Goal: Task Accomplishment & Management: Manage account settings

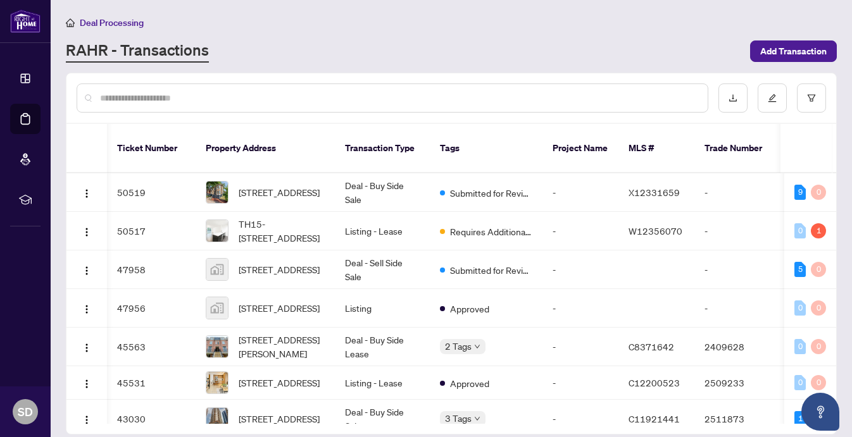
scroll to position [1204, 1]
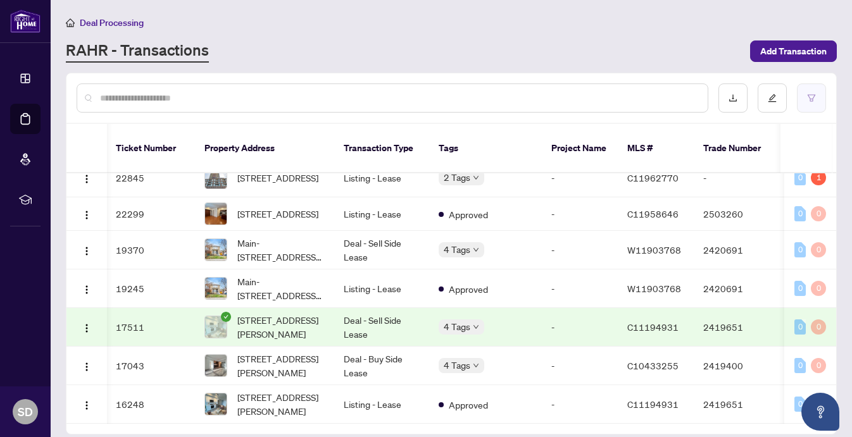
click at [821, 97] on button "button" at bounding box center [811, 98] width 29 height 29
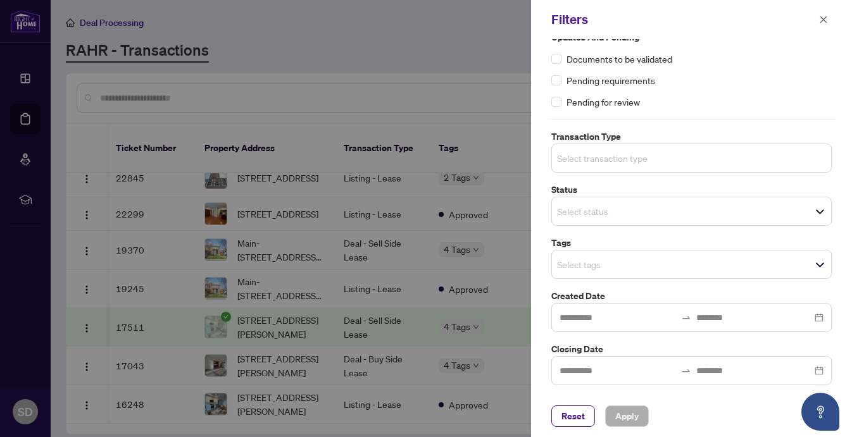
click at [644, 151] on input "search" at bounding box center [601, 158] width 89 height 15
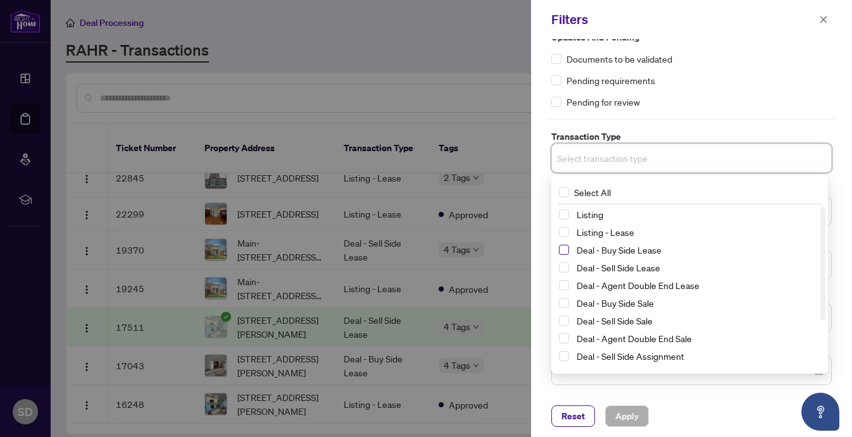
click at [566, 249] on span "Select Deal - Buy Side Lease" at bounding box center [564, 250] width 10 height 10
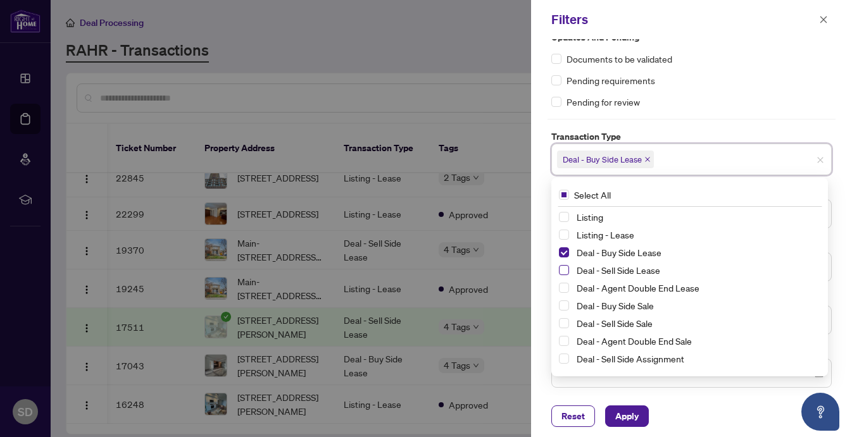
click at [563, 270] on span "Select Deal - Sell Side Lease" at bounding box center [564, 270] width 10 height 10
click at [564, 255] on span "Select Deal - Buy Side Lease" at bounding box center [564, 253] width 10 height 10
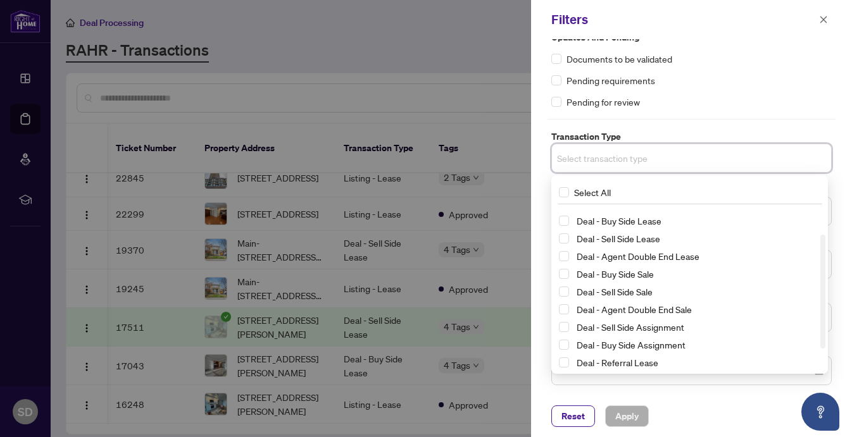
scroll to position [41, 0]
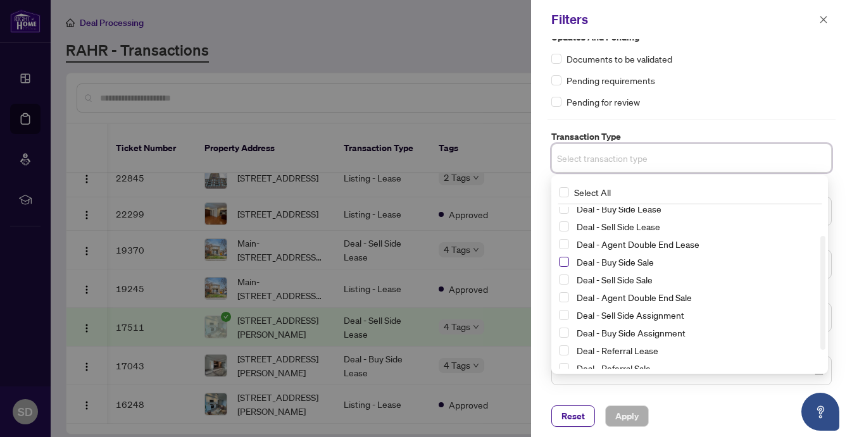
click at [565, 262] on span "Select Deal - Buy Side Sale" at bounding box center [564, 262] width 10 height 10
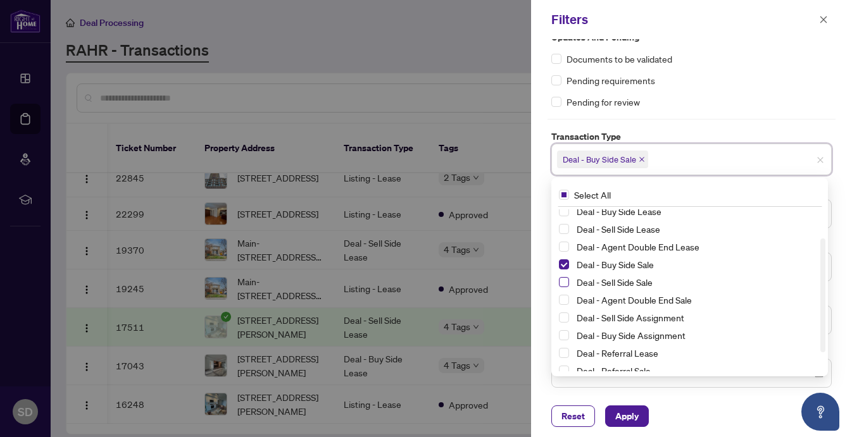
click at [563, 282] on span "Select Deal - Sell Side Sale" at bounding box center [564, 282] width 10 height 10
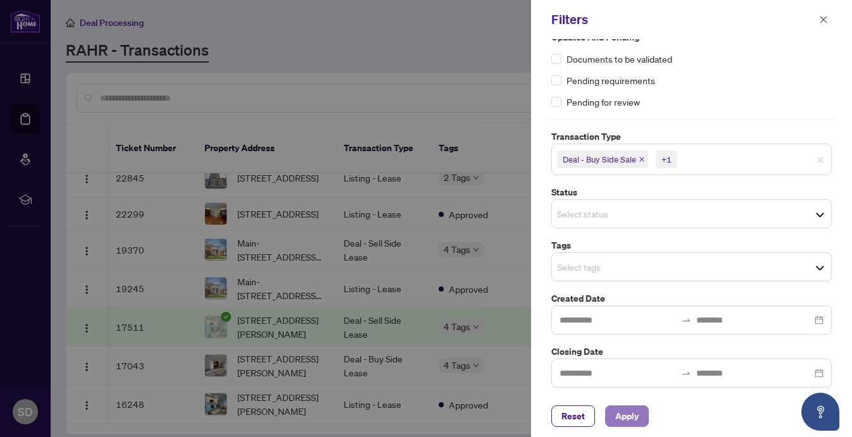
click at [635, 408] on span "Apply" at bounding box center [626, 416] width 23 height 20
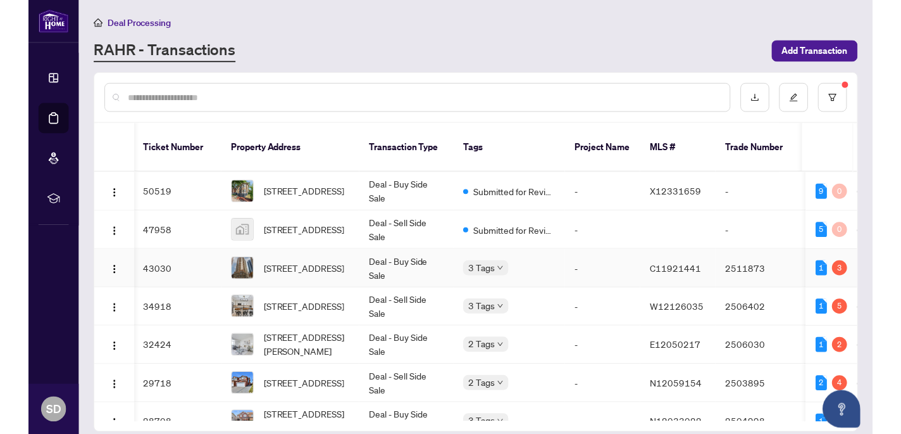
scroll to position [23, 1]
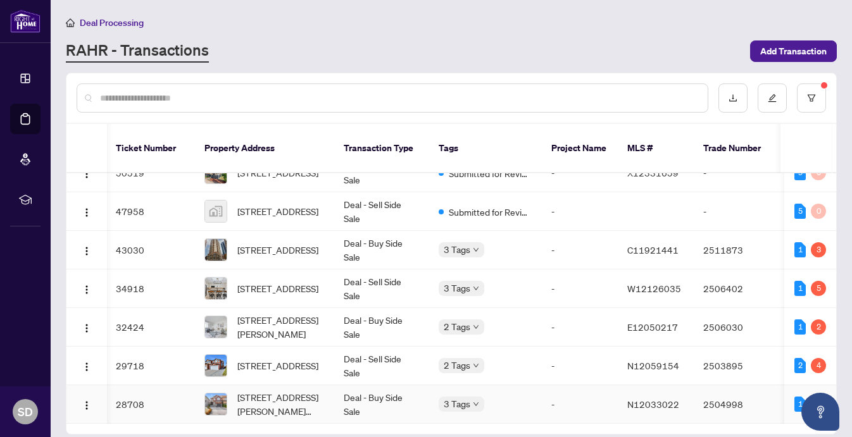
click at [525, 397] on div "3 Tags" at bounding box center [485, 404] width 92 height 15
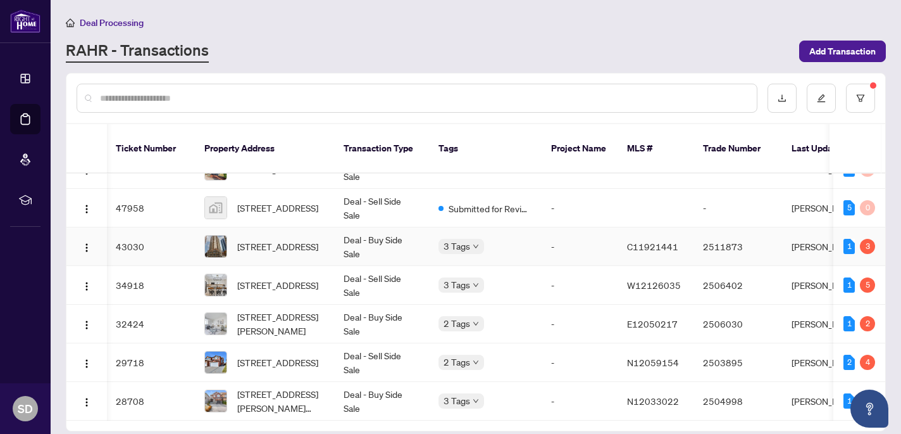
scroll to position [27, 1]
click at [758, 382] on td "2504998" at bounding box center [737, 401] width 89 height 39
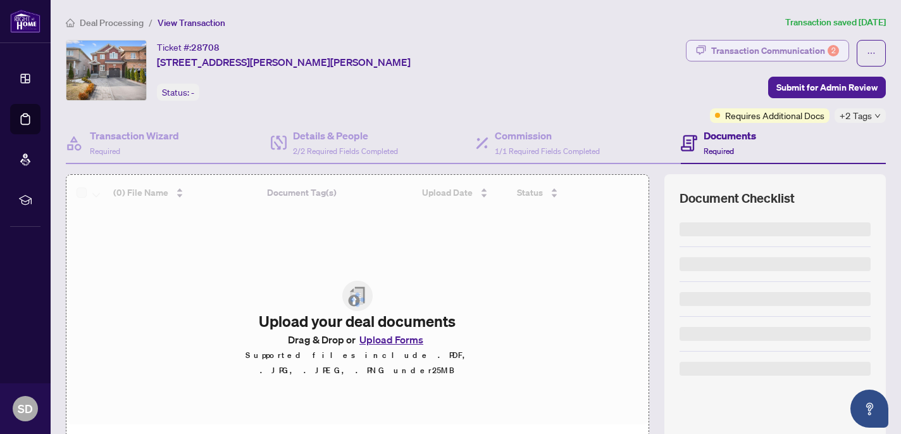
click at [804, 47] on div "Transaction Communication 2" at bounding box center [776, 51] width 128 height 20
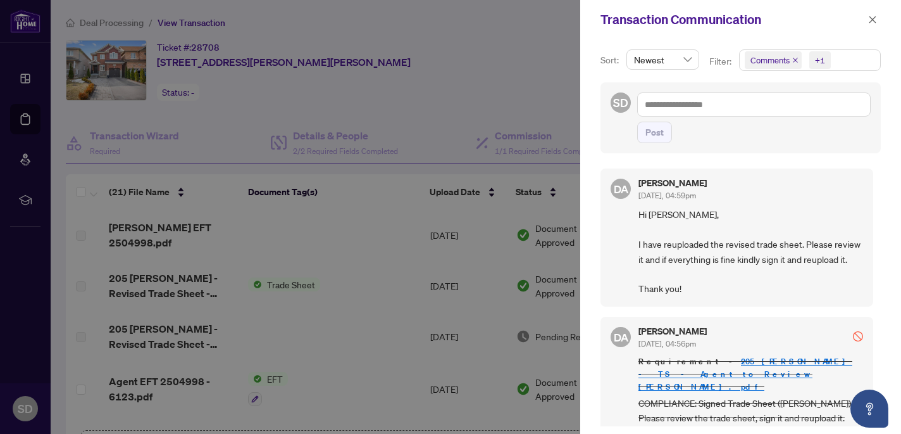
click at [796, 60] on icon "close" at bounding box center [796, 60] width 6 height 6
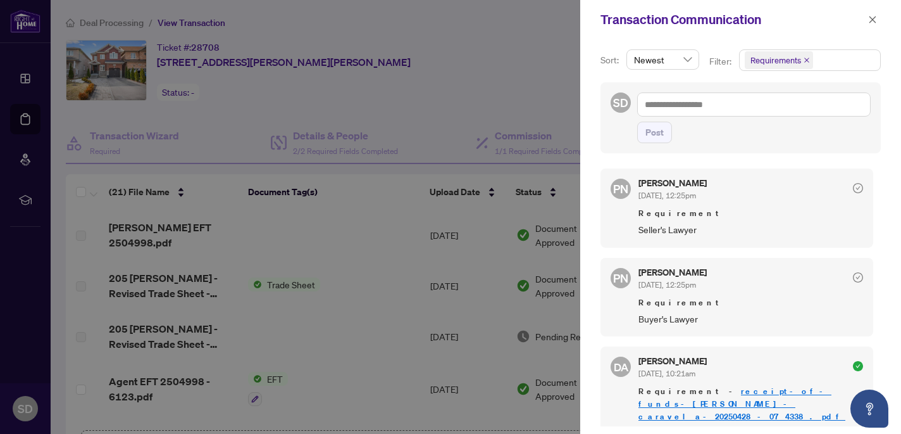
click at [808, 58] on icon "close" at bounding box center [807, 60] width 6 height 6
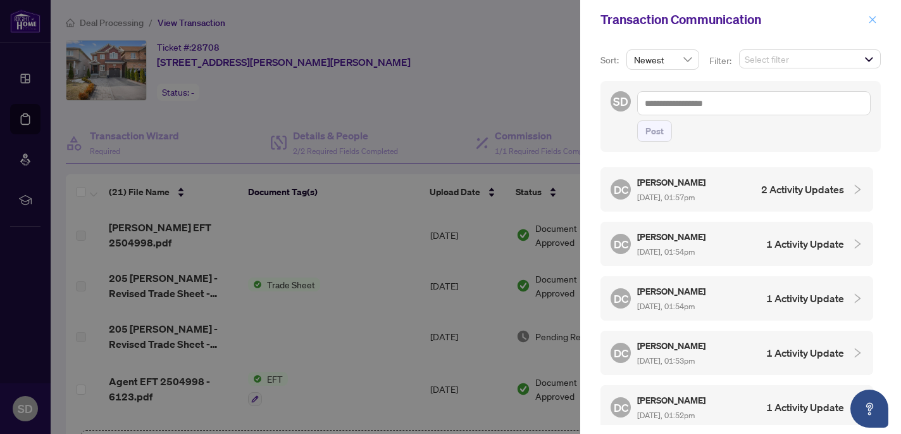
click at [851, 18] on icon "close" at bounding box center [873, 19] width 9 height 9
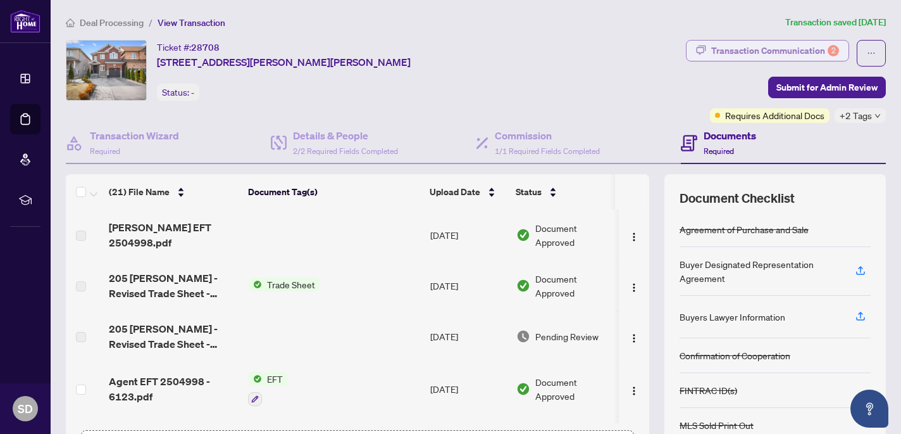
click at [794, 58] on div "Transaction Communication 2" at bounding box center [776, 51] width 128 height 20
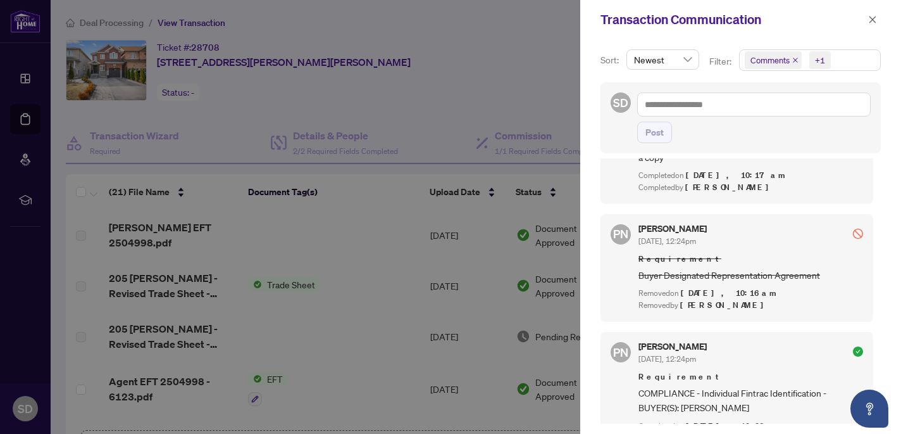
scroll to position [2299, 0]
click at [851, 225] on div at bounding box center [858, 233] width 10 height 16
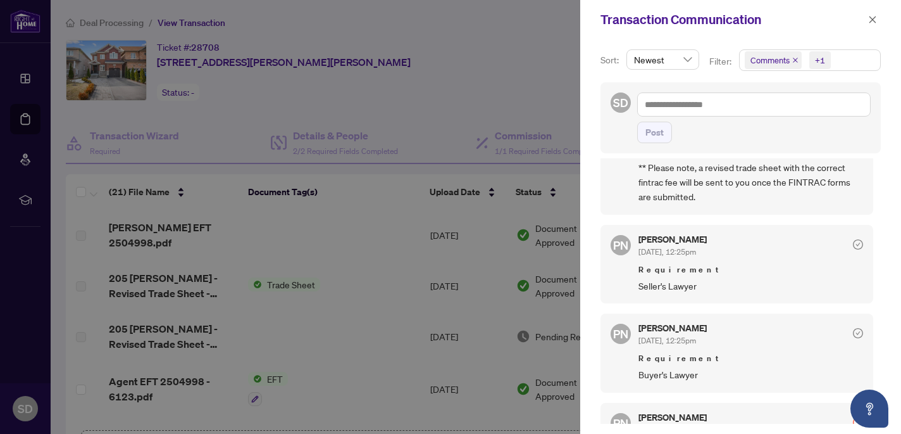
scroll to position [1845, 0]
click at [785, 324] on div "[PERSON_NAME] [DATE], 12:25pm" at bounding box center [751, 335] width 225 height 23
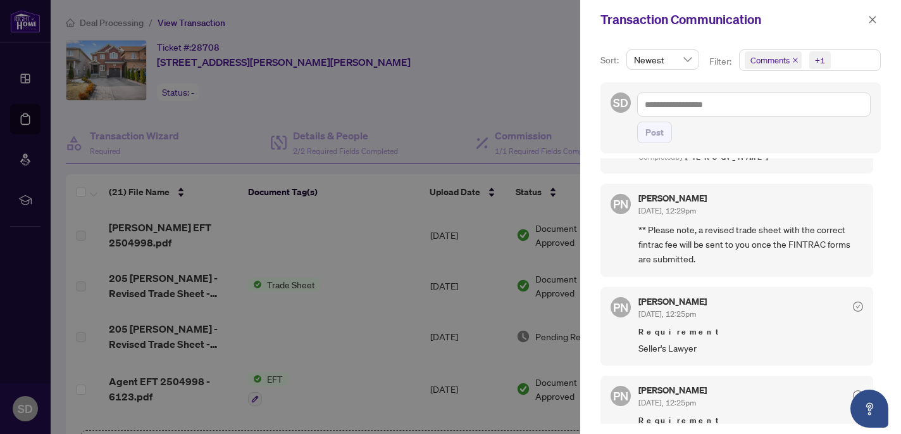
scroll to position [1781, 0]
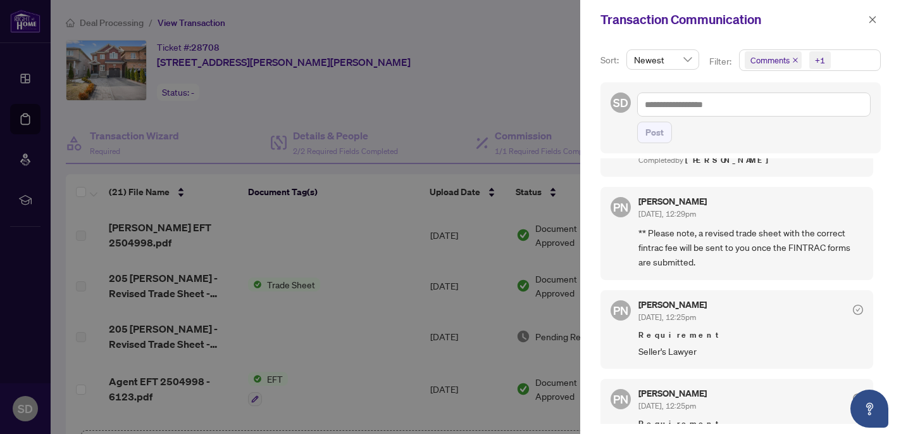
click at [808, 300] on div "[PERSON_NAME] [DATE], 12:25pm" at bounding box center [751, 311] width 225 height 23
click at [851, 308] on icon "check-circle" at bounding box center [859, 310] width 4 height 4
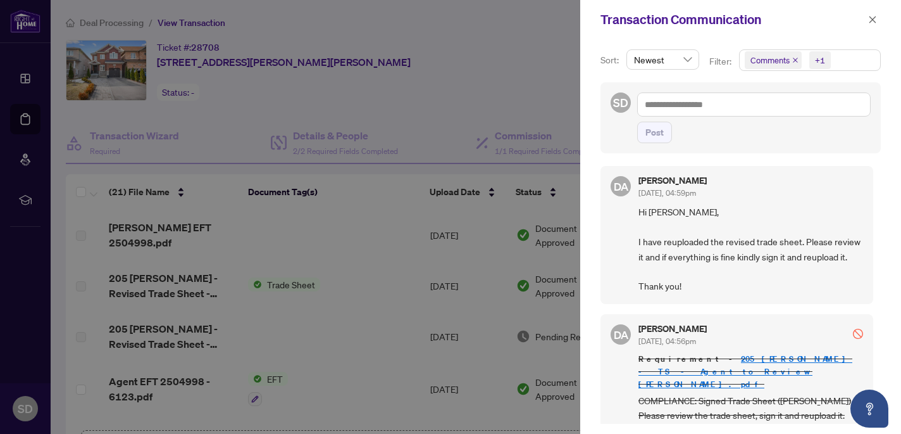
scroll to position [0, 0]
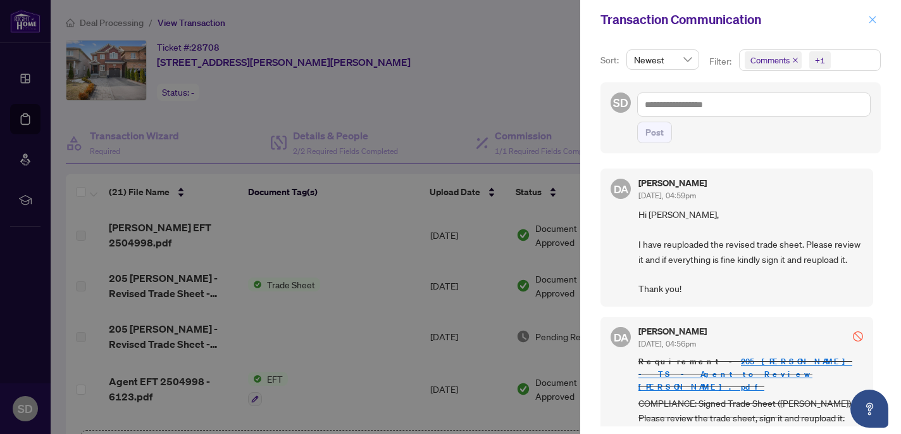
click at [851, 20] on icon "close" at bounding box center [873, 19] width 9 height 9
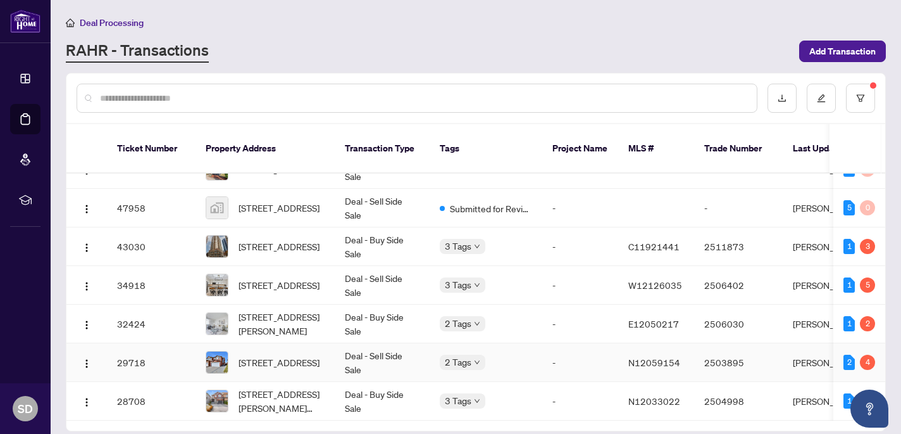
scroll to position [27, 0]
click at [497, 355] on div "2 Tags" at bounding box center [486, 362] width 92 height 15
click at [304, 355] on span "[STREET_ADDRESS]" at bounding box center [279, 362] width 81 height 14
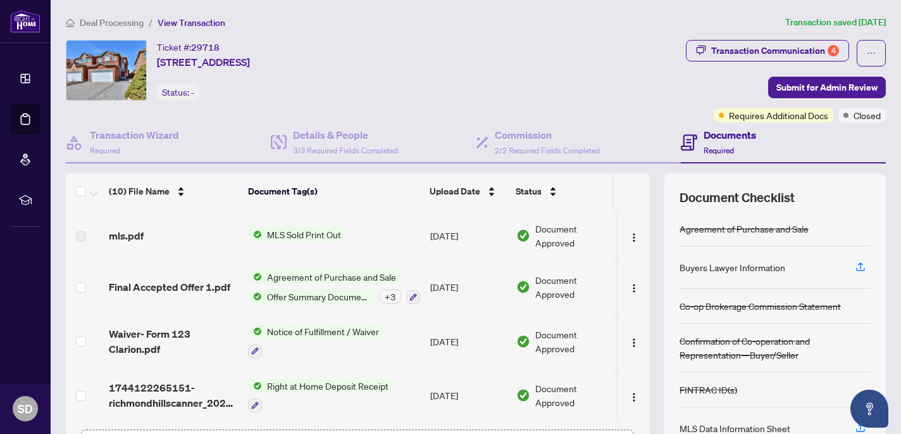
click at [732, 52] on div "Transaction Communication 4" at bounding box center [776, 51] width 128 height 20
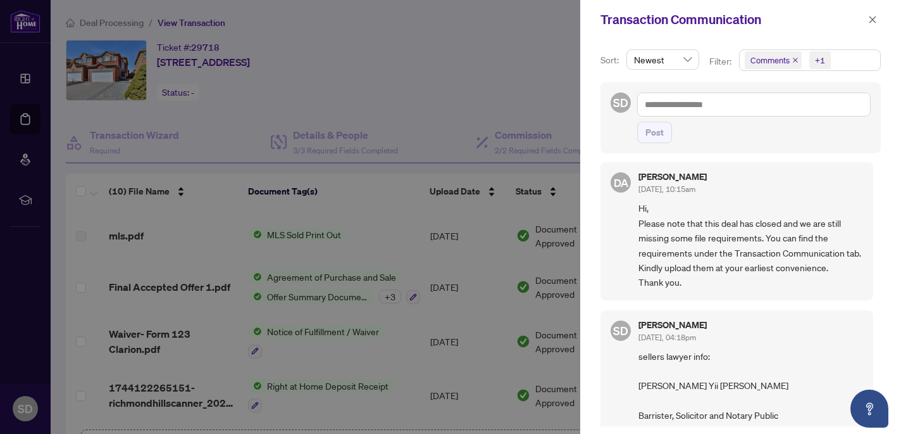
scroll to position [6, 0]
click at [794, 61] on icon "close" at bounding box center [796, 60] width 6 height 6
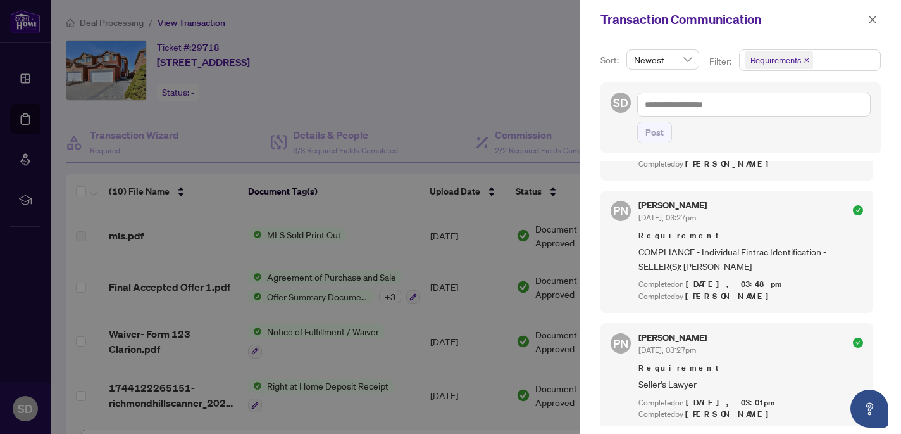
scroll to position [466, 0]
click at [462, 122] on div at bounding box center [450, 217] width 901 height 434
click at [851, 22] on icon "close" at bounding box center [873, 19] width 9 height 9
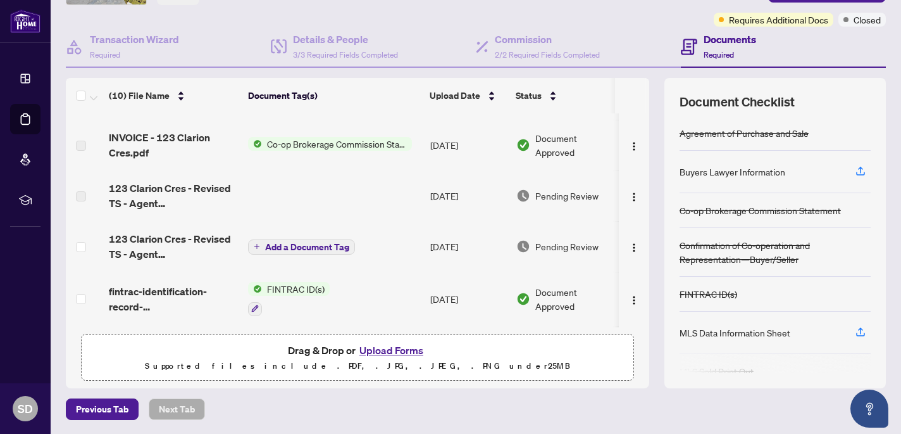
scroll to position [41, 0]
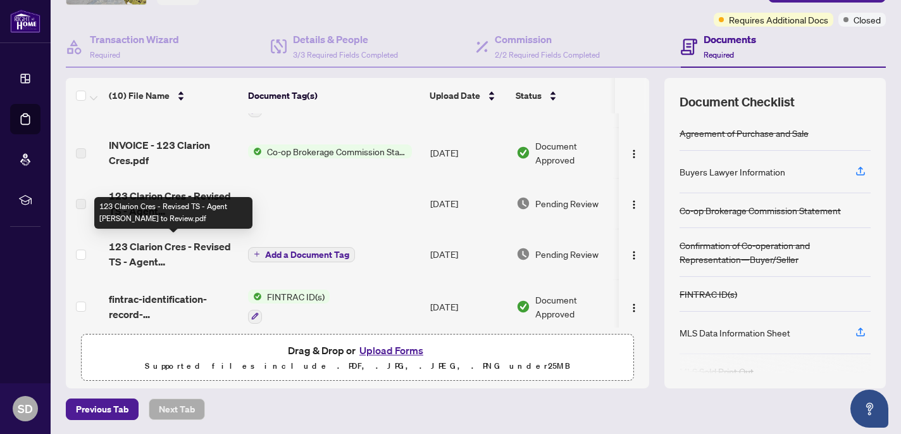
click at [204, 242] on span "123 Clarion Cres - Revised TS - Agent [PERSON_NAME] to Review.pdf" at bounding box center [173, 254] width 129 height 30
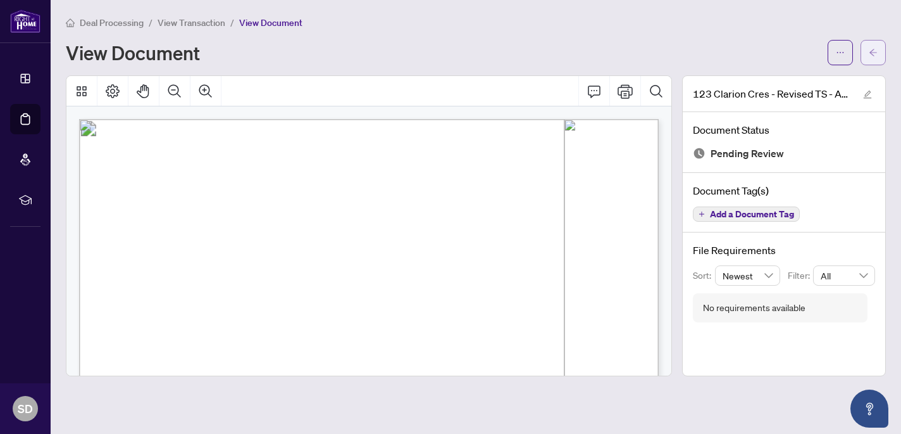
click at [851, 44] on button "button" at bounding box center [873, 52] width 25 height 25
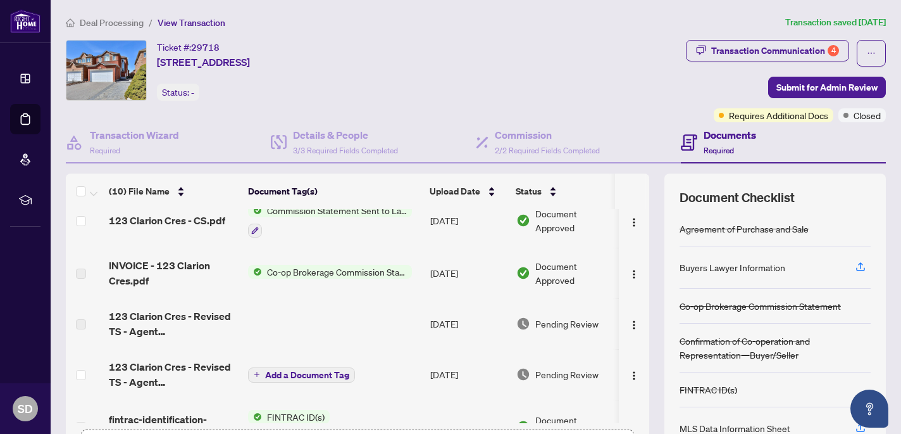
scroll to position [17, 0]
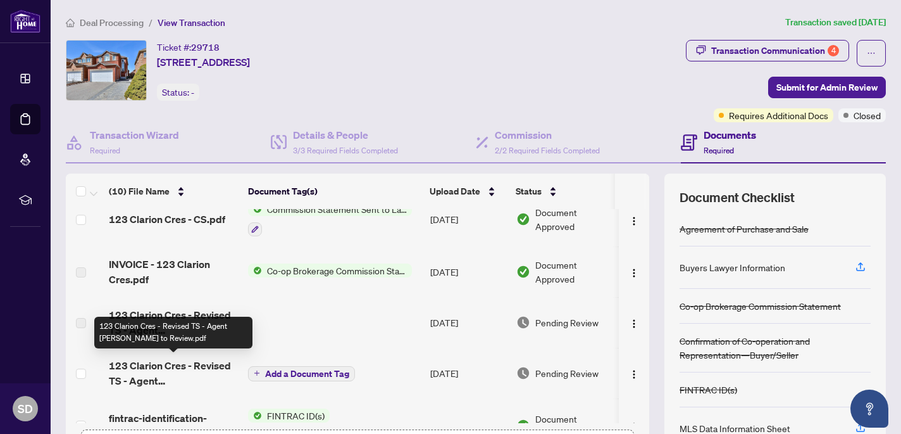
click at [184, 373] on span "123 Clarion Cres - Revised TS - Agent [PERSON_NAME] to Review.pdf" at bounding box center [173, 373] width 129 height 30
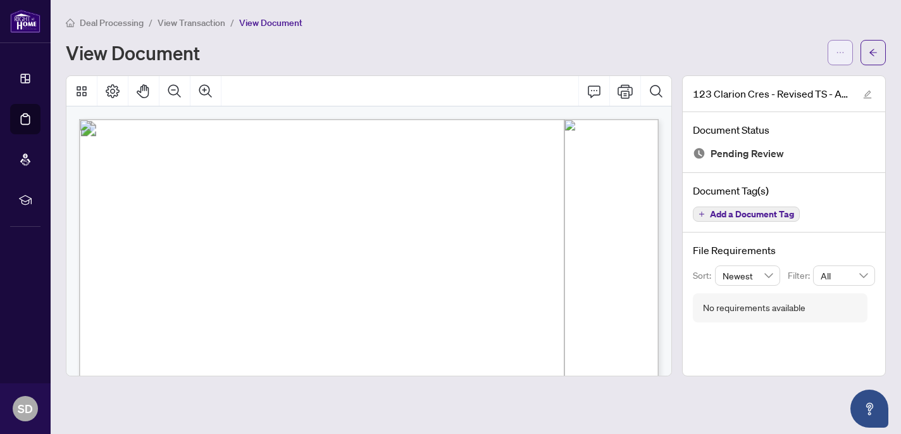
click at [832, 52] on button "button" at bounding box center [840, 52] width 25 height 25
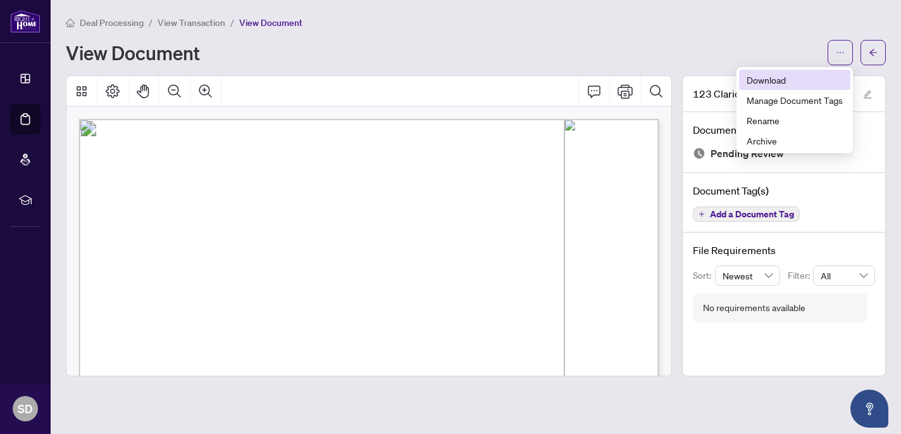
click at [785, 81] on span "Download" at bounding box center [795, 80] width 96 height 14
click at [550, 85] on div at bounding box center [368, 91] width 605 height 30
click at [851, 56] on icon "arrow-left" at bounding box center [873, 52] width 9 height 9
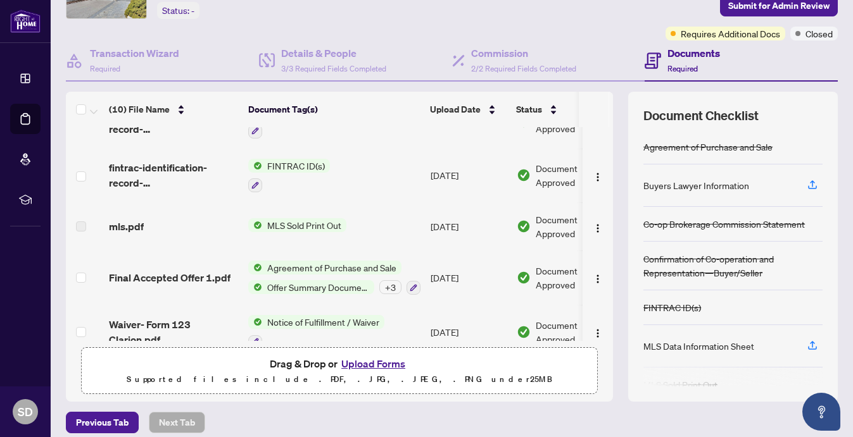
scroll to position [238, 0]
click at [371, 359] on button "Upload Forms" at bounding box center [373, 364] width 72 height 16
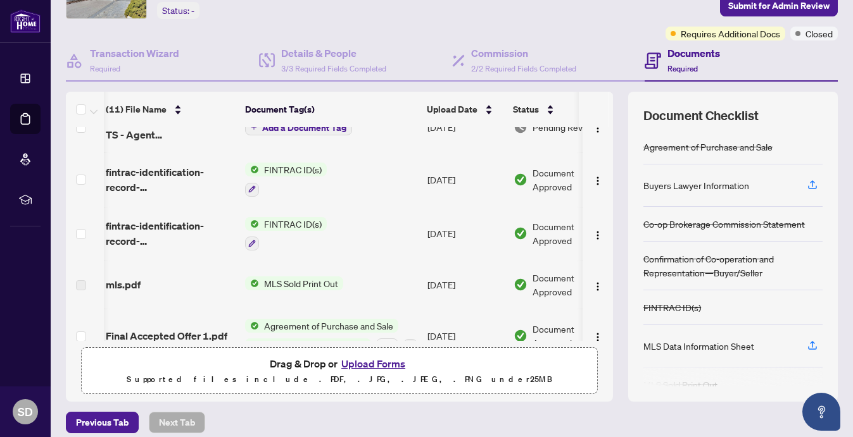
scroll to position [0, 0]
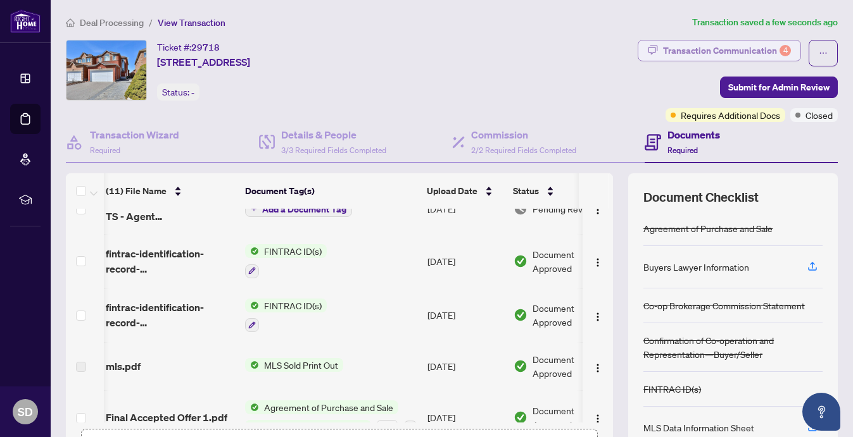
click at [768, 48] on div "Transaction Communication 4" at bounding box center [727, 51] width 128 height 20
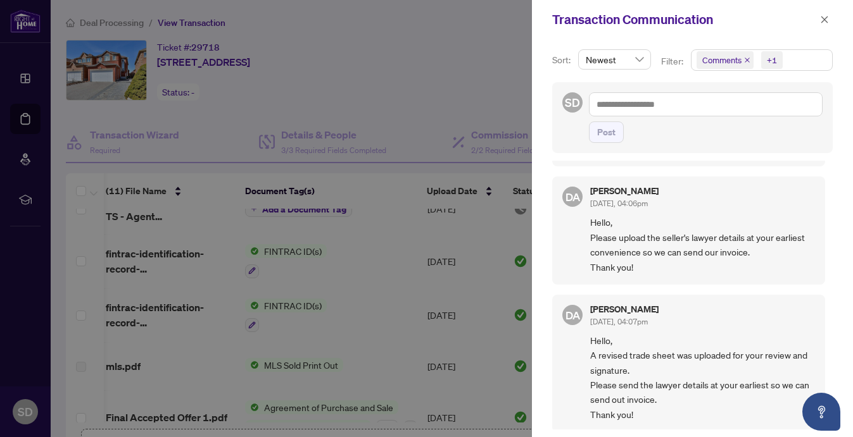
scroll to position [423, 0]
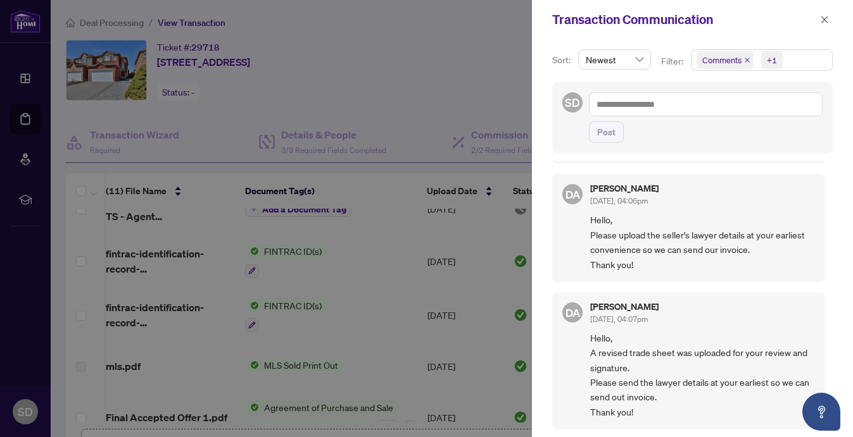
click at [747, 59] on icon "close" at bounding box center [747, 60] width 6 height 6
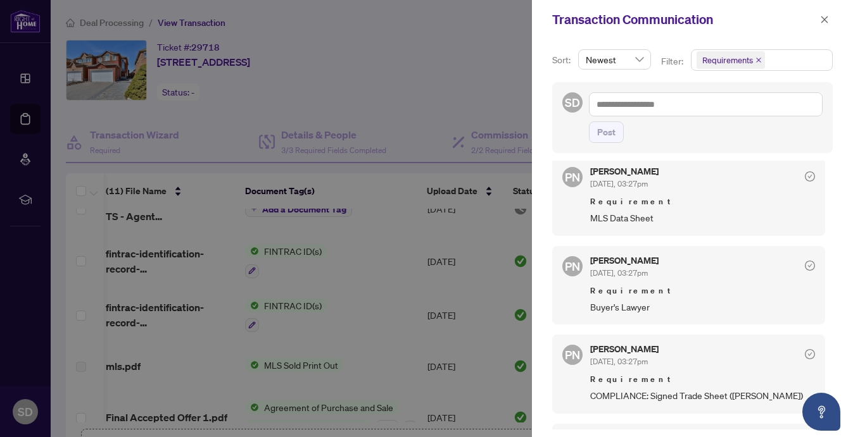
scroll to position [0, 0]
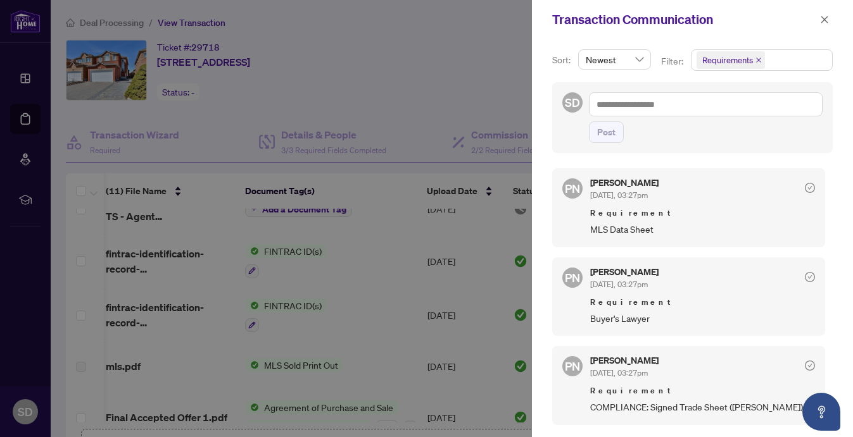
click at [467, 66] on div at bounding box center [426, 218] width 853 height 437
click at [817, 20] on button "button" at bounding box center [824, 19] width 16 height 15
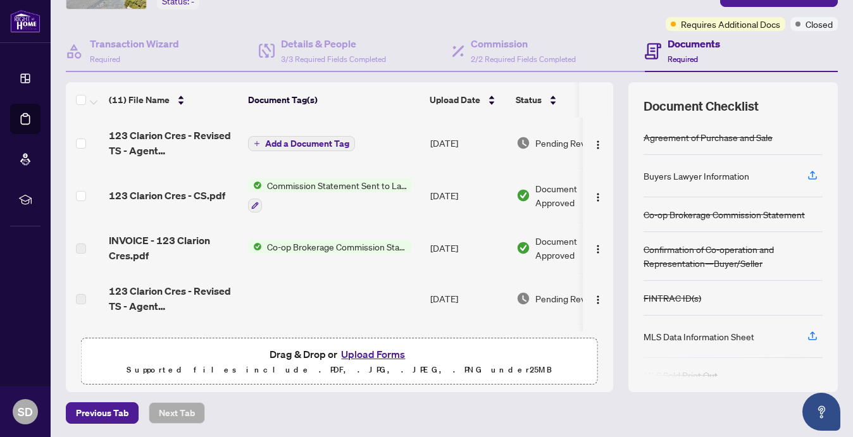
click at [382, 353] on button "Upload Forms" at bounding box center [373, 354] width 72 height 16
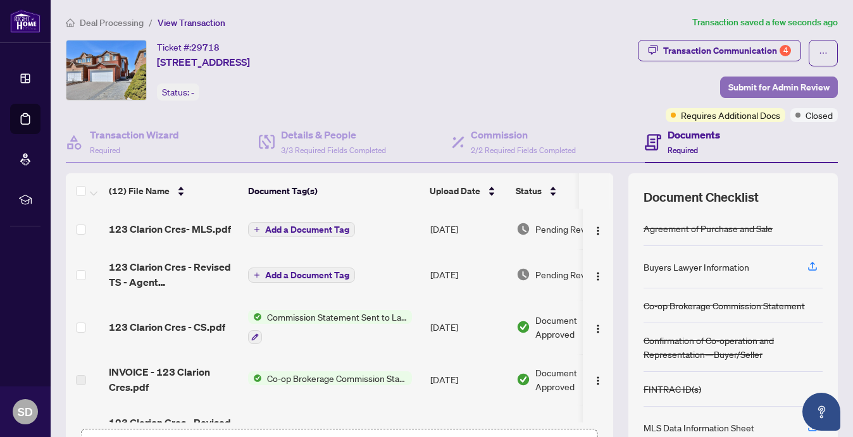
click at [764, 84] on span "Submit for Admin Review" at bounding box center [779, 87] width 101 height 20
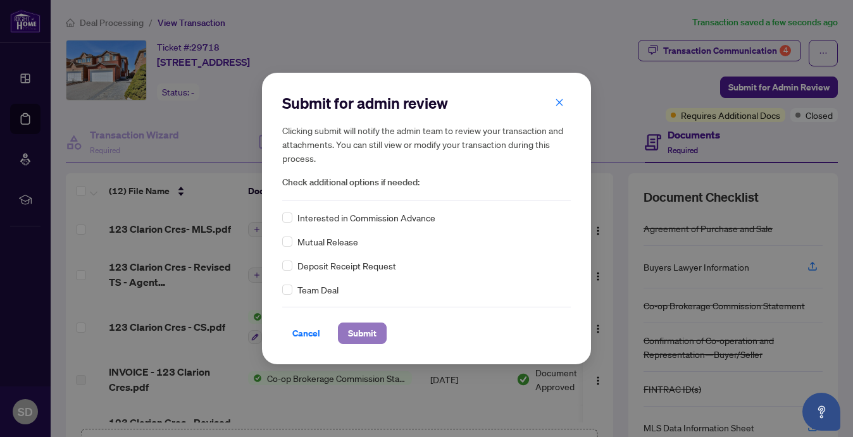
click at [355, 330] on span "Submit" at bounding box center [362, 333] width 28 height 20
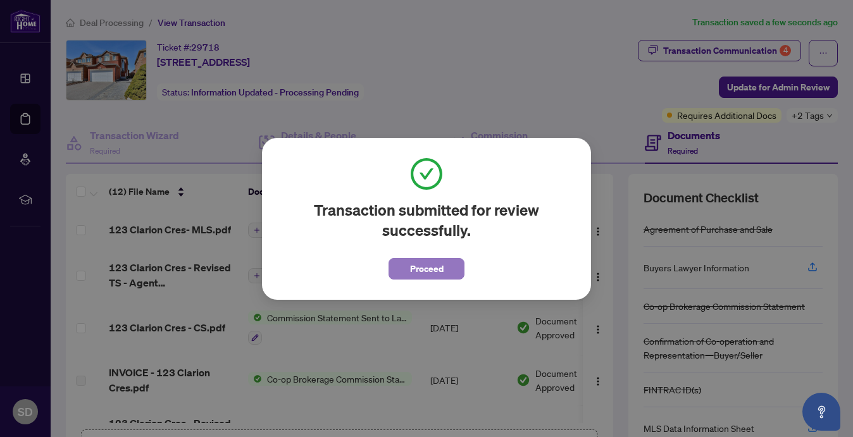
click at [439, 272] on span "Proceed" at bounding box center [427, 269] width 34 height 20
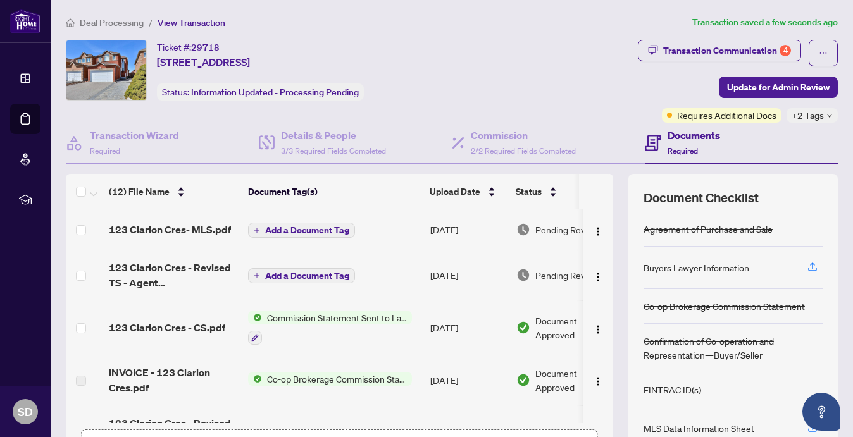
scroll to position [2, 0]
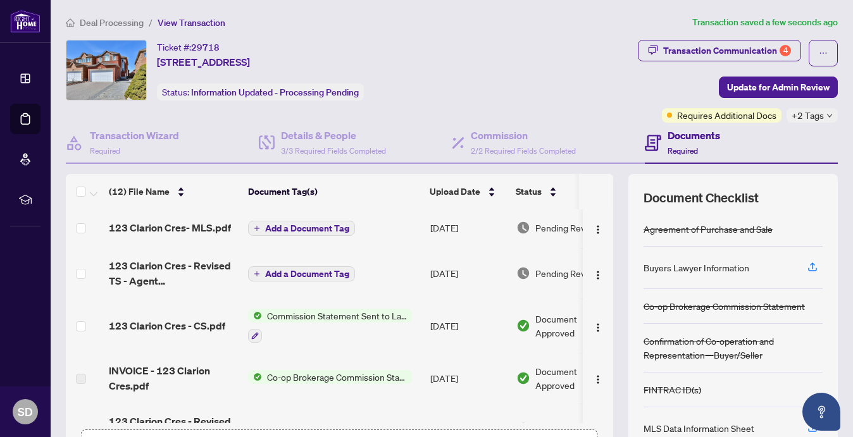
click at [285, 228] on span "Add a Document Tag" at bounding box center [307, 228] width 84 height 9
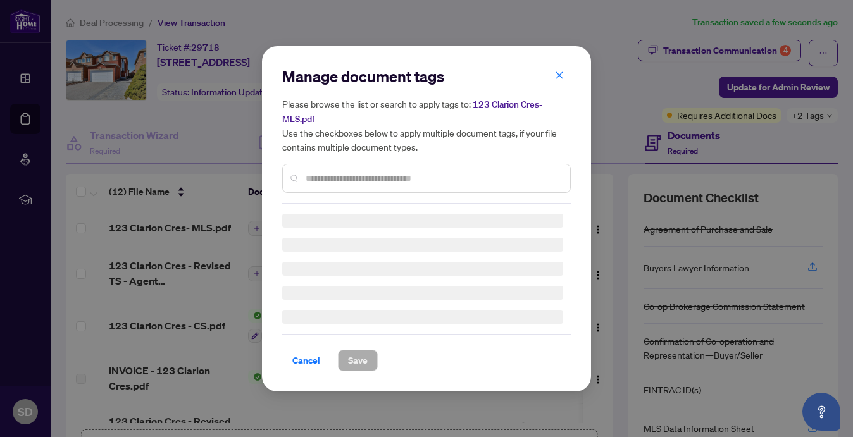
click at [313, 166] on div at bounding box center [426, 178] width 289 height 29
click at [311, 178] on div "Manage document tags Please browse the list or search to apply tags to: 123 Cla…" at bounding box center [426, 134] width 289 height 137
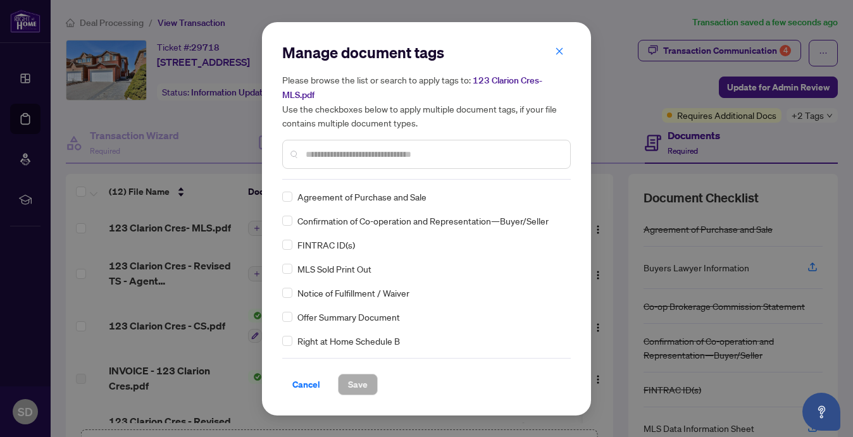
click at [320, 158] on input "text" at bounding box center [433, 155] width 254 height 14
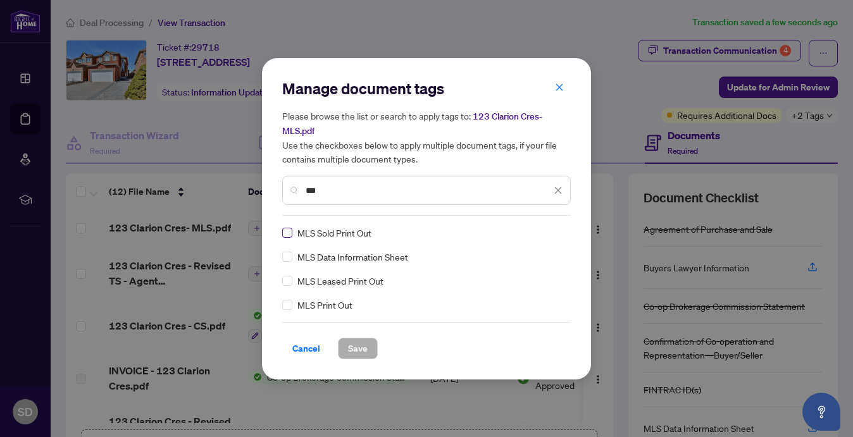
type input "***"
click at [359, 348] on span "Save" at bounding box center [358, 349] width 20 height 20
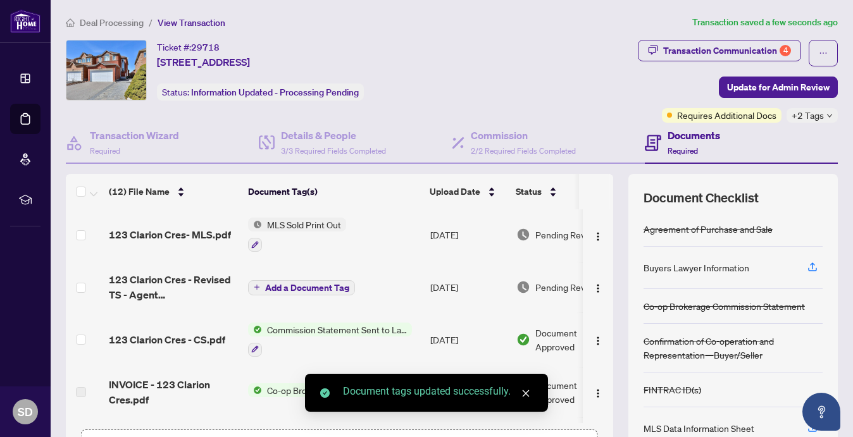
click at [307, 286] on span "Add a Document Tag" at bounding box center [307, 288] width 84 height 9
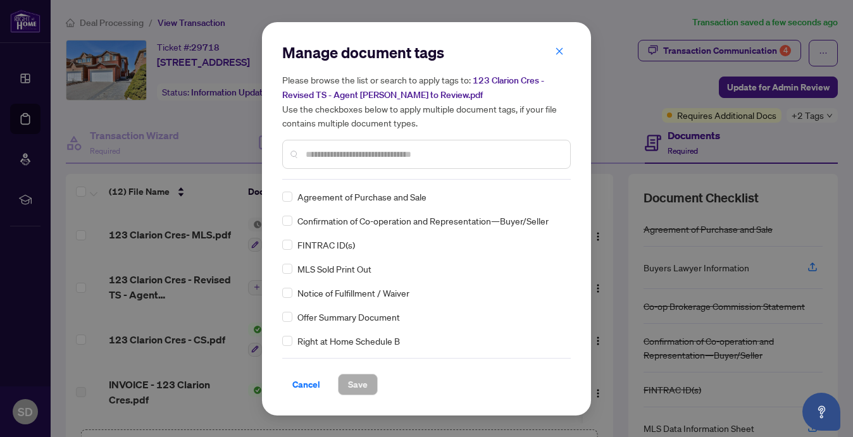
click at [327, 160] on div at bounding box center [426, 154] width 289 height 29
click at [327, 155] on input "text" at bounding box center [433, 155] width 254 height 14
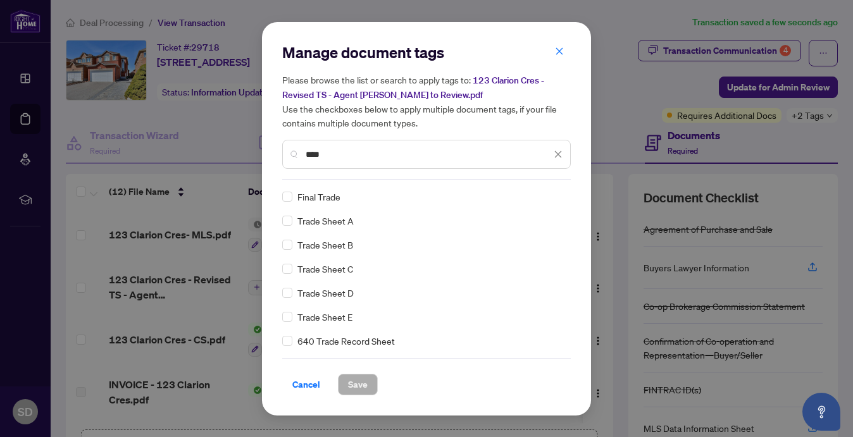
scroll to position [0, 0]
type input "****"
click at [360, 387] on span "Save" at bounding box center [358, 385] width 20 height 20
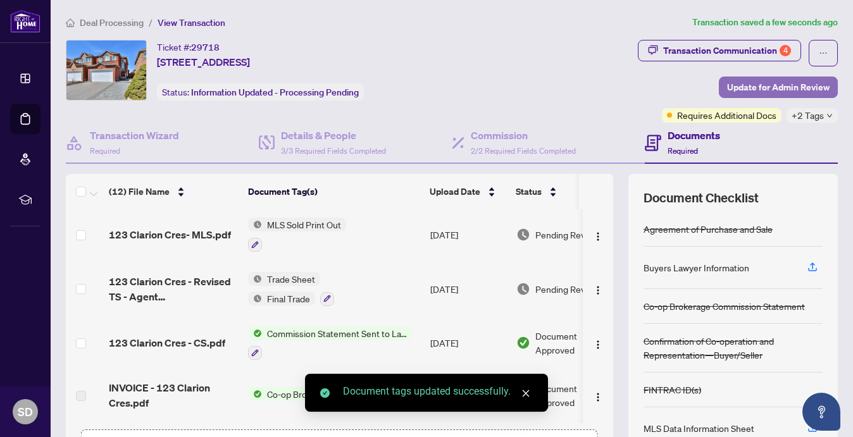
click at [763, 87] on span "Update for Admin Review" at bounding box center [778, 87] width 103 height 20
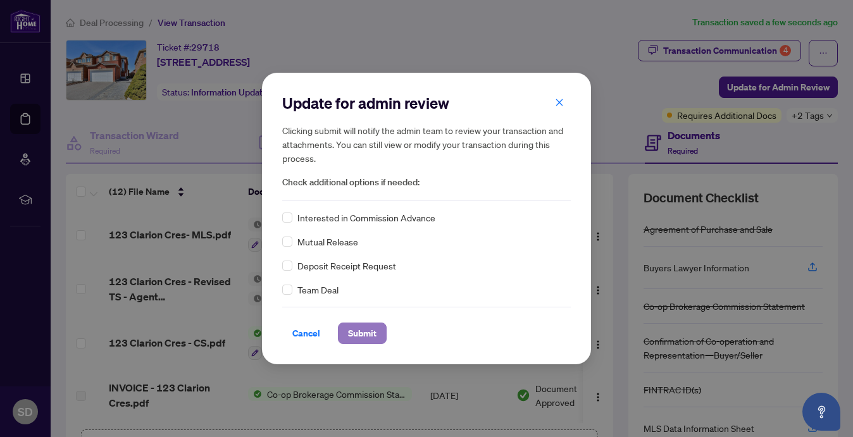
click at [359, 334] on span "Submit" at bounding box center [362, 333] width 28 height 20
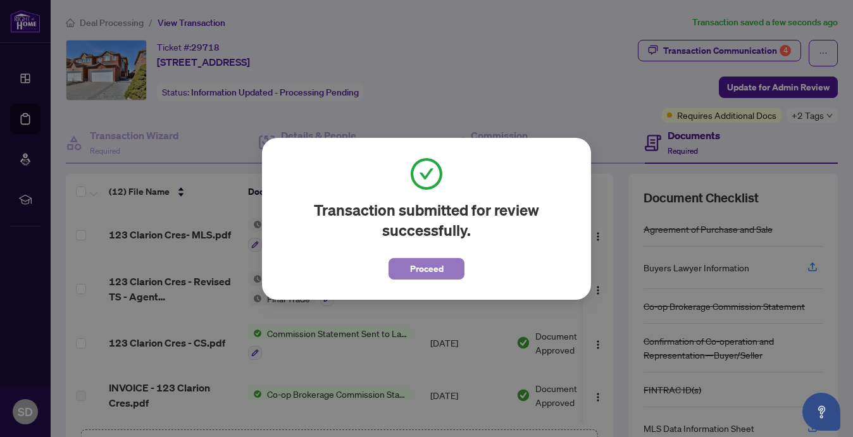
click at [421, 279] on button "Proceed" at bounding box center [427, 269] width 76 height 22
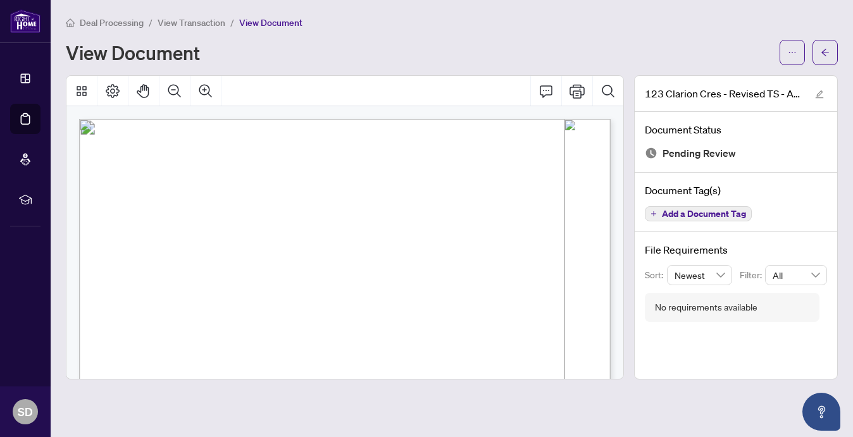
click at [123, 23] on span "Deal Processing" at bounding box center [112, 22] width 64 height 11
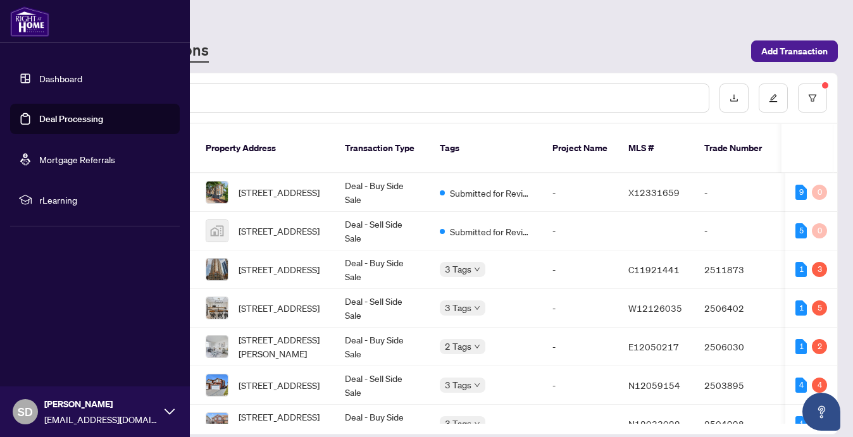
click at [58, 76] on link "Dashboard" at bounding box center [60, 78] width 43 height 11
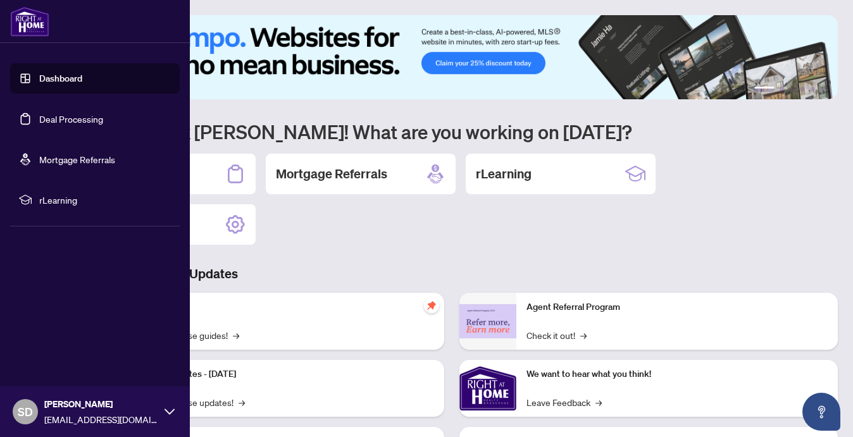
click at [78, 120] on link "Deal Processing" at bounding box center [71, 118] width 64 height 11
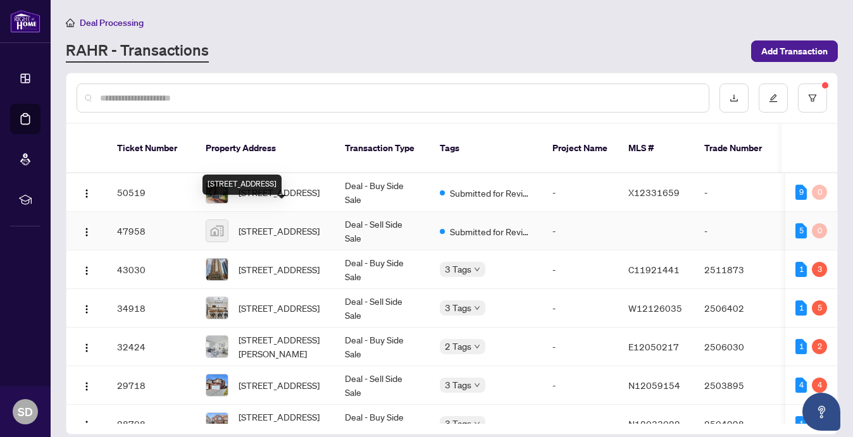
scroll to position [23, 0]
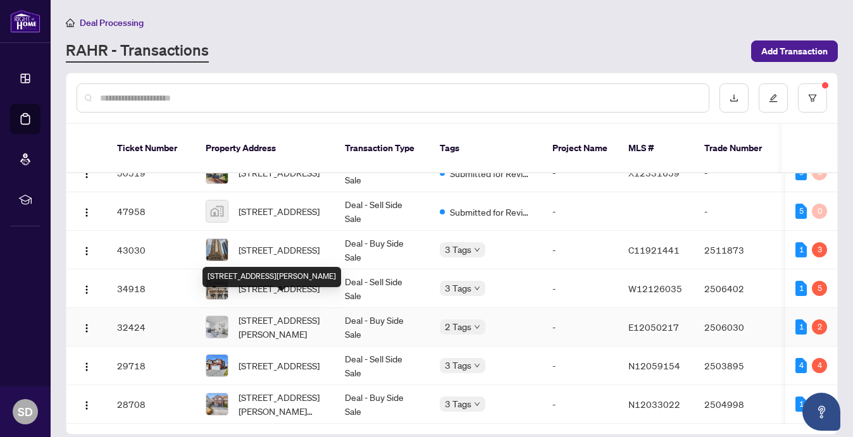
click at [292, 313] on span "[STREET_ADDRESS][PERSON_NAME]" at bounding box center [282, 327] width 86 height 28
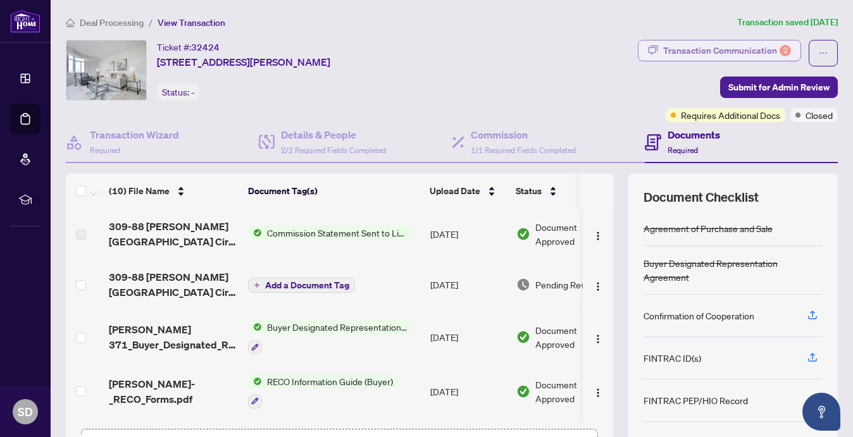
click at [772, 53] on div "Transaction Communication 2" at bounding box center [727, 51] width 128 height 20
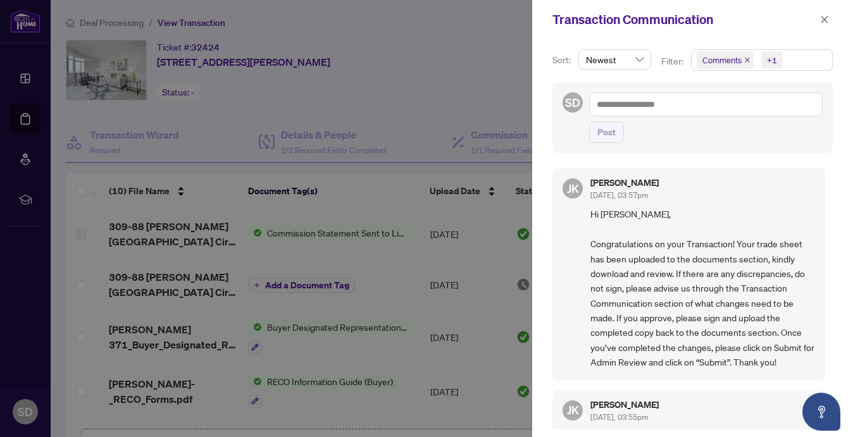
click at [744, 60] on icon "close" at bounding box center [747, 60] width 6 height 6
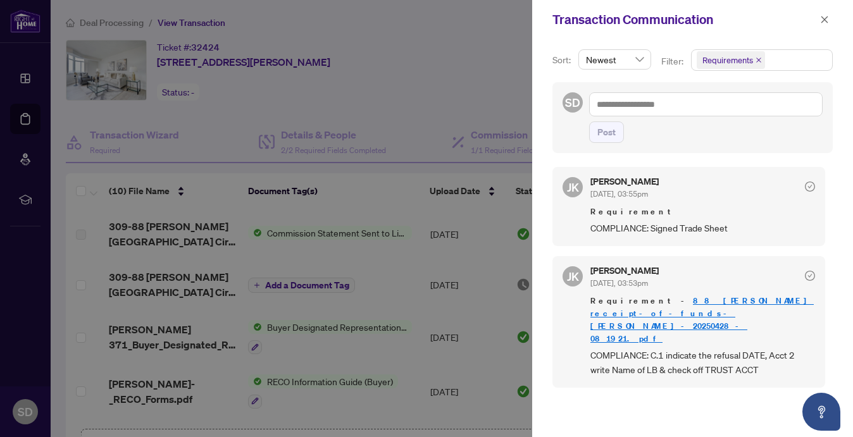
scroll to position [3, 0]
click at [360, 218] on div at bounding box center [426, 218] width 853 height 437
click at [822, 21] on icon "close" at bounding box center [824, 19] width 9 height 9
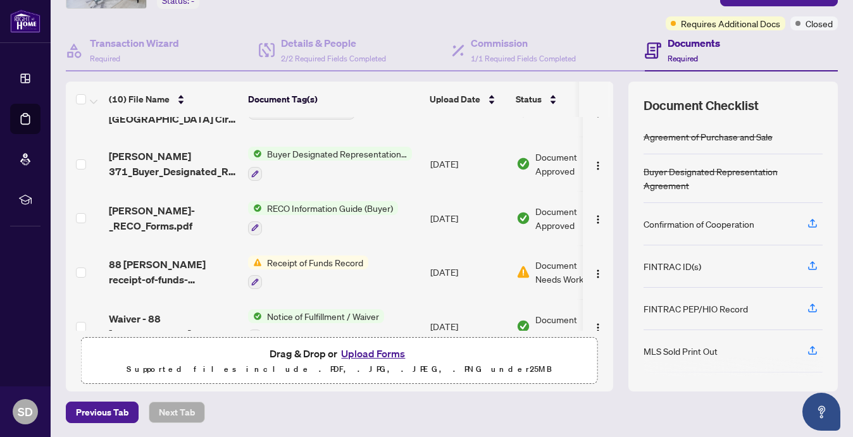
scroll to position [0, 0]
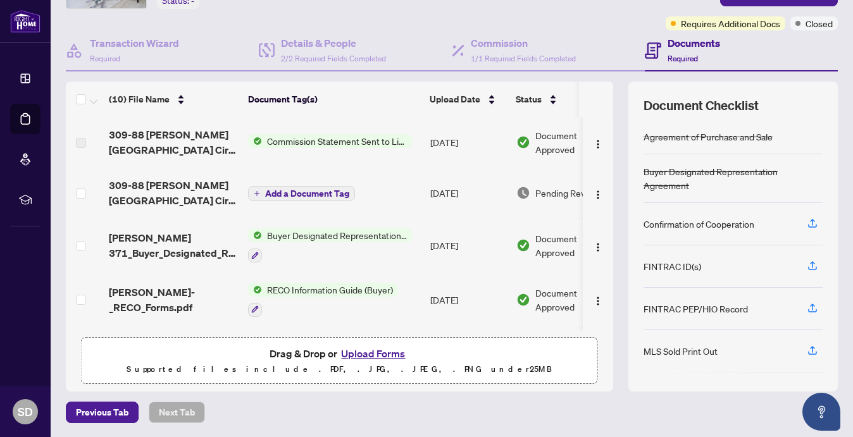
click at [373, 353] on button "Upload Forms" at bounding box center [373, 354] width 72 height 16
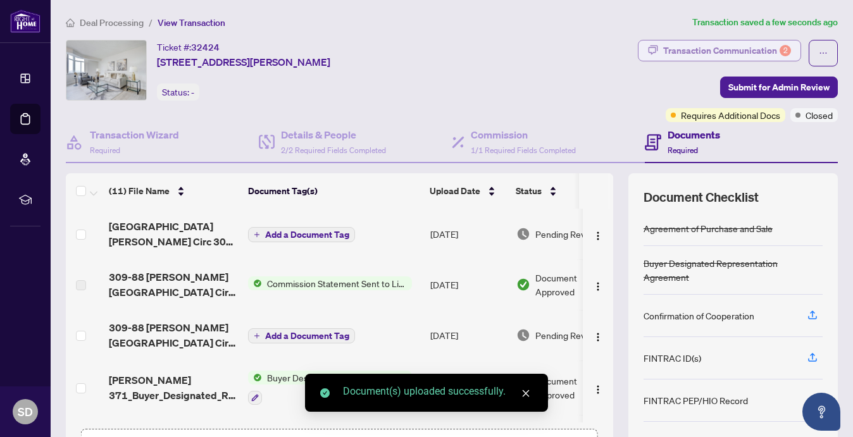
click at [774, 47] on div "Transaction Communication 2" at bounding box center [727, 51] width 128 height 20
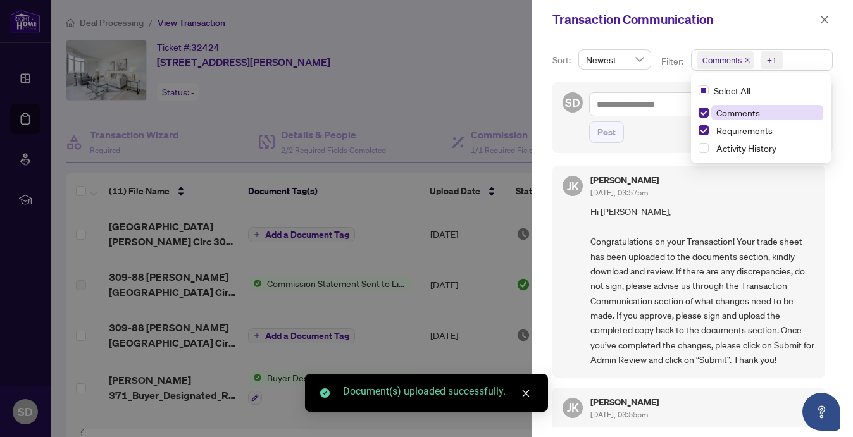
click at [743, 61] on span "Comments" at bounding box center [725, 60] width 57 height 18
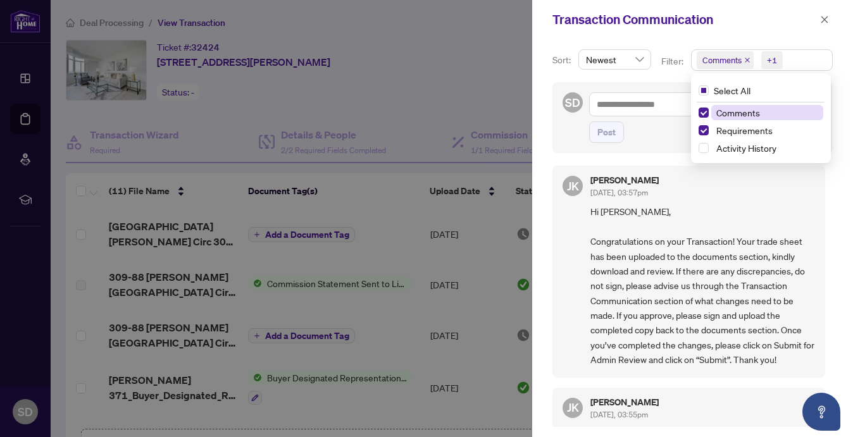
click at [746, 60] on icon "close" at bounding box center [747, 60] width 5 height 5
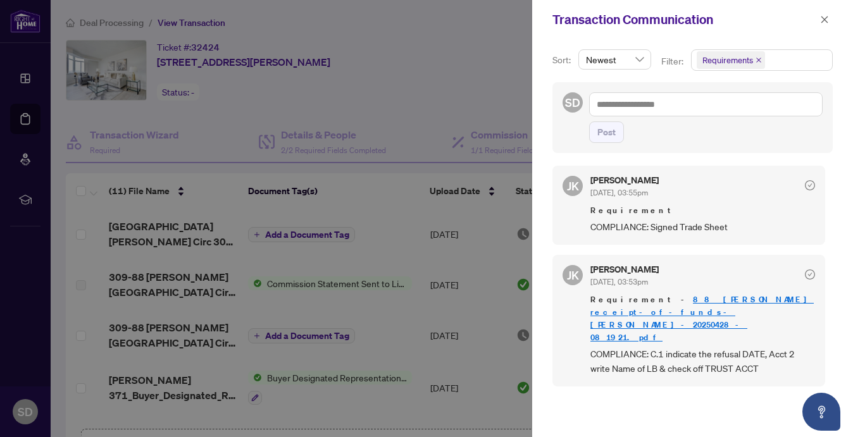
click at [515, 82] on div at bounding box center [426, 218] width 853 height 437
click at [363, 277] on div at bounding box center [426, 218] width 853 height 437
click at [825, 16] on icon "close" at bounding box center [824, 19] width 9 height 9
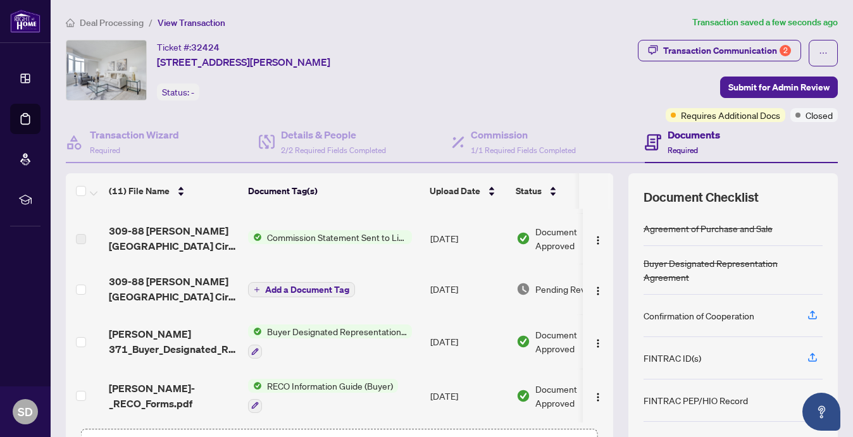
scroll to position [49, 0]
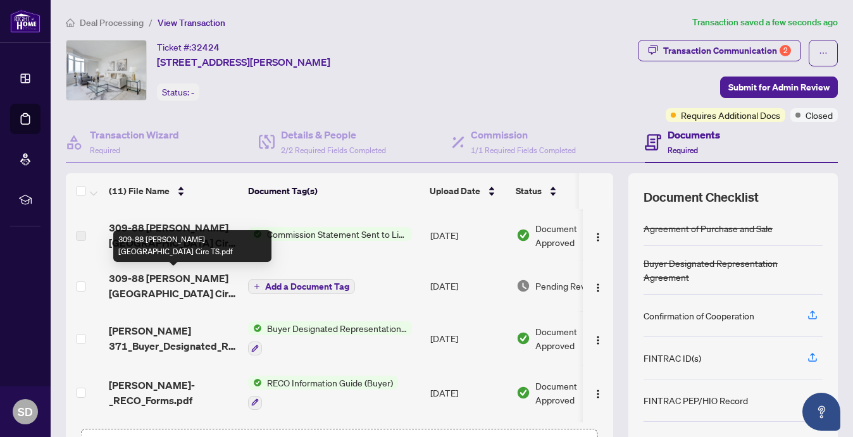
click at [187, 280] on span "309-88 [PERSON_NAME][GEOGRAPHIC_DATA] Circ TS.pdf" at bounding box center [173, 286] width 129 height 30
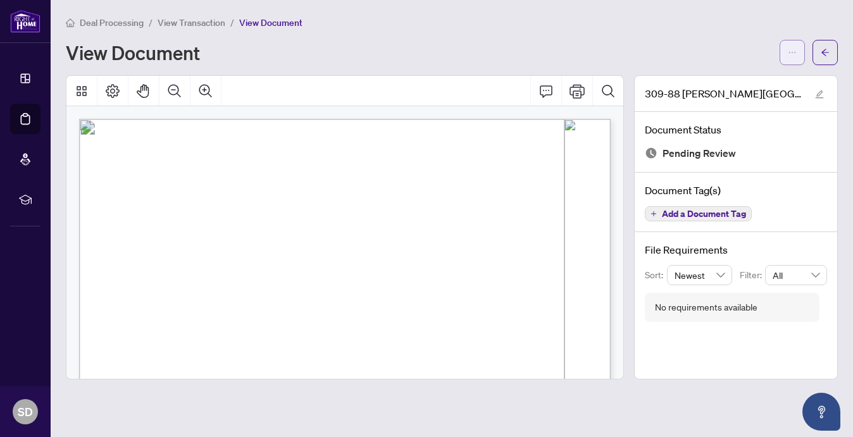
click at [797, 49] on button "button" at bounding box center [792, 52] width 25 height 25
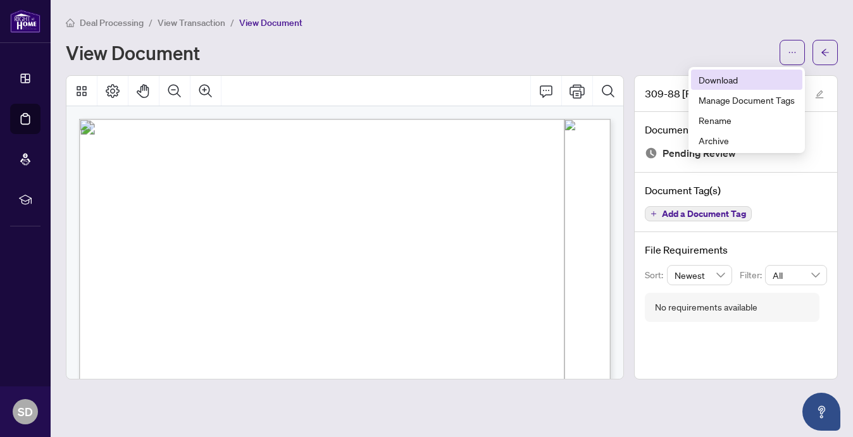
click at [739, 81] on span "Download" at bounding box center [747, 80] width 96 height 14
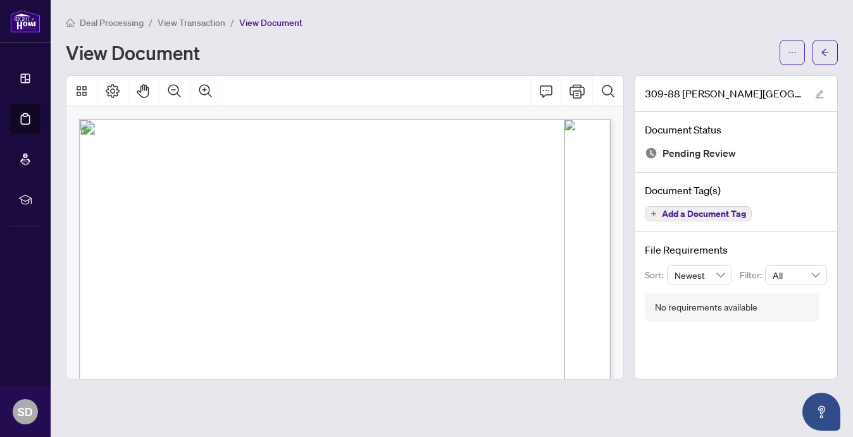
click at [843, 54] on main "Deal Processing / View Transaction / View Document View Document 309-88 [PERSON…" at bounding box center [452, 218] width 803 height 437
click at [831, 53] on button "button" at bounding box center [825, 52] width 25 height 25
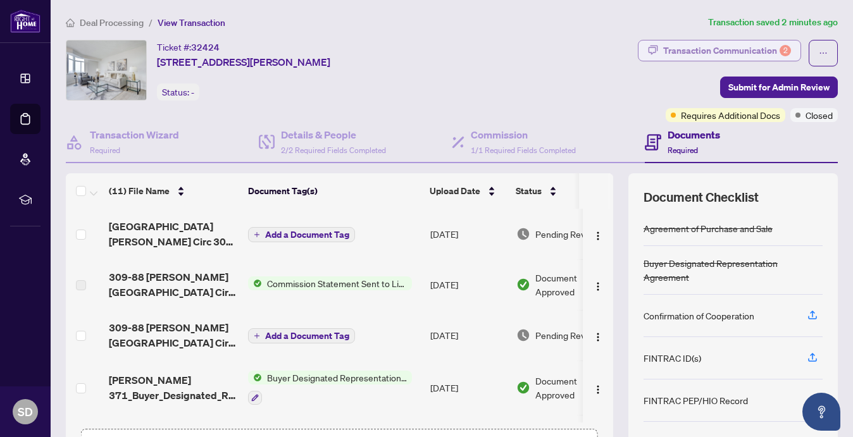
click at [750, 46] on div "Transaction Communication 2" at bounding box center [727, 51] width 128 height 20
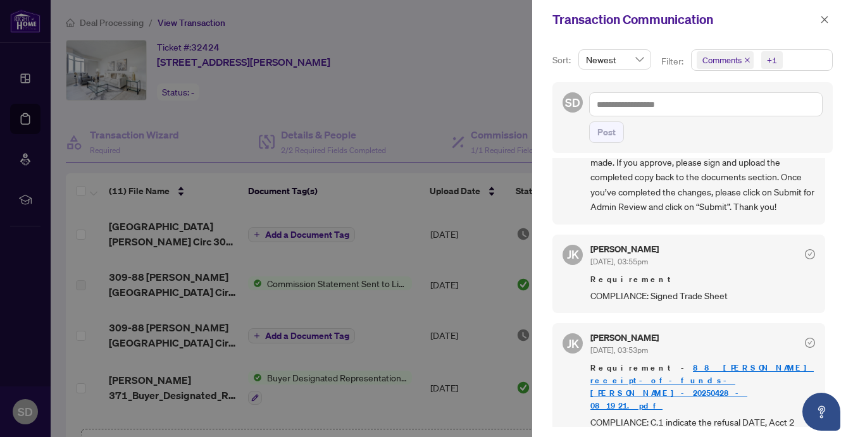
scroll to position [1, 0]
click at [498, 123] on div at bounding box center [426, 218] width 853 height 437
click at [821, 18] on icon "close" at bounding box center [824, 19] width 9 height 9
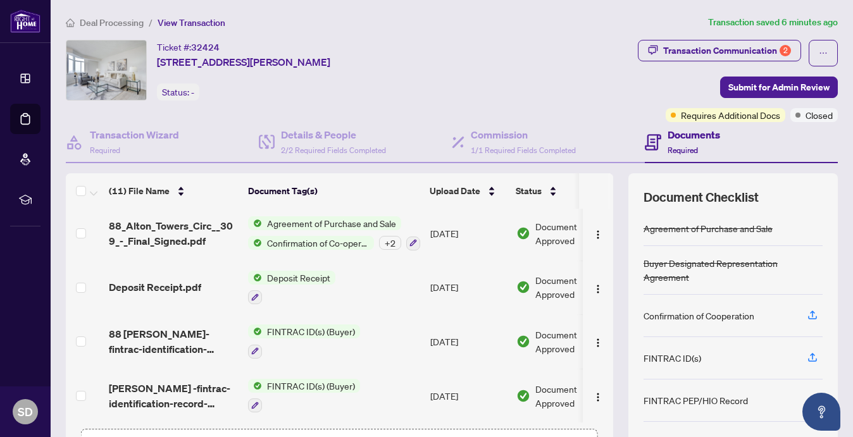
scroll to position [92, 0]
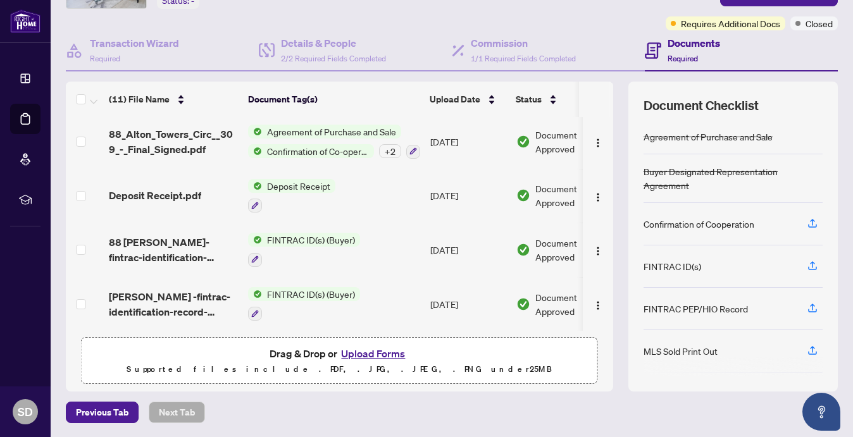
click at [360, 348] on button "Upload Forms" at bounding box center [373, 354] width 72 height 16
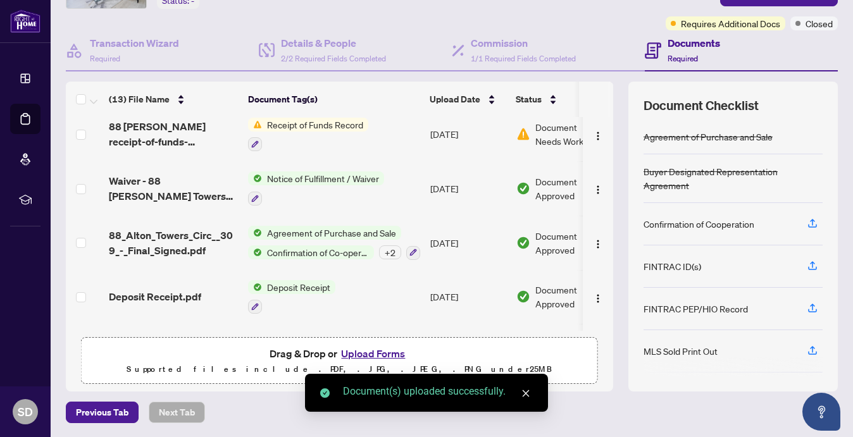
click at [359, 356] on button "Upload Forms" at bounding box center [373, 354] width 72 height 16
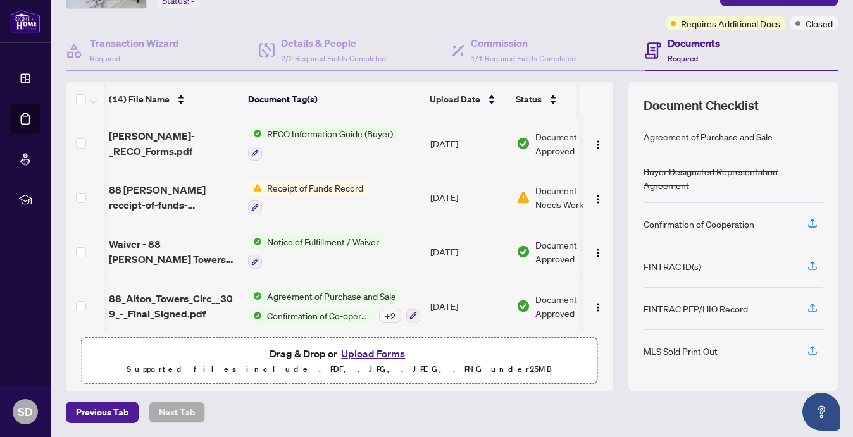
scroll to position [0, 39]
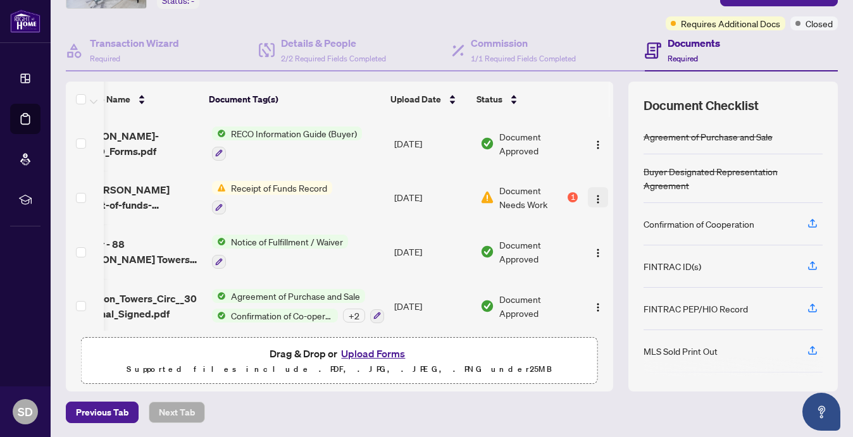
click at [594, 194] on img "button" at bounding box center [598, 199] width 10 height 10
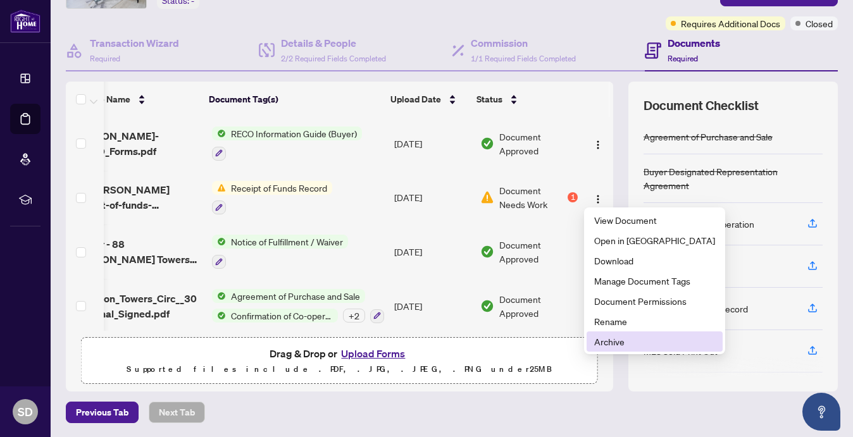
click at [622, 341] on span "Archive" at bounding box center [654, 342] width 121 height 14
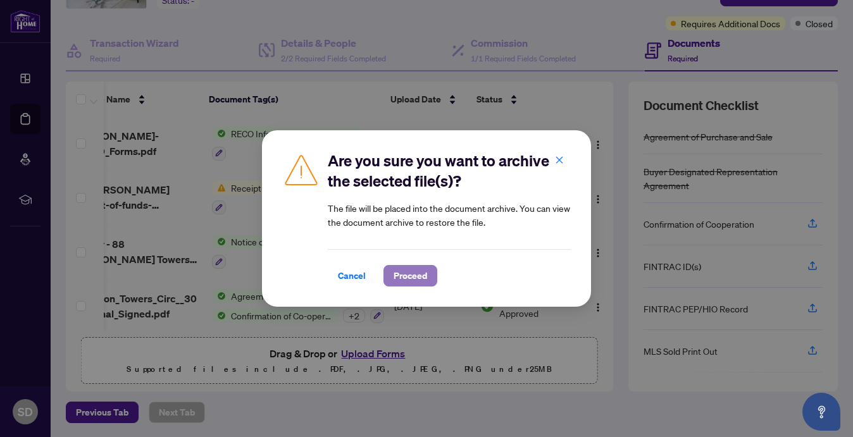
click at [422, 279] on span "Proceed" at bounding box center [411, 276] width 34 height 20
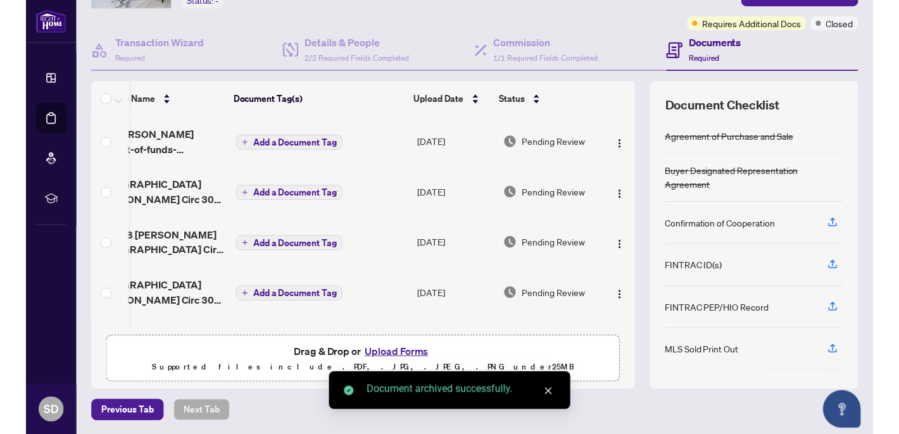
scroll to position [0, 0]
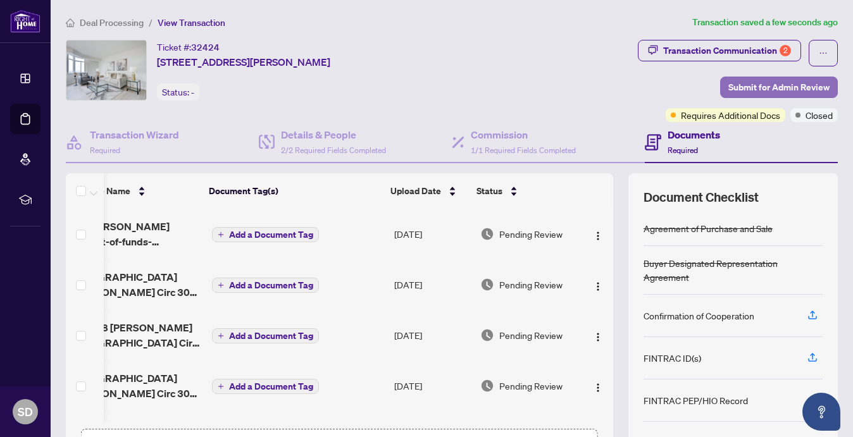
click at [769, 85] on span "Submit for Admin Review" at bounding box center [779, 87] width 101 height 20
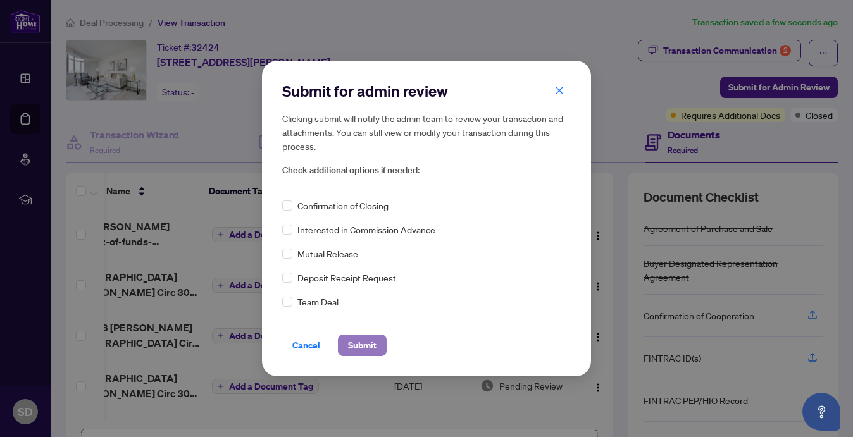
click at [358, 342] on span "Submit" at bounding box center [362, 346] width 28 height 20
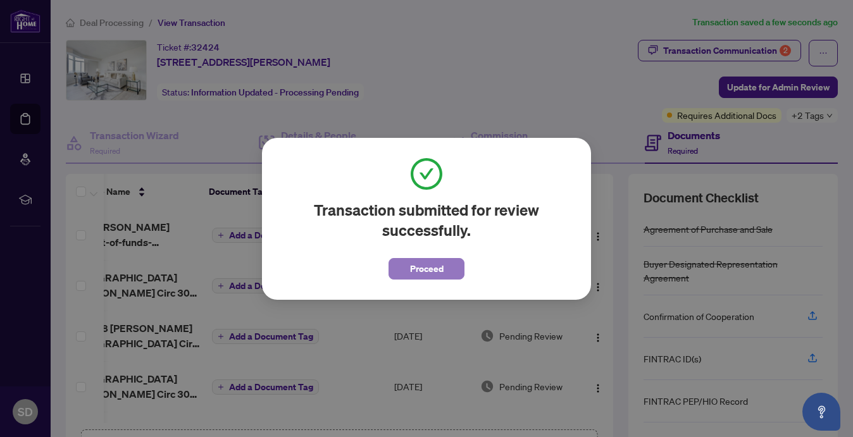
click at [423, 266] on span "Proceed" at bounding box center [427, 269] width 34 height 20
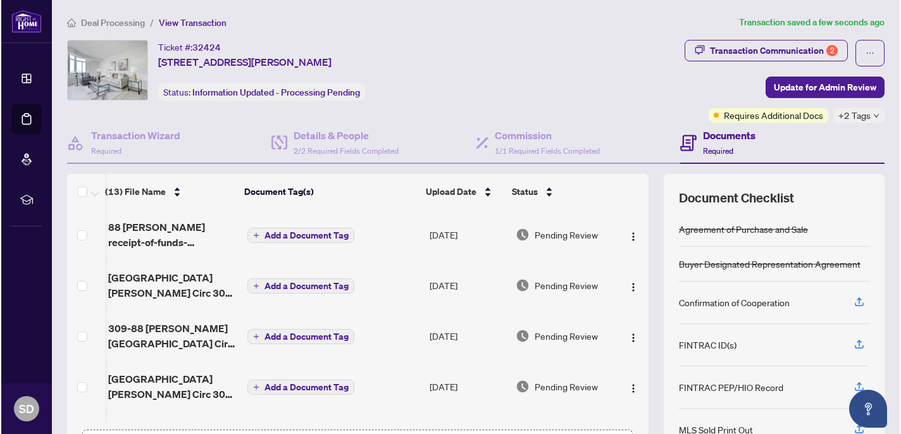
scroll to position [0, 3]
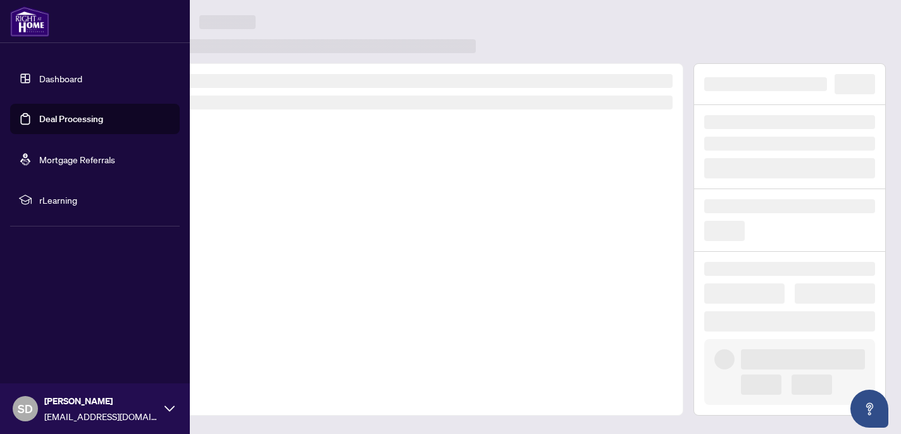
click at [55, 80] on link "Dashboard" at bounding box center [60, 78] width 43 height 11
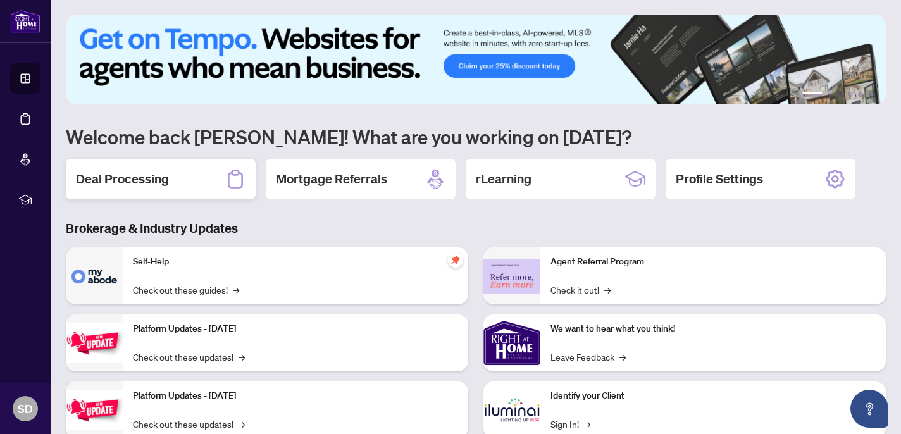
click at [150, 175] on h2 "Deal Processing" at bounding box center [122, 179] width 93 height 18
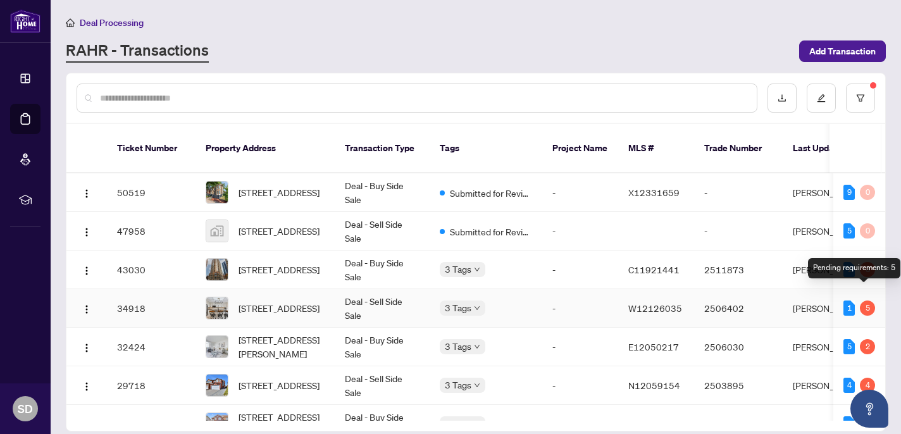
click at [851, 301] on div "5" at bounding box center [867, 308] width 15 height 15
click at [597, 289] on td "-" at bounding box center [581, 308] width 76 height 39
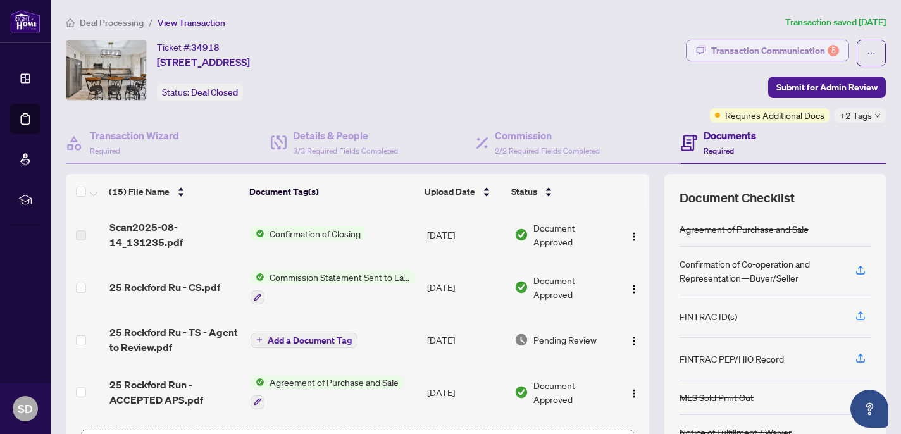
click at [825, 47] on div "Transaction Communication 5" at bounding box center [776, 51] width 128 height 20
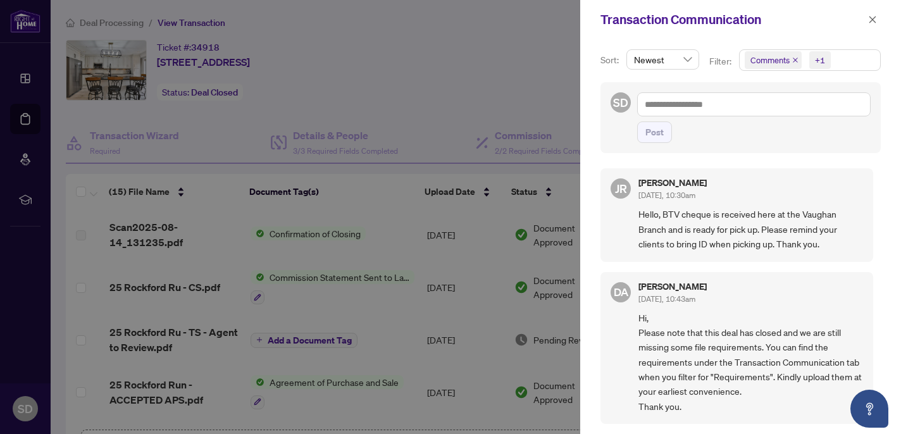
drag, startPoint x: 796, startPoint y: 60, endPoint x: 756, endPoint y: 248, distance: 192.2
click at [756, 248] on div "Sort: Newest Filter: Comments +1 SD Post JR [PERSON_NAME] [DATE], 10:30am Hello…" at bounding box center [741, 236] width 321 height 395
click at [796, 59] on icon "close" at bounding box center [795, 60] width 5 height 5
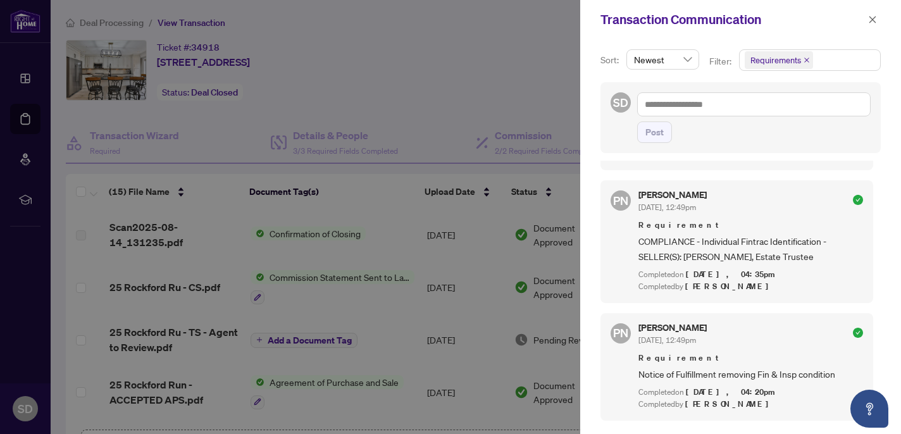
scroll to position [491, 0]
click at [851, 20] on icon "close" at bounding box center [873, 19] width 9 height 9
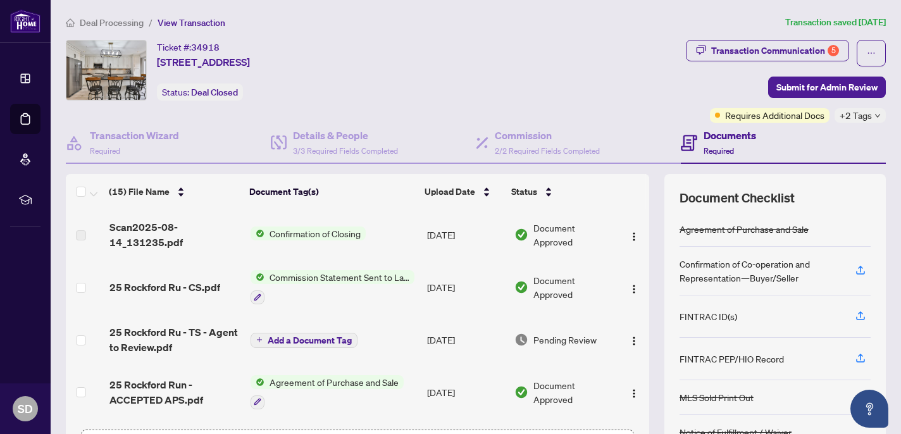
click at [192, 344] on span "25 Rockford Ru - TS - Agent to Review.pdf" at bounding box center [175, 340] width 131 height 30
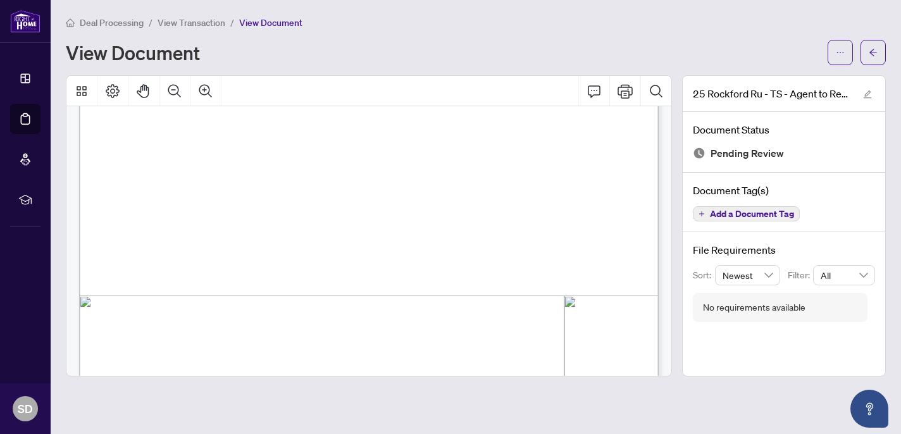
scroll to position [207, 0]
click at [842, 53] on icon "ellipsis" at bounding box center [840, 52] width 9 height 9
click at [789, 78] on span "Download" at bounding box center [795, 80] width 96 height 14
click at [409, 53] on div "View Document" at bounding box center [443, 52] width 755 height 20
click at [851, 53] on button "button" at bounding box center [873, 52] width 25 height 25
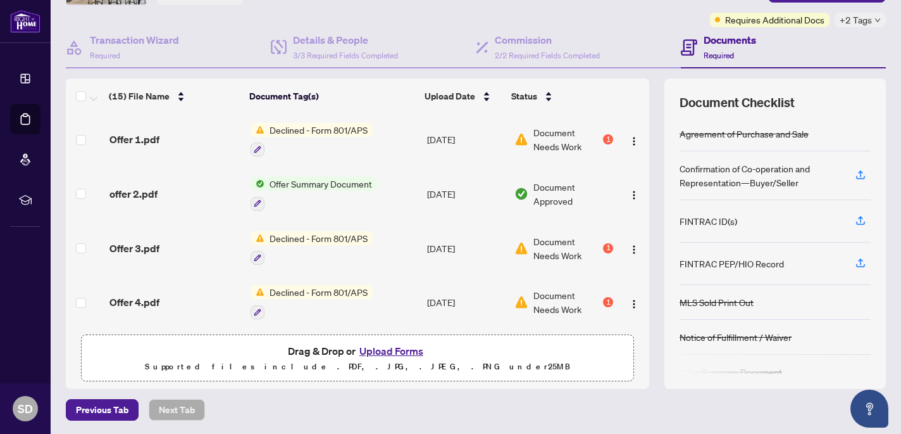
scroll to position [578, 0]
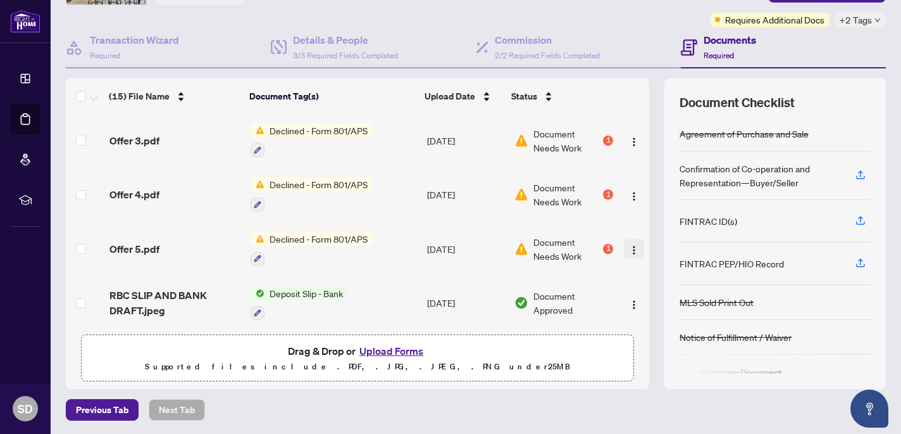
click at [629, 245] on img "button" at bounding box center [634, 250] width 10 height 10
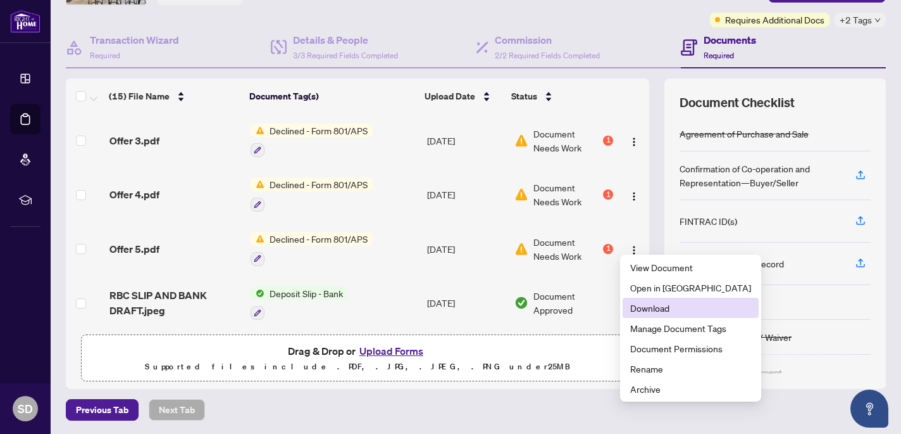
click at [650, 304] on span "Download" at bounding box center [691, 308] width 121 height 14
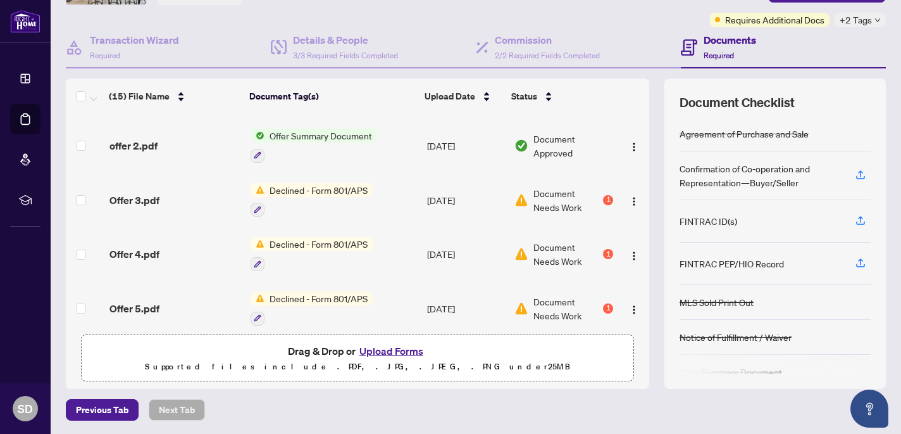
scroll to position [513, 0]
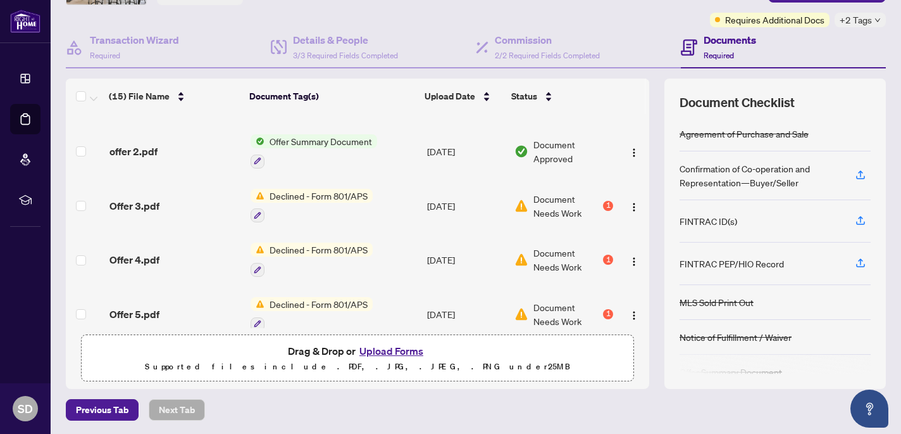
click at [628, 287] on td at bounding box center [633, 314] width 31 height 54
click at [629, 256] on img "button" at bounding box center [634, 261] width 10 height 10
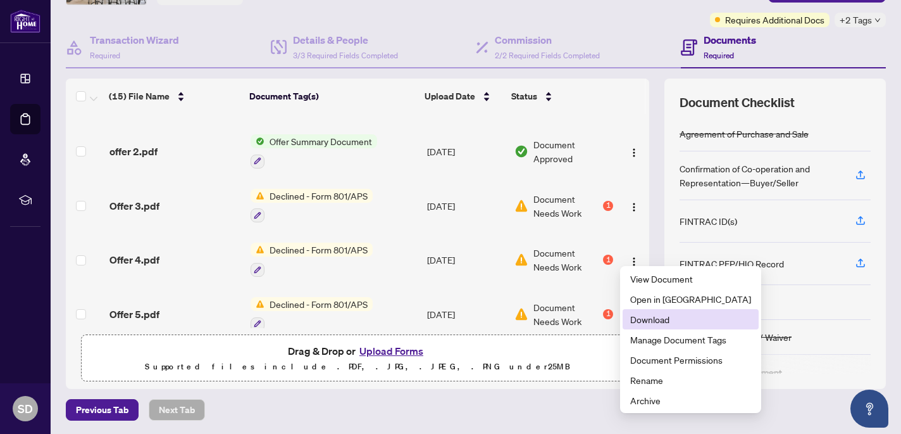
click at [648, 318] on span "Download" at bounding box center [691, 319] width 121 height 14
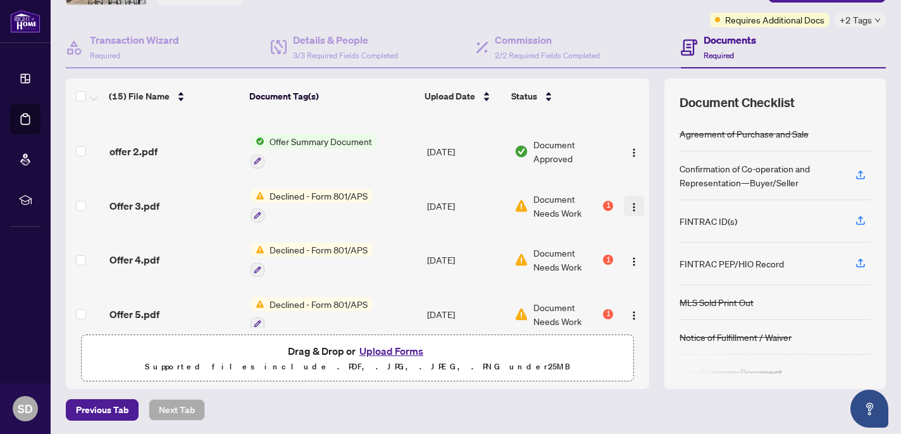
click at [631, 202] on img "button" at bounding box center [634, 207] width 10 height 10
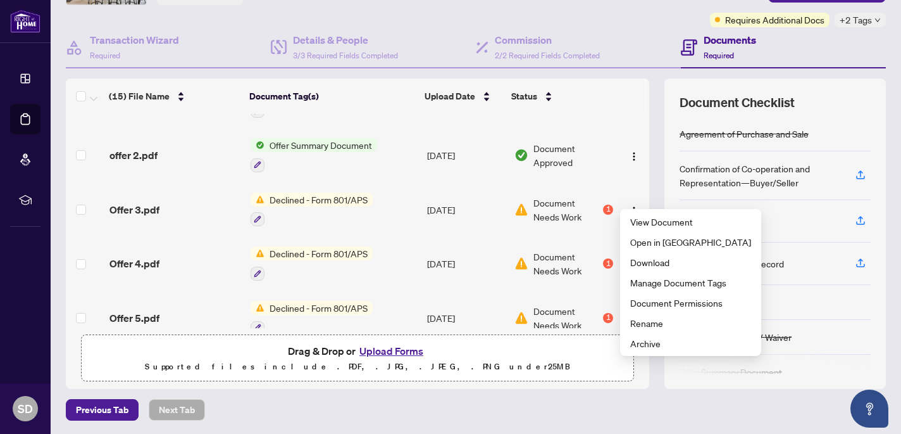
scroll to position [506, 0]
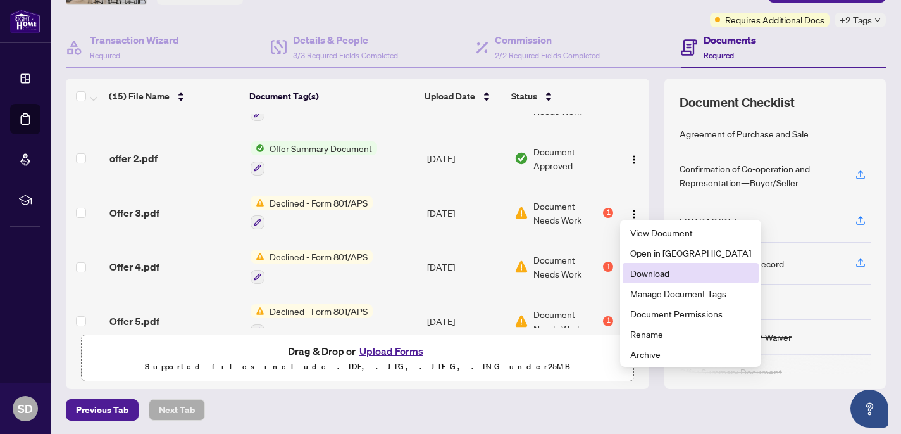
click at [665, 272] on span "Download" at bounding box center [691, 273] width 121 height 14
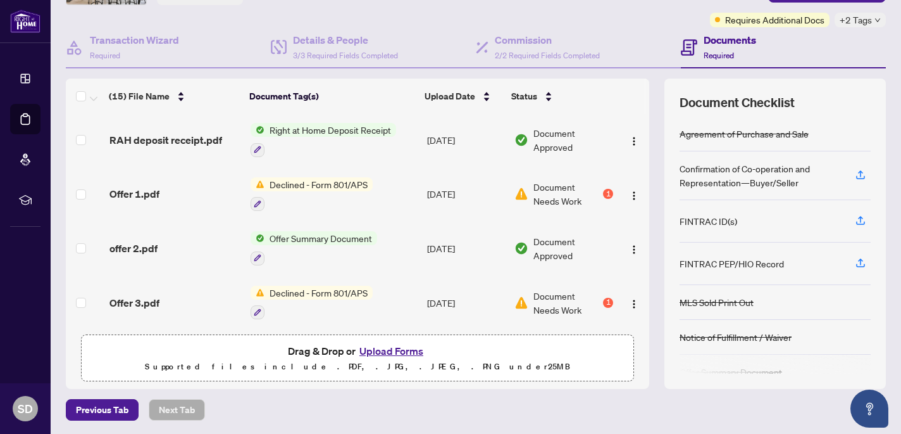
scroll to position [415, 0]
click at [629, 193] on img "button" at bounding box center [634, 197] width 10 height 10
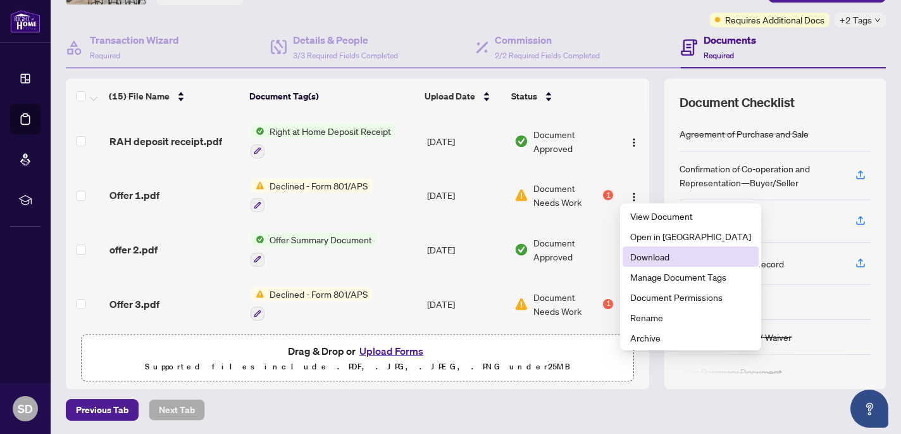
click at [661, 259] on span "Download" at bounding box center [691, 256] width 121 height 14
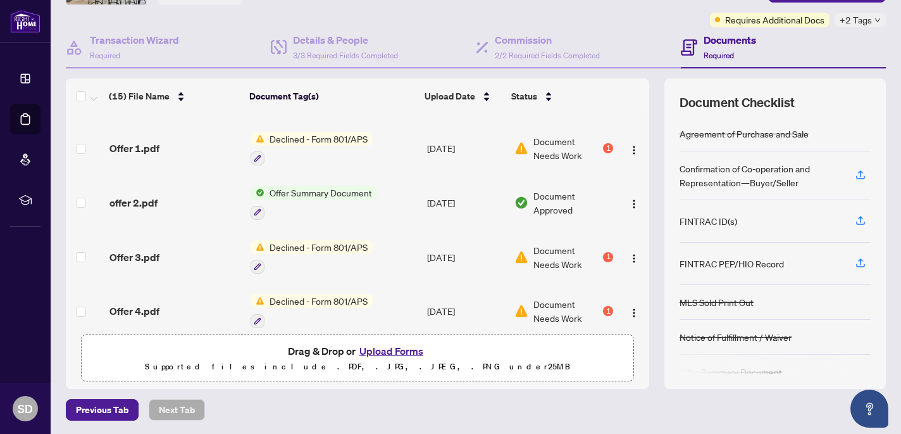
scroll to position [462, 0]
click at [642, 344] on div "(15) File Name Document Tag(s) Upload Date Status Scan2025-08-14_131235.pdf Con…" at bounding box center [358, 233] width 584 height 310
click at [629, 307] on img "button" at bounding box center [634, 312] width 10 height 10
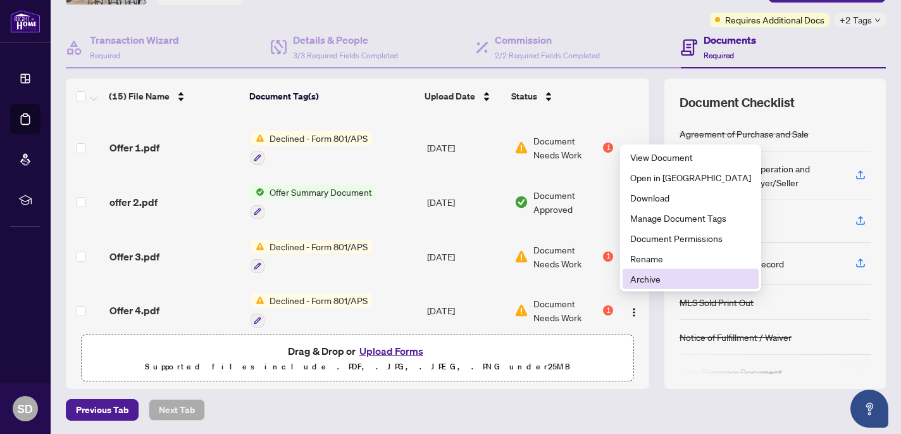
click at [654, 276] on span "Archive" at bounding box center [691, 279] width 121 height 14
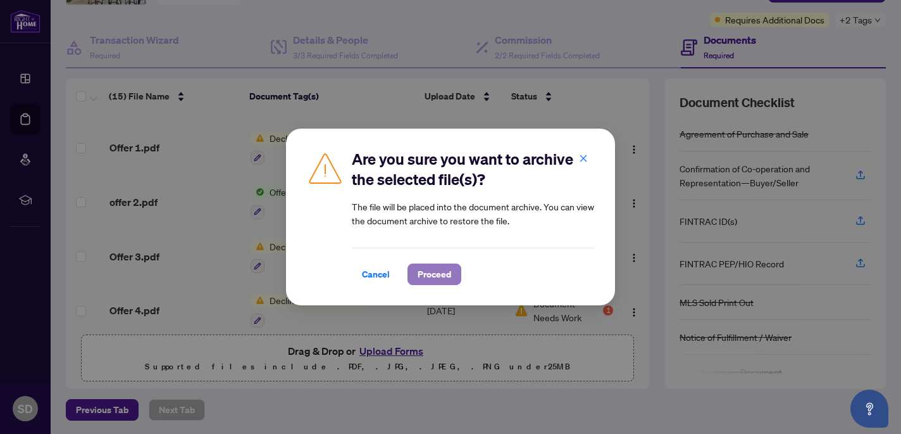
click at [423, 280] on span "Proceed" at bounding box center [435, 274] width 34 height 20
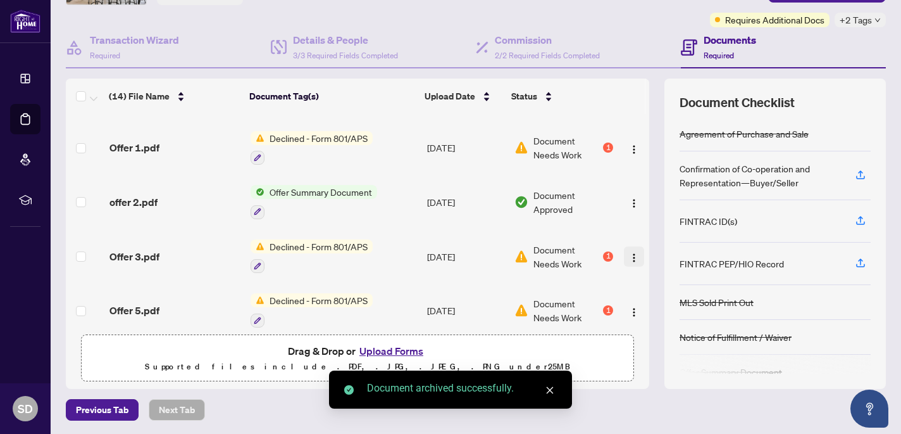
click at [629, 253] on img "button" at bounding box center [634, 258] width 10 height 10
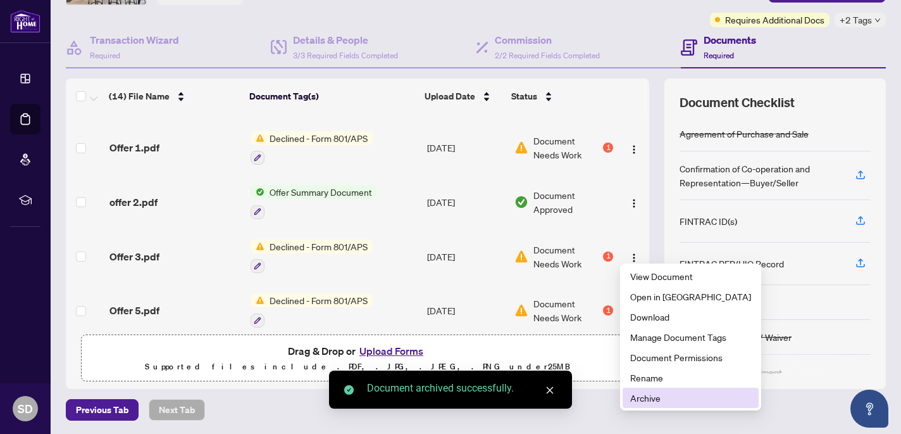
click at [656, 395] on span "Archive" at bounding box center [691, 398] width 121 height 14
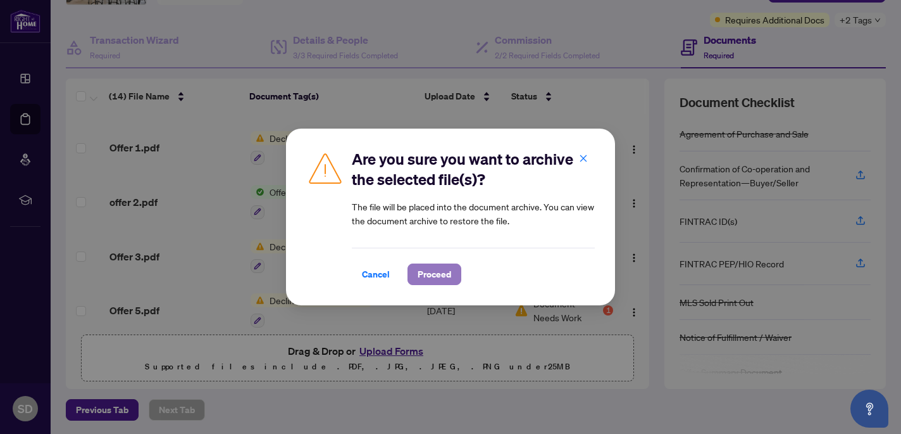
click at [439, 275] on span "Proceed" at bounding box center [435, 274] width 34 height 20
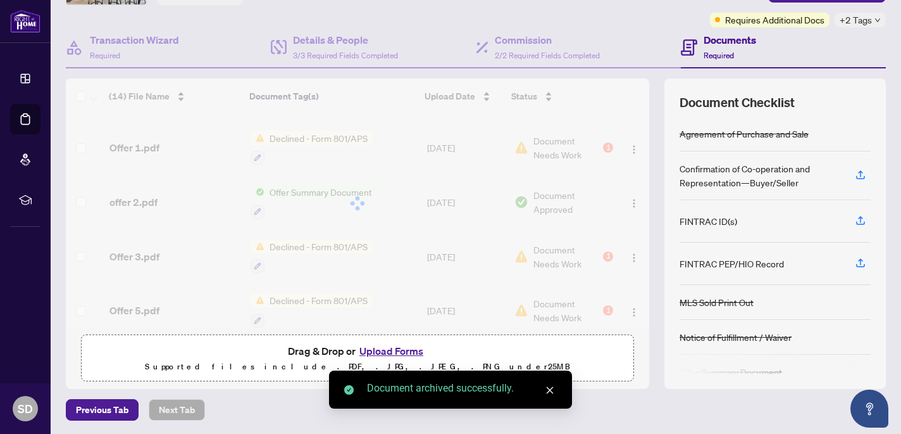
click at [629, 361] on img "button" at bounding box center [634, 366] width 10 height 10
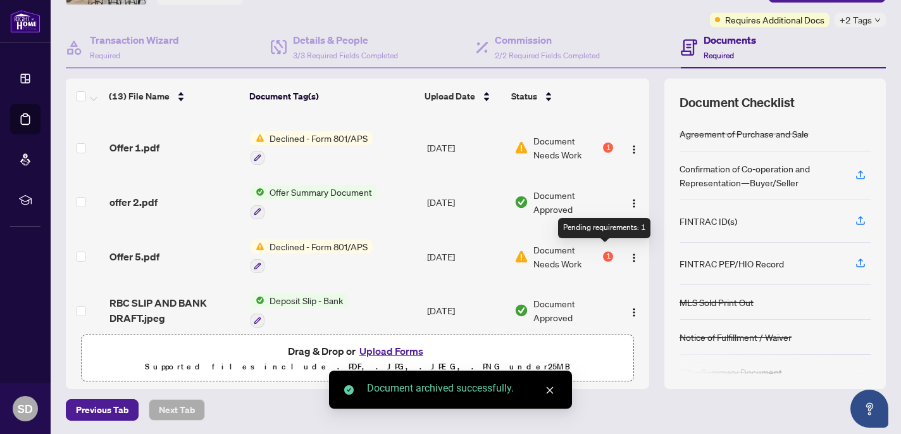
click at [603, 251] on div "1" at bounding box center [608, 256] width 10 height 10
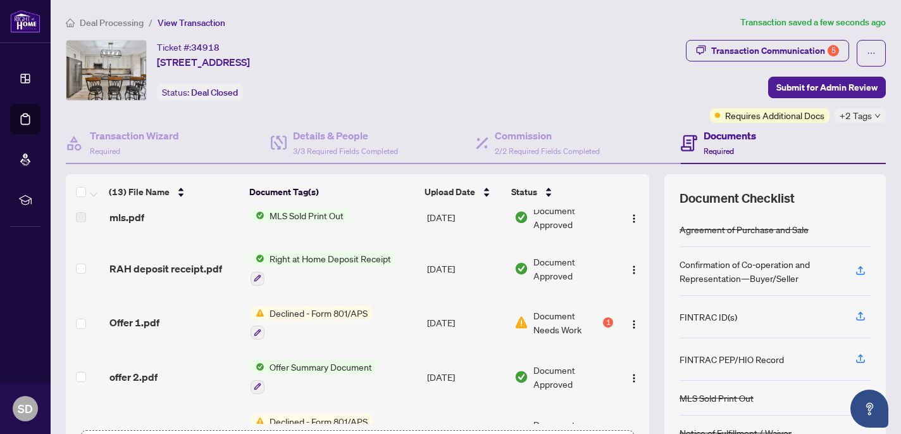
scroll to position [383, 0]
click at [633, 315] on span "button" at bounding box center [634, 322] width 10 height 14
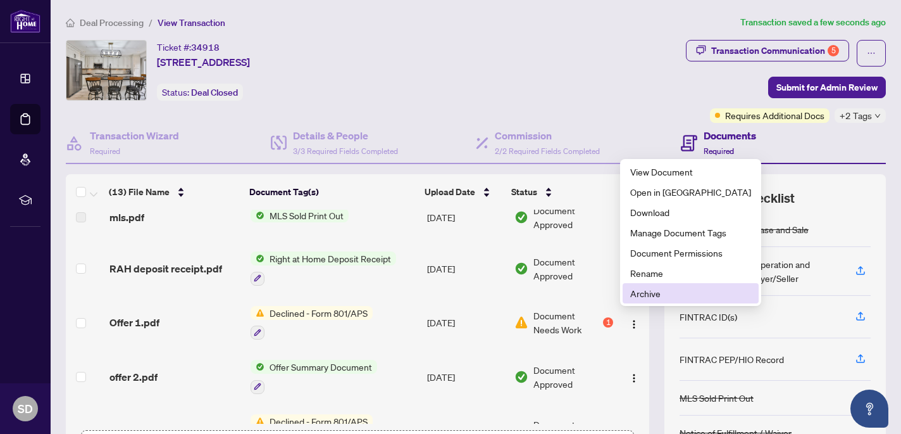
click at [655, 291] on span "Archive" at bounding box center [691, 293] width 121 height 14
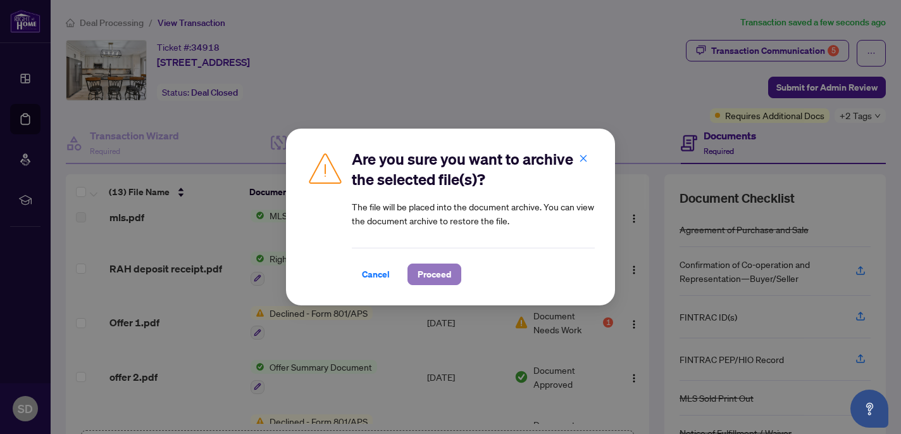
click at [452, 273] on button "Proceed" at bounding box center [435, 274] width 54 height 22
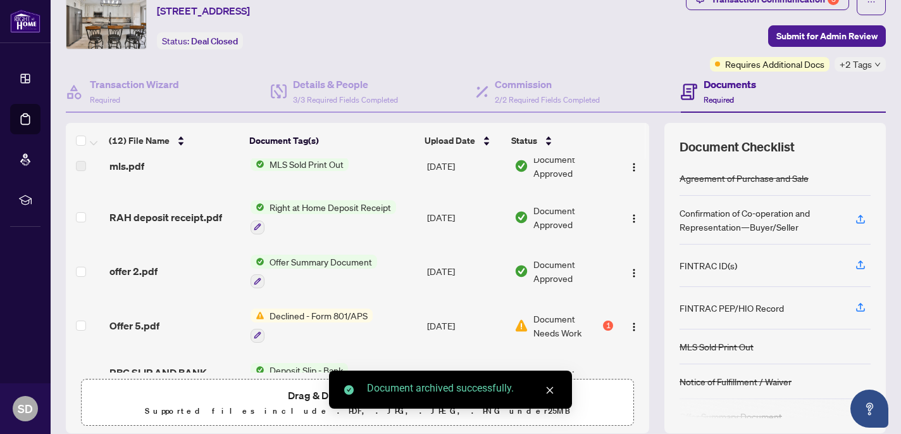
scroll to position [84, 0]
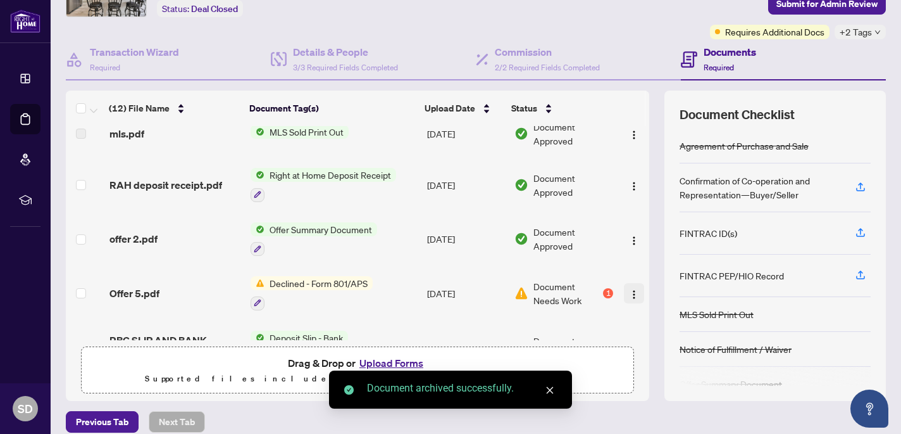
click at [632, 289] on img "button" at bounding box center [634, 294] width 10 height 10
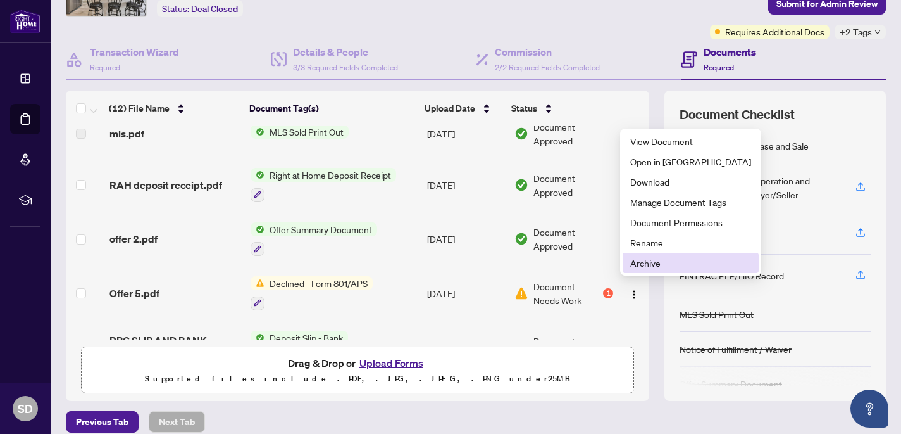
click at [656, 256] on span "Archive" at bounding box center [691, 263] width 121 height 14
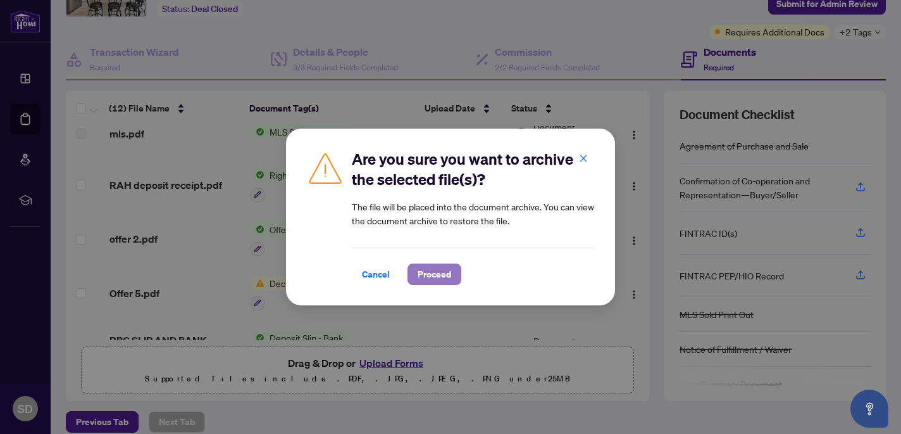
click at [424, 273] on span "Proceed" at bounding box center [435, 274] width 34 height 20
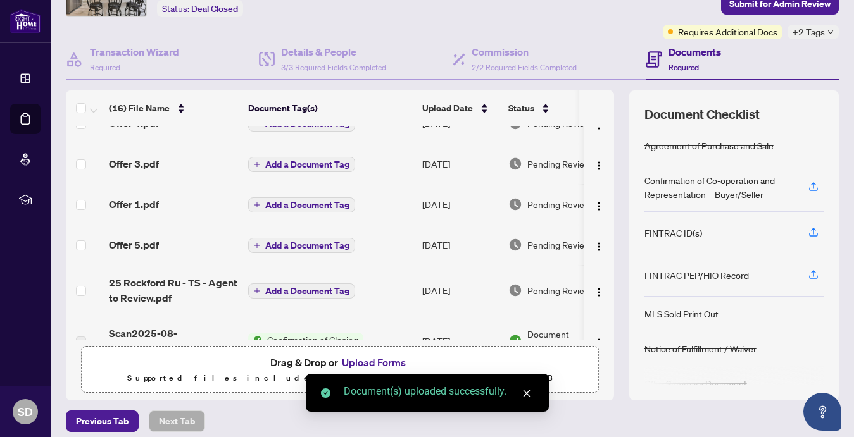
scroll to position [0, 0]
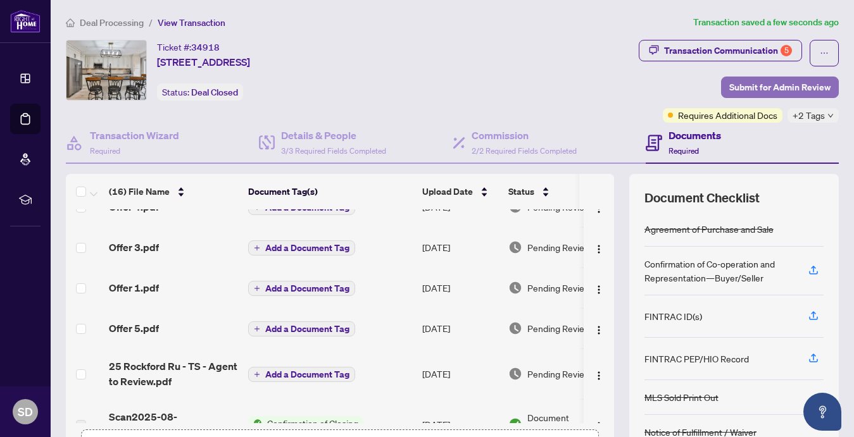
click at [764, 87] on span "Submit for Admin Review" at bounding box center [779, 87] width 101 height 20
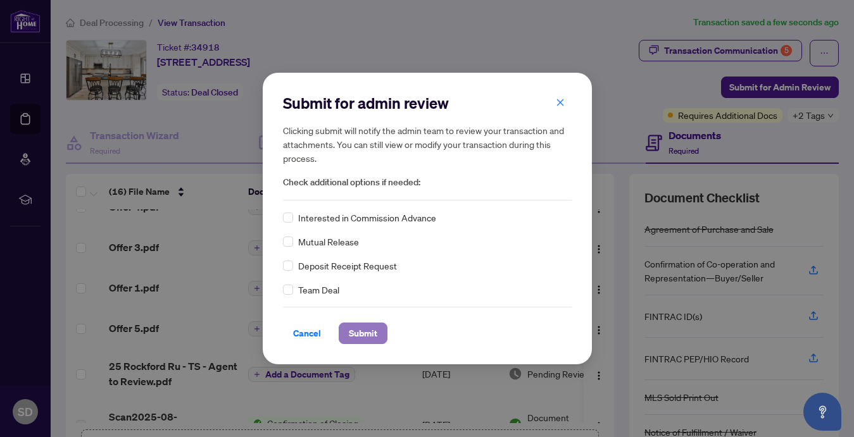
click at [361, 331] on span "Submit" at bounding box center [363, 333] width 28 height 20
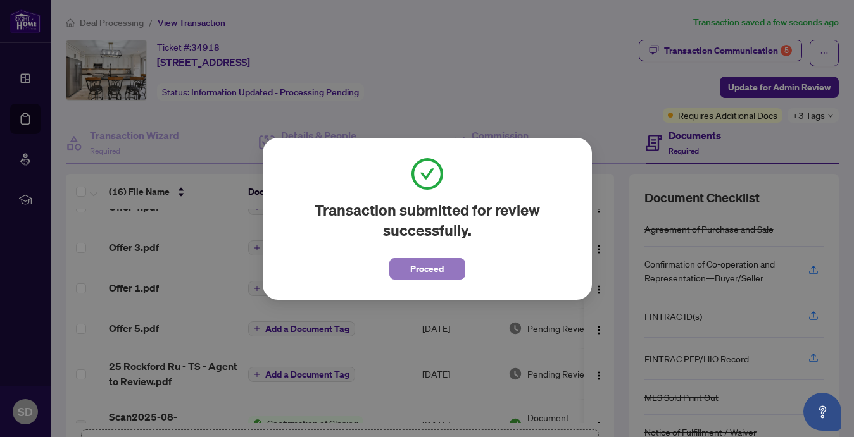
click at [427, 268] on span "Proceed" at bounding box center [427, 269] width 34 height 20
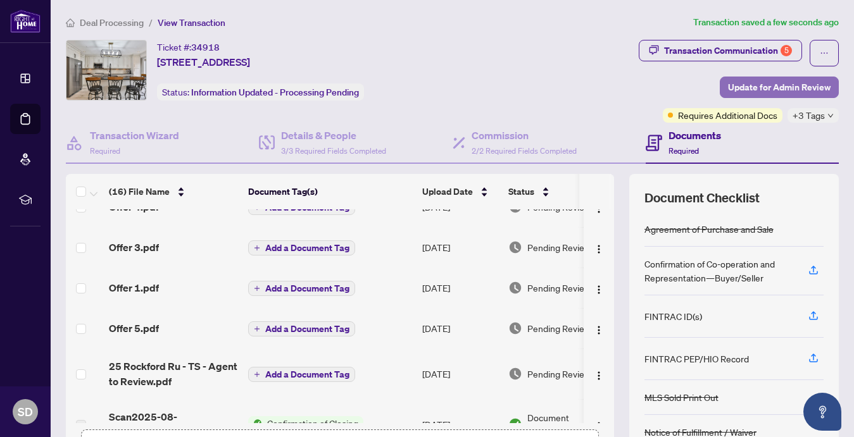
click at [746, 84] on span "Update for Admin Review" at bounding box center [779, 87] width 103 height 20
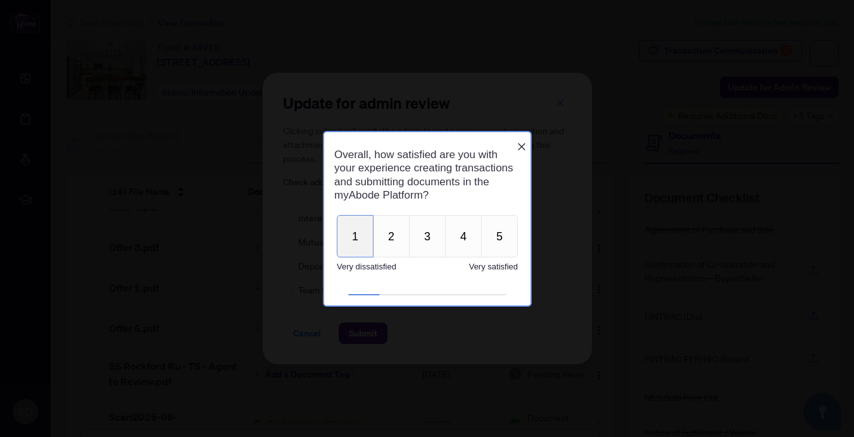
click at [360, 241] on button "1" at bounding box center [354, 236] width 37 height 42
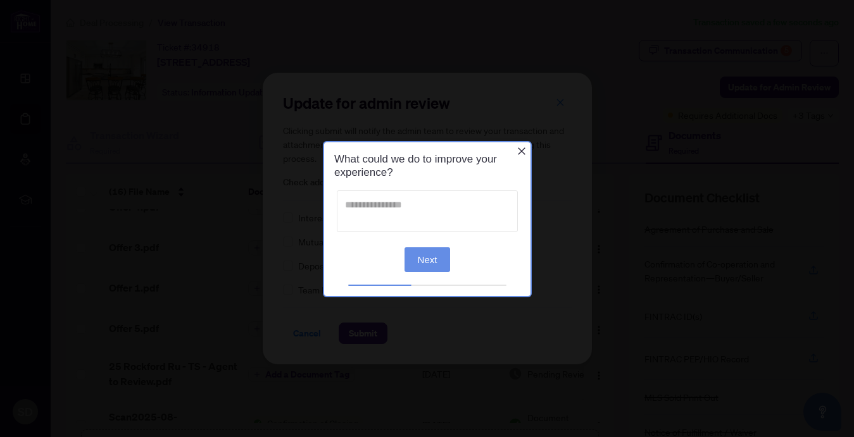
click at [382, 206] on textarea at bounding box center [426, 211] width 181 height 42
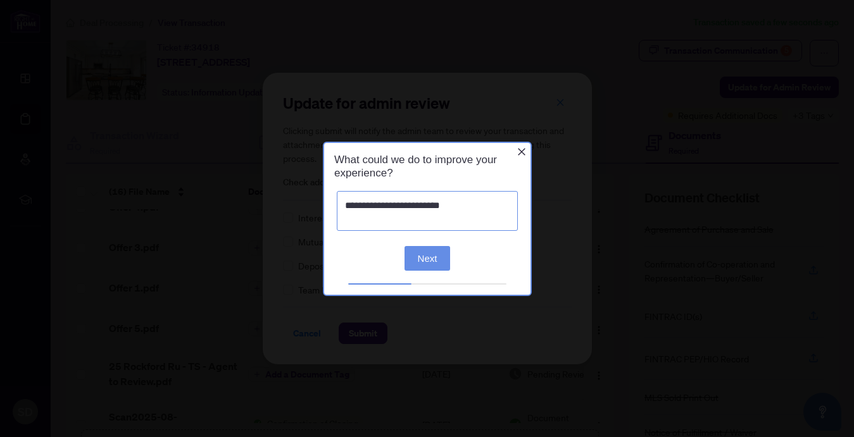
click at [376, 206] on textarea "**********" at bounding box center [426, 211] width 181 height 40
click at [502, 210] on textarea "**********" at bounding box center [426, 211] width 181 height 40
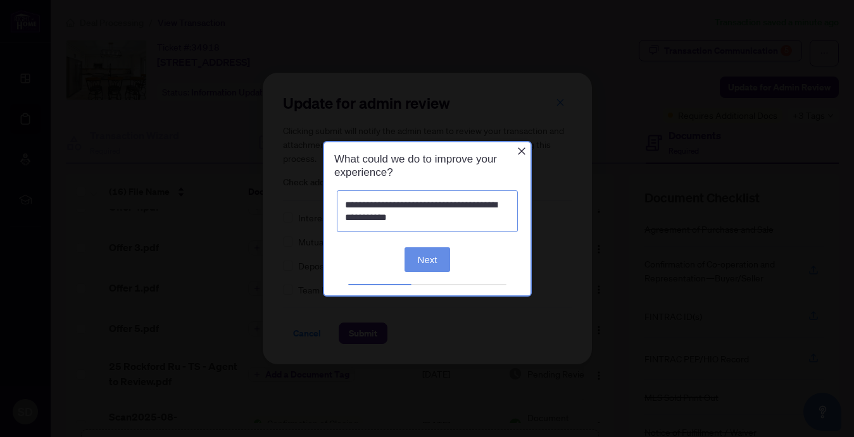
click at [375, 207] on textarea "**********" at bounding box center [426, 211] width 181 height 42
type textarea "**********"
click at [422, 264] on button "Next" at bounding box center [427, 259] width 46 height 25
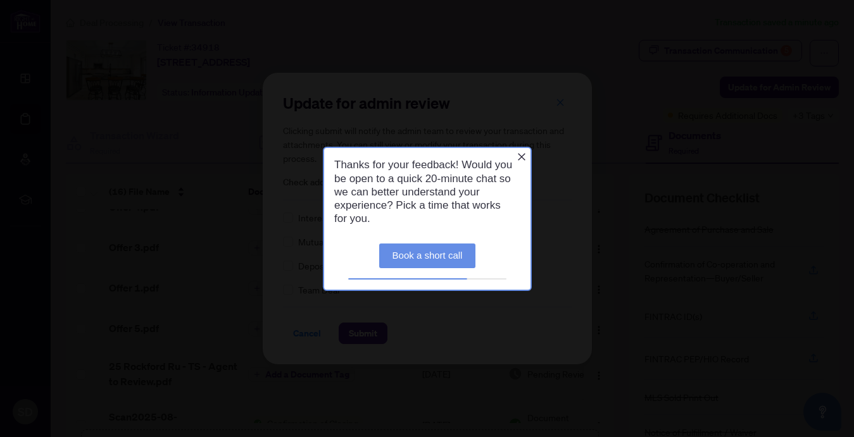
click at [521, 155] on icon "Close button" at bounding box center [521, 157] width 8 height 8
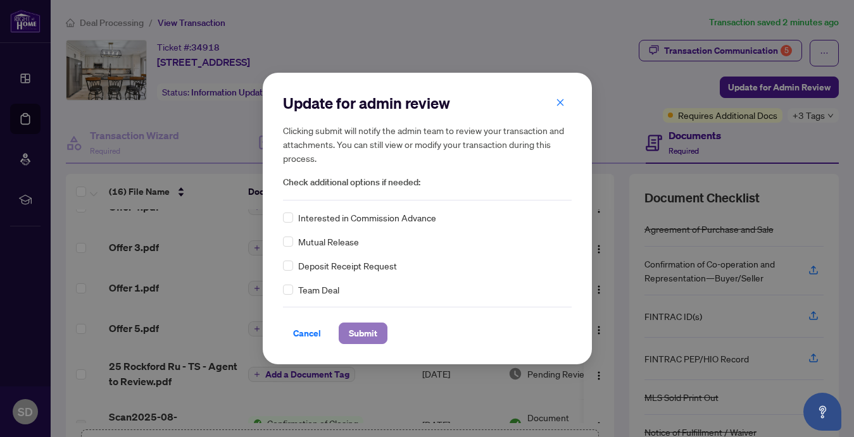
click at [358, 335] on span "Submit" at bounding box center [363, 333] width 28 height 20
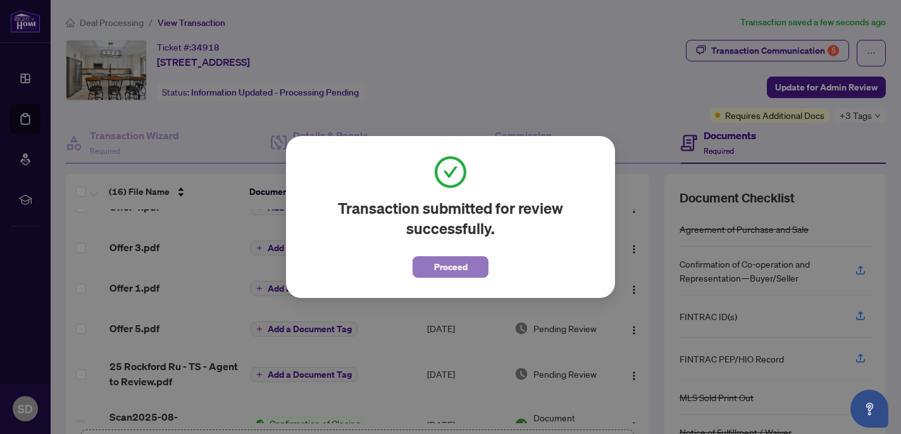
click at [456, 269] on span "Proceed" at bounding box center [451, 267] width 34 height 20
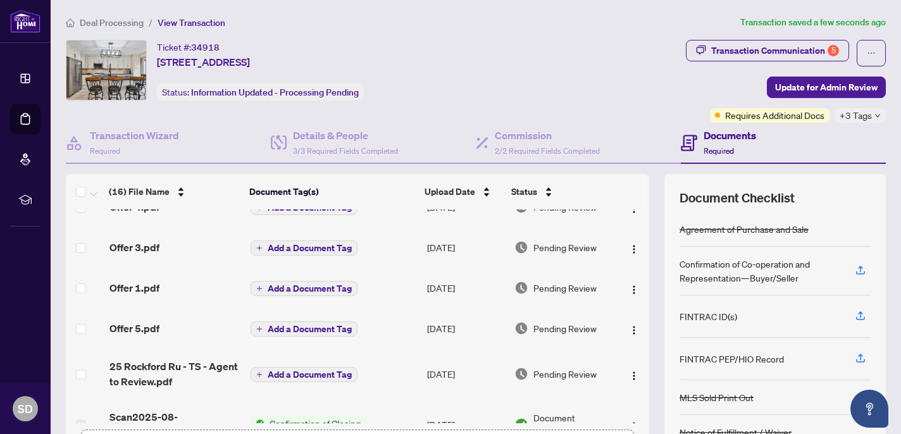
click at [175, 23] on span "View Transaction" at bounding box center [192, 22] width 68 height 11
click at [120, 23] on span "Deal Processing" at bounding box center [112, 22] width 64 height 11
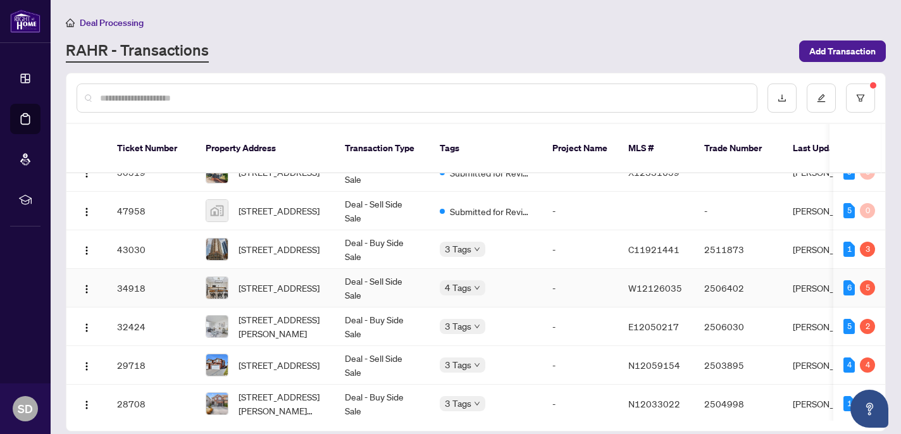
scroll to position [27, 0]
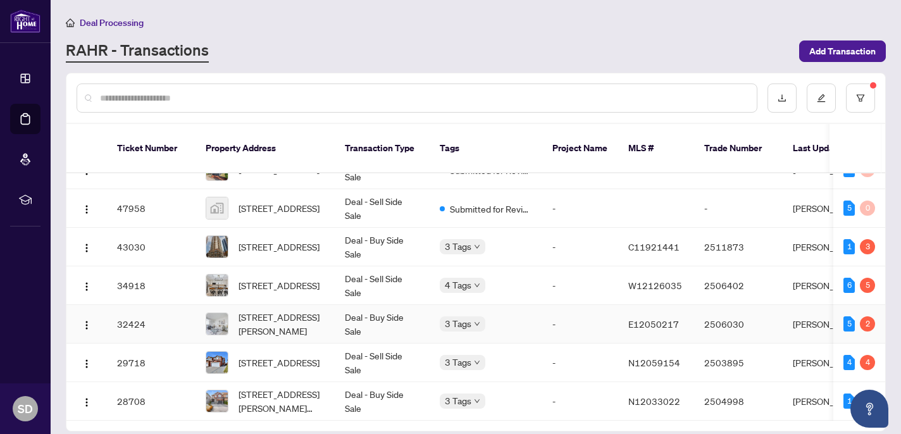
click at [399, 305] on td "Deal - Buy Side Sale" at bounding box center [382, 324] width 95 height 39
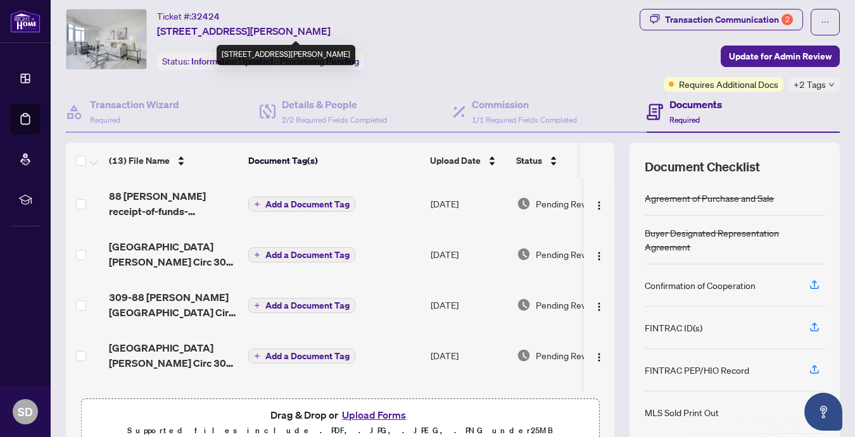
click at [170, 29] on span "[STREET_ADDRESS][PERSON_NAME]" at bounding box center [243, 30] width 173 height 15
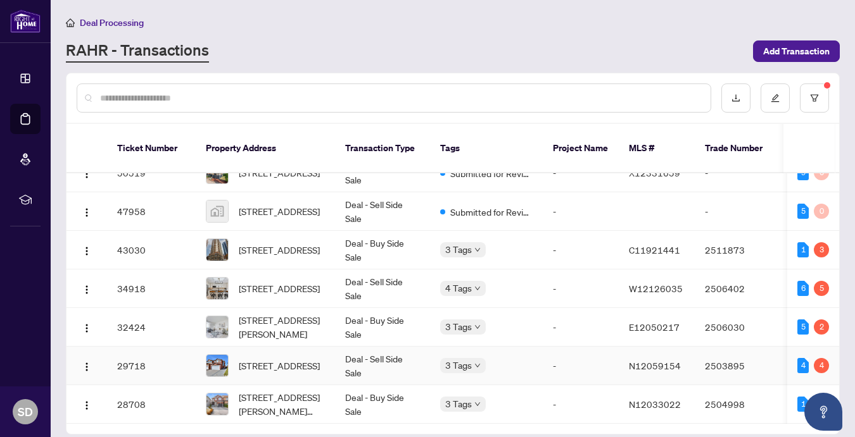
scroll to position [23, 0]
click at [817, 358] on div "4" at bounding box center [820, 365] width 15 height 15
click at [734, 351] on td "2503895" at bounding box center [738, 366] width 89 height 39
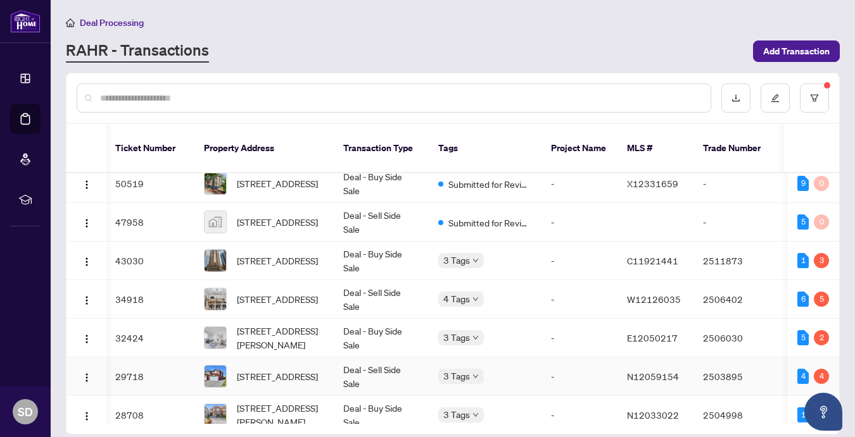
scroll to position [0, 2]
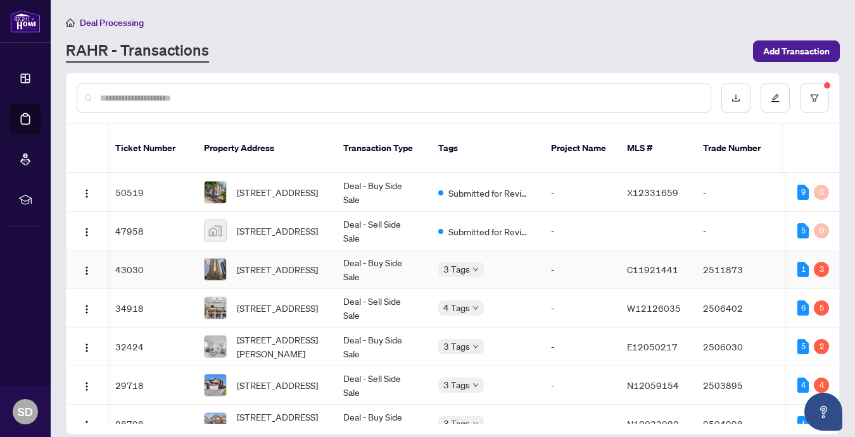
click at [391, 271] on td "Deal - Buy Side Sale" at bounding box center [380, 270] width 95 height 39
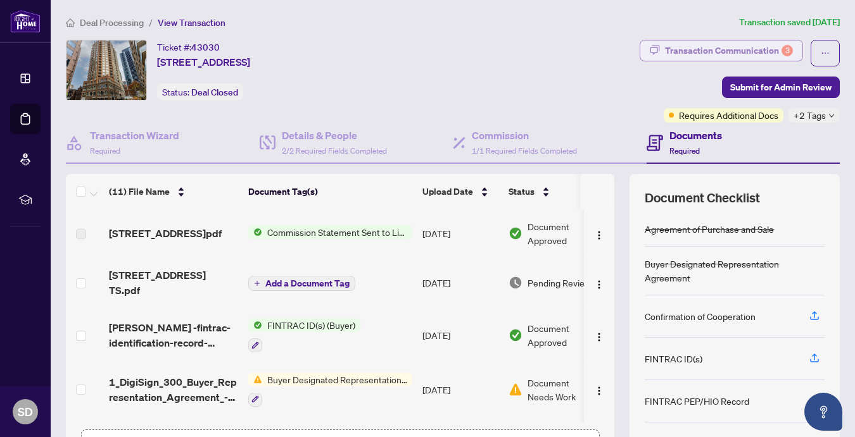
click at [775, 53] on div "Transaction Communication 3" at bounding box center [729, 51] width 128 height 20
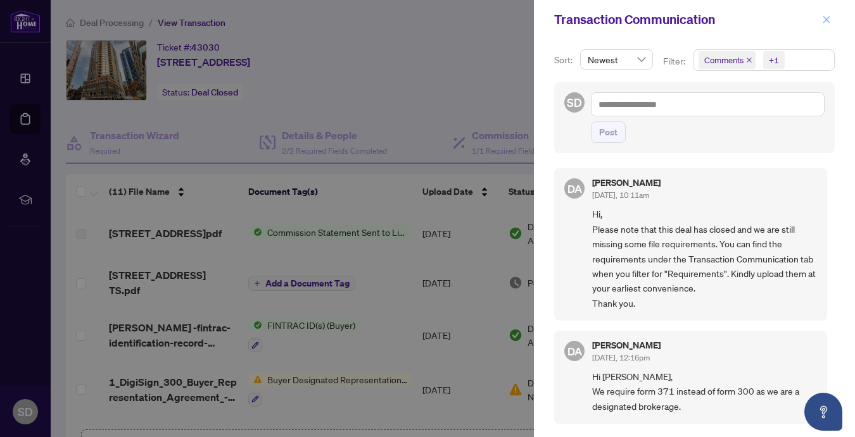
click at [826, 20] on icon "close" at bounding box center [826, 19] width 7 height 7
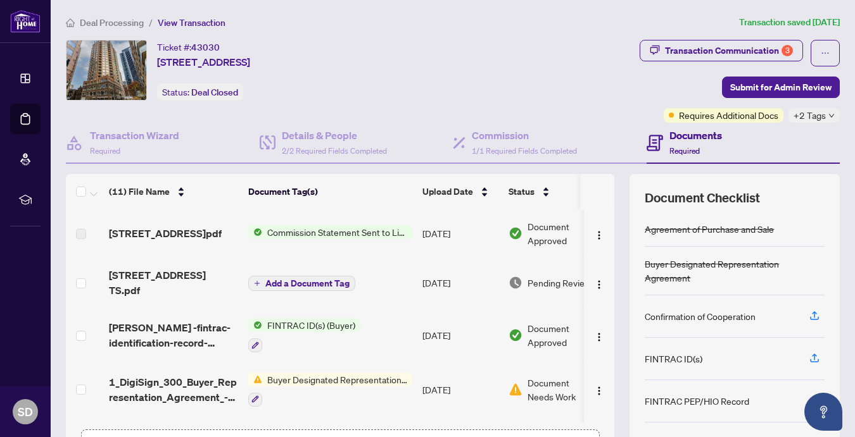
drag, startPoint x: 770, startPoint y: 52, endPoint x: 362, endPoint y: 241, distance: 450.1
click at [362, 241] on div "Ticket #: 43030 [STREET_ADDRESS] Status: Deal Closed Transaction Communication …" at bounding box center [453, 262] width 784 height 444
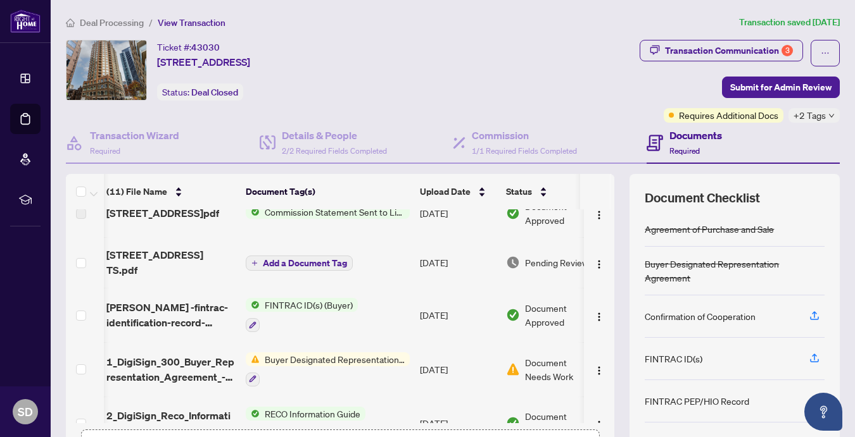
scroll to position [0, 3]
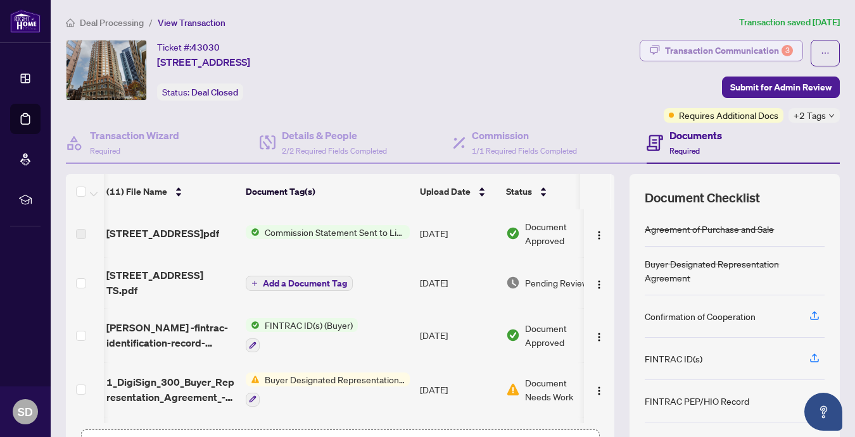
click at [770, 56] on div "Transaction Communication 3" at bounding box center [729, 51] width 128 height 20
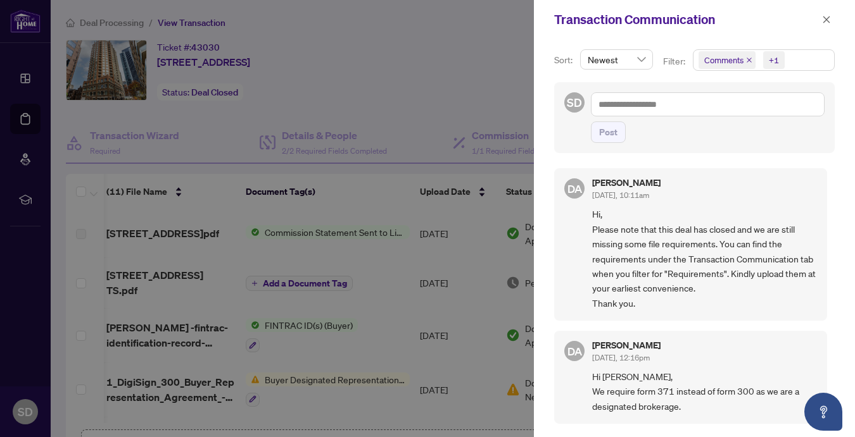
click at [749, 60] on icon "close" at bounding box center [749, 60] width 6 height 6
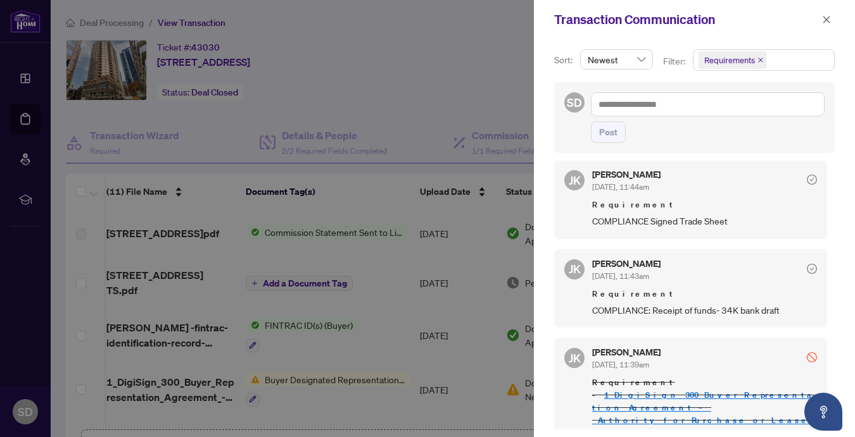
scroll to position [190, 0]
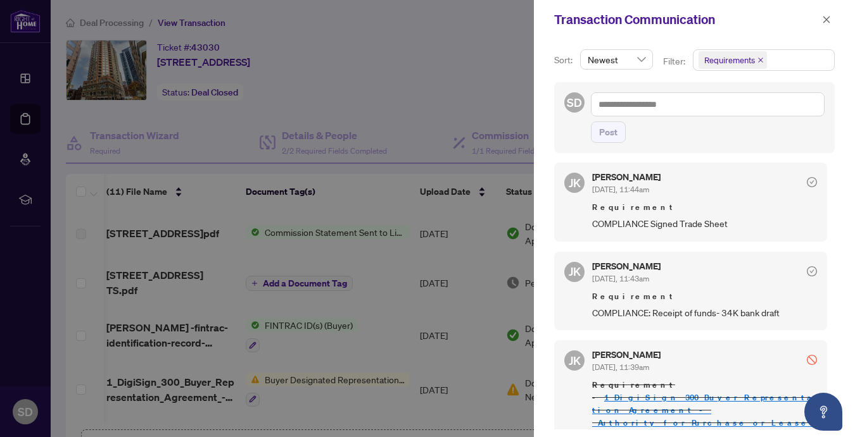
click at [458, 82] on div at bounding box center [427, 218] width 855 height 437
click at [827, 21] on icon "close" at bounding box center [826, 19] width 9 height 9
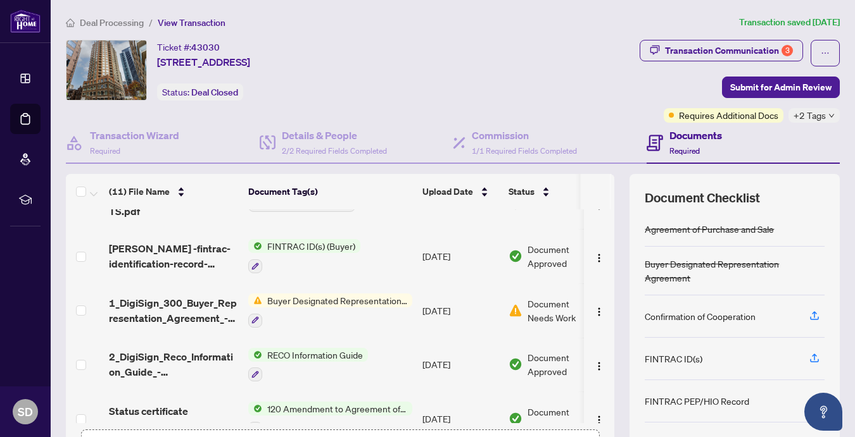
scroll to position [78, 0]
click at [594, 308] on img "button" at bounding box center [599, 313] width 10 height 10
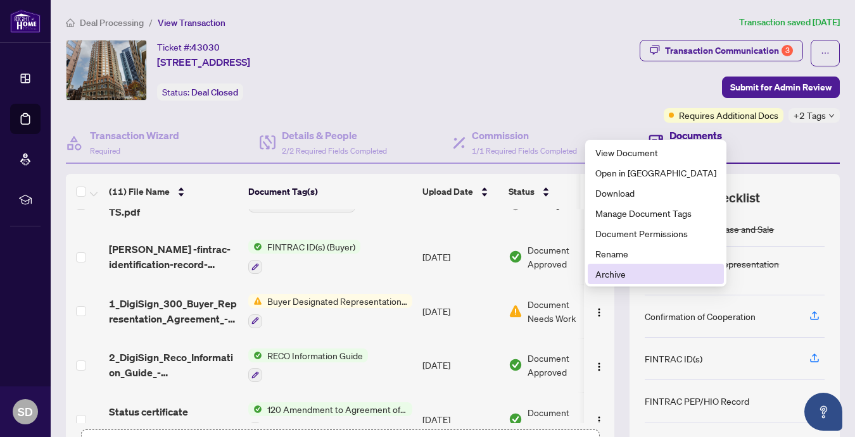
click at [622, 271] on span "Archive" at bounding box center [655, 274] width 121 height 14
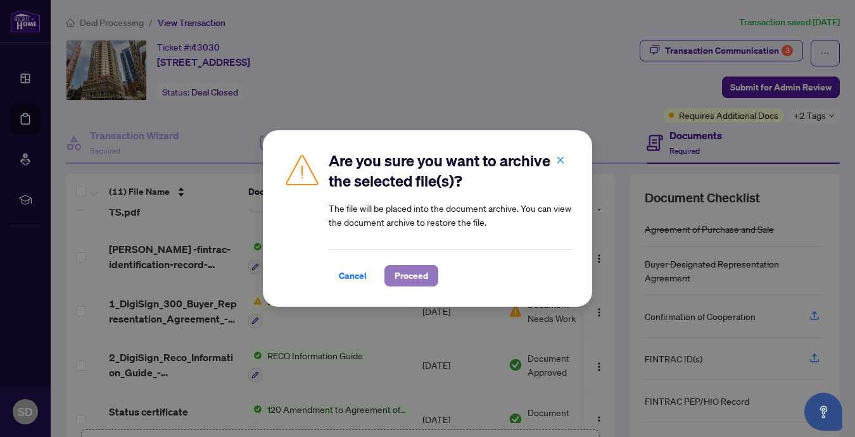
click at [421, 278] on span "Proceed" at bounding box center [411, 276] width 34 height 20
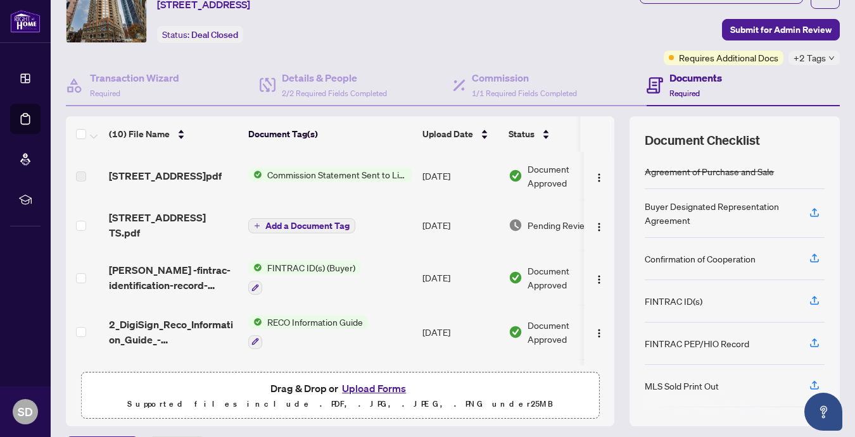
scroll to position [59, 0]
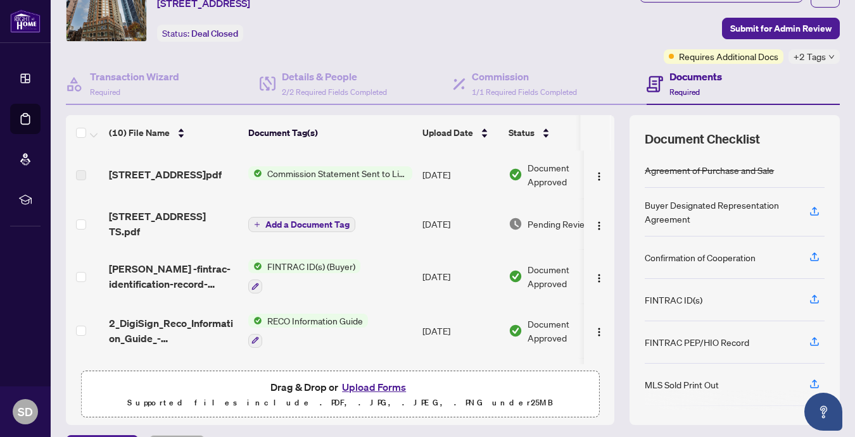
click at [293, 221] on span "Add a Document Tag" at bounding box center [307, 224] width 84 height 9
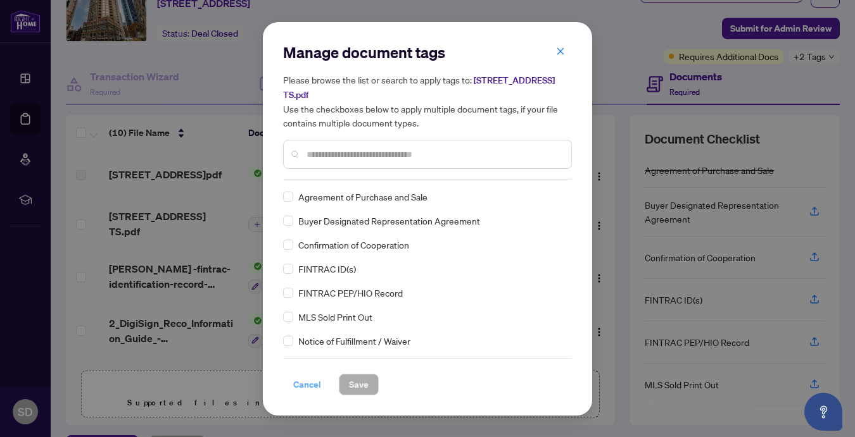
click at [306, 382] on span "Cancel" at bounding box center [307, 385] width 28 height 20
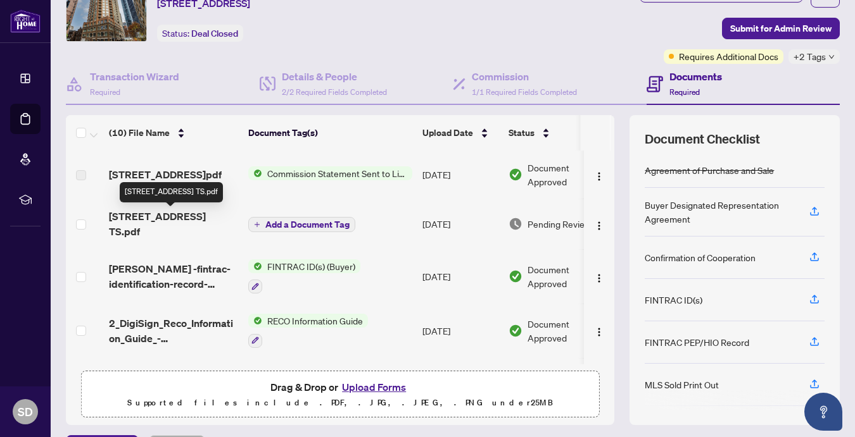
click at [204, 215] on span "[STREET_ADDRESS] TS.pdf" at bounding box center [173, 224] width 129 height 30
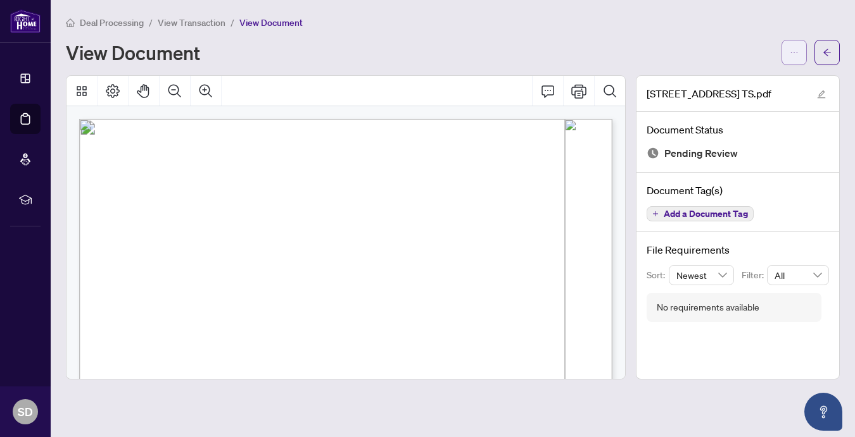
click at [789, 42] on span "button" at bounding box center [793, 52] width 9 height 20
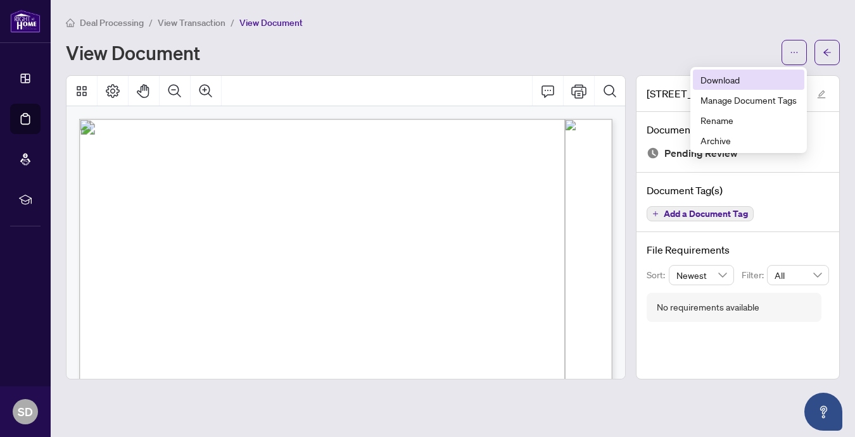
click at [725, 80] on span "Download" at bounding box center [748, 80] width 96 height 14
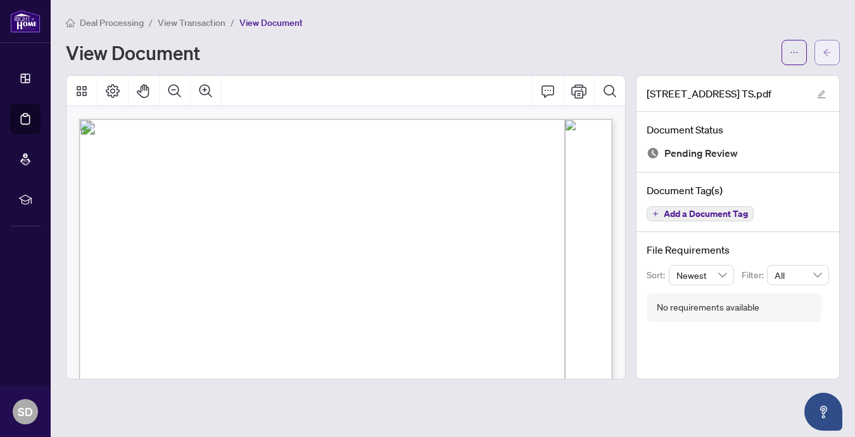
click at [828, 53] on icon "arrow-left" at bounding box center [826, 52] width 9 height 9
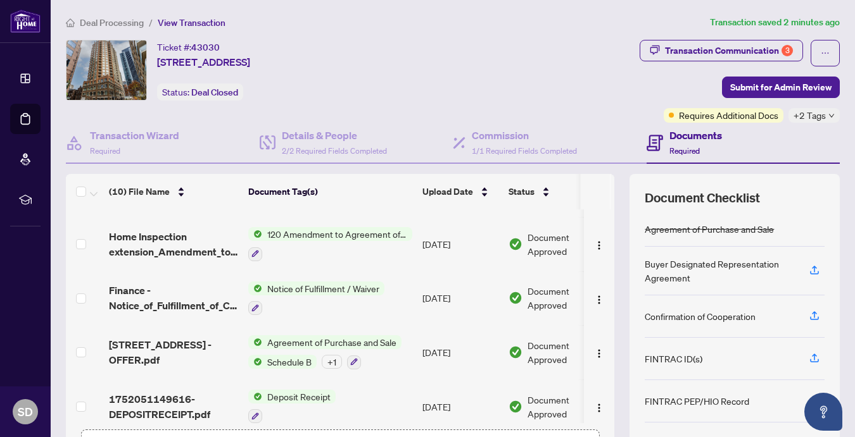
scroll to position [92, 0]
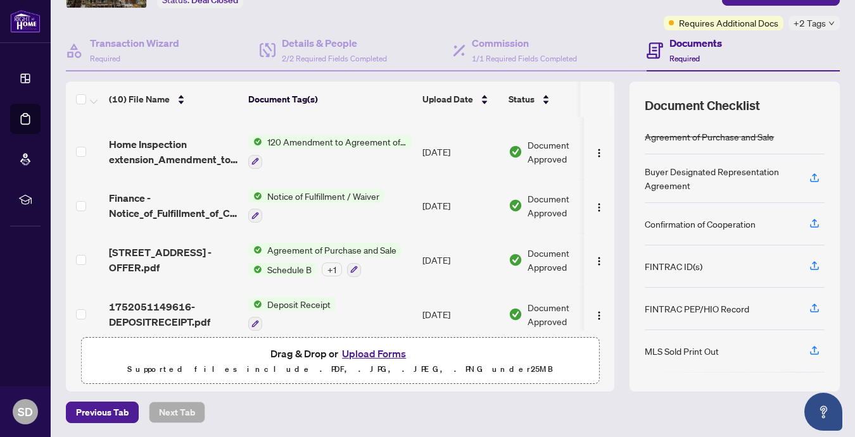
click at [364, 348] on button "Upload Forms" at bounding box center [374, 354] width 72 height 16
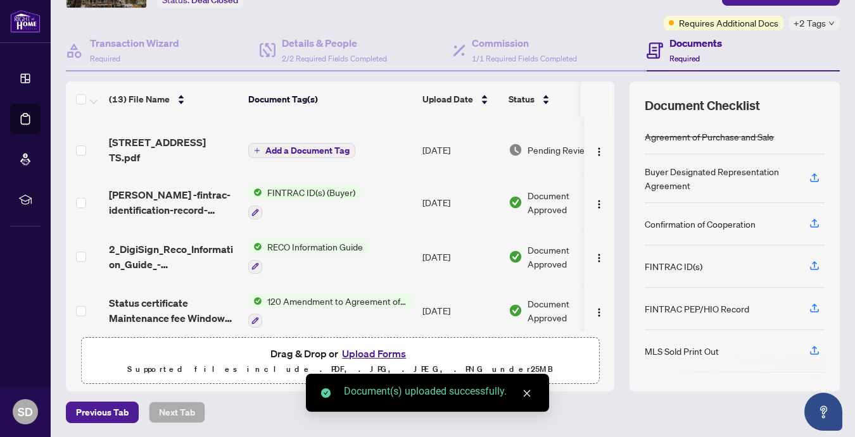
scroll to position [0, 0]
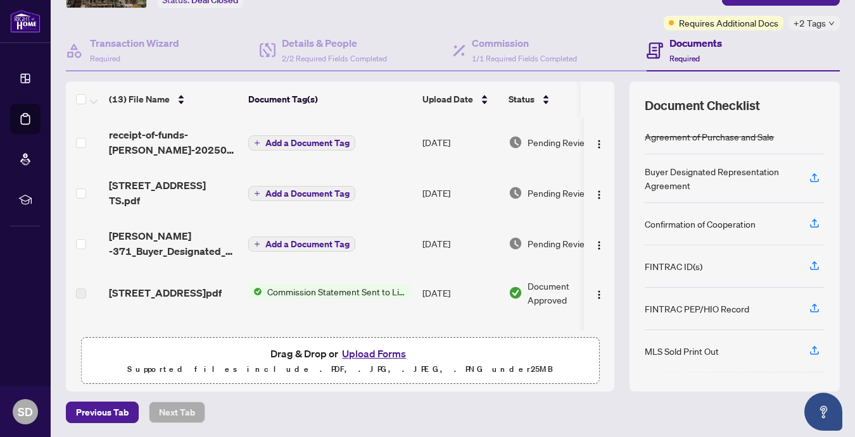
click at [289, 240] on span "Add a Document Tag" at bounding box center [307, 244] width 84 height 9
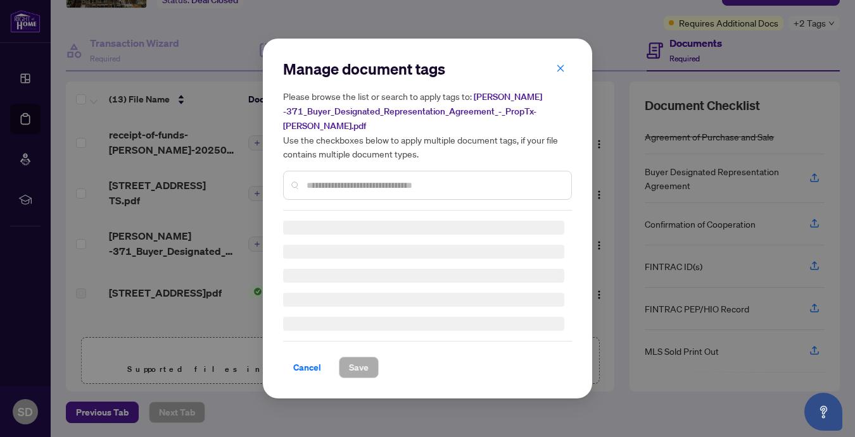
click at [313, 187] on input "text" at bounding box center [433, 186] width 254 height 14
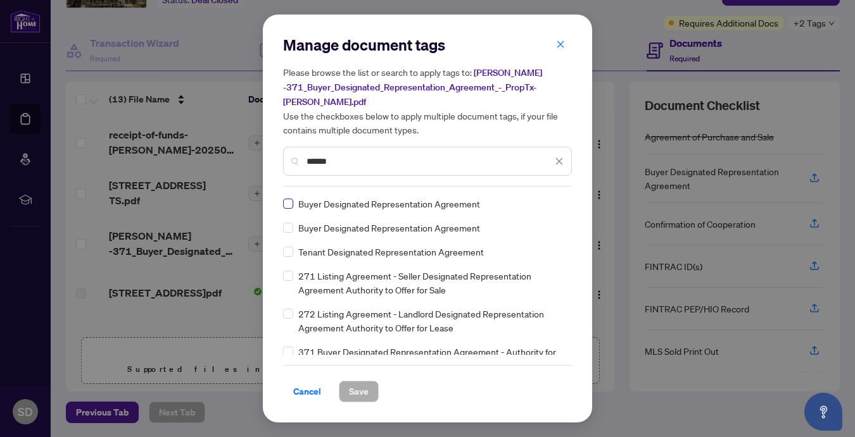
type input "******"
click at [366, 387] on span "Save" at bounding box center [359, 392] width 20 height 20
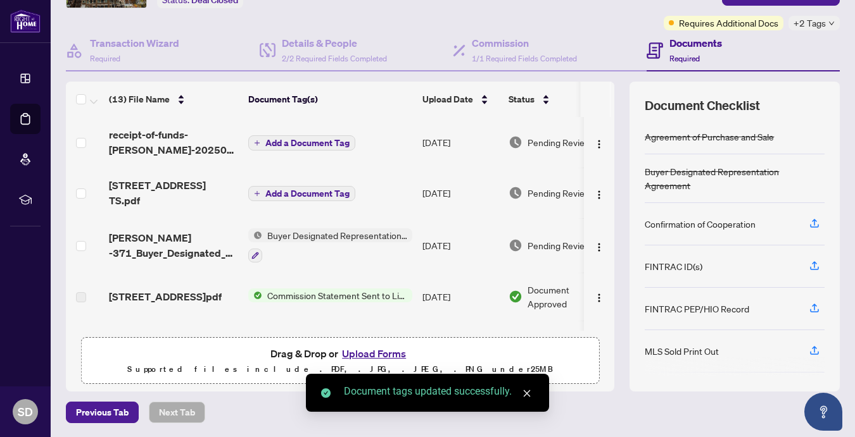
click at [286, 189] on span "Add a Document Tag" at bounding box center [307, 193] width 84 height 9
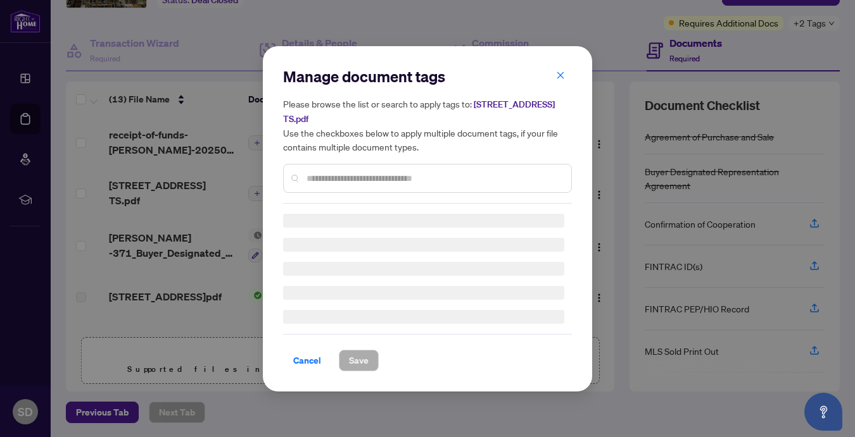
click at [313, 173] on div "Manage document tags Please browse the list or search to apply tags to: [STREET…" at bounding box center [427, 134] width 289 height 137
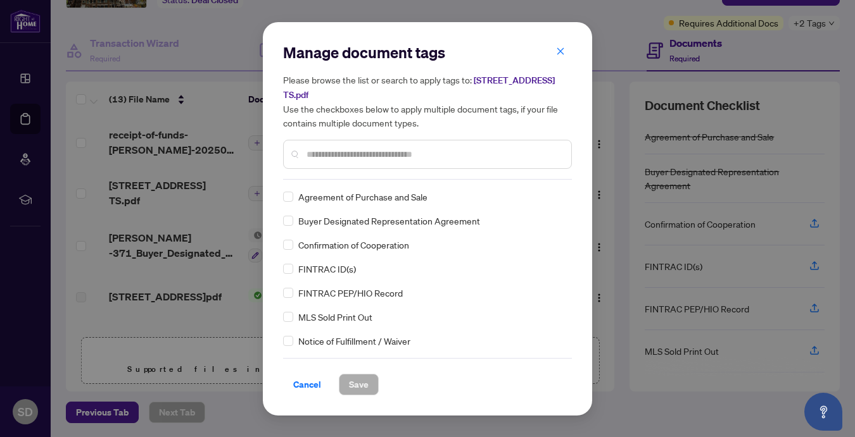
click at [311, 160] on input "text" at bounding box center [433, 155] width 254 height 14
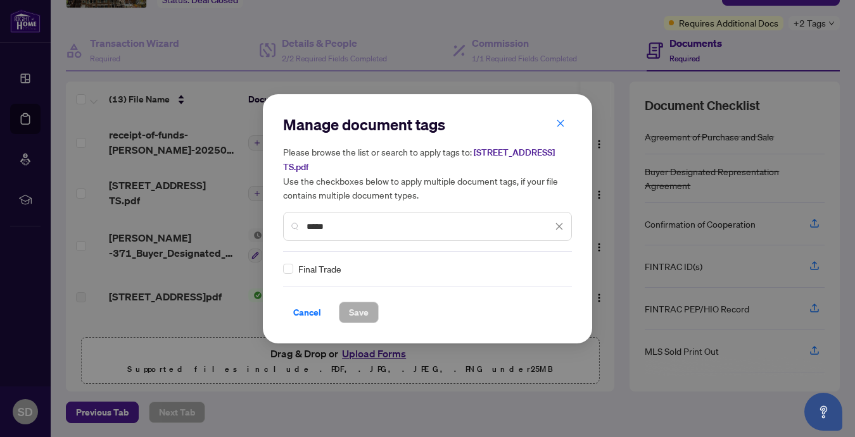
type input "*****"
click at [360, 317] on span "Save" at bounding box center [359, 313] width 20 height 20
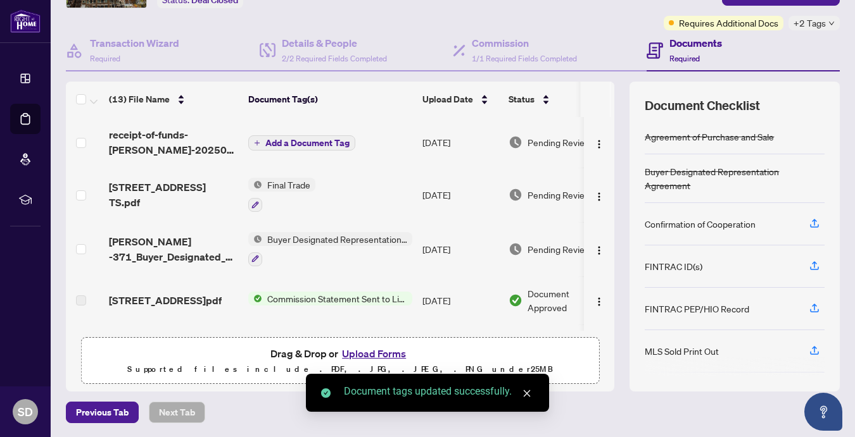
click at [292, 144] on span "Add a Document Tag" at bounding box center [307, 143] width 84 height 9
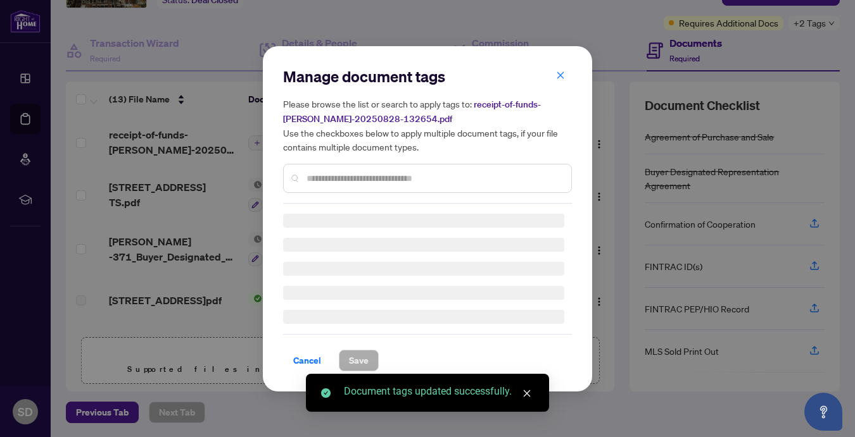
click at [306, 177] on div "Manage document tags Please browse the list or search to apply tags to: receipt…" at bounding box center [427, 134] width 289 height 137
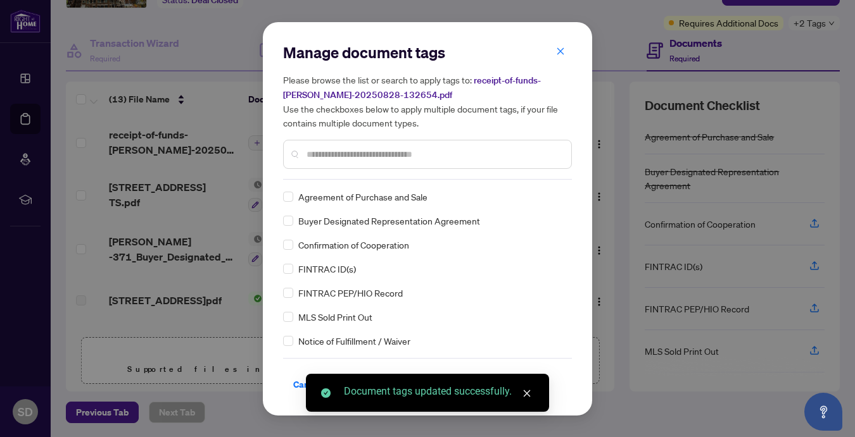
click at [319, 180] on div "Manage document tags Please browse the list or search to apply tags to: receipt…" at bounding box center [427, 218] width 289 height 353
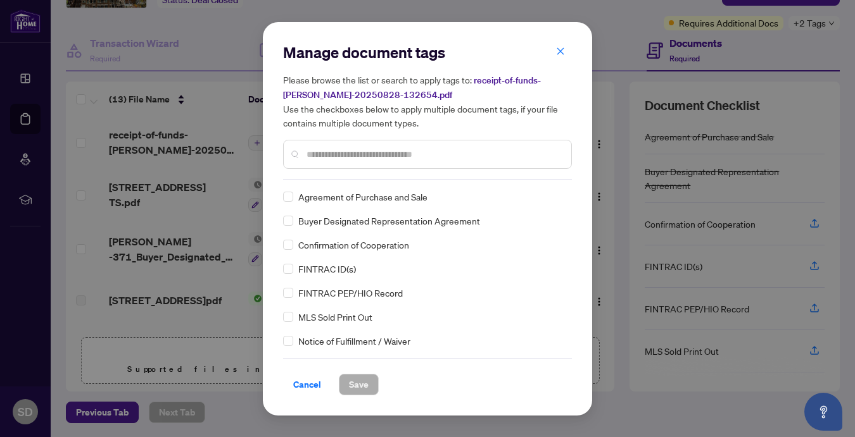
click at [311, 158] on input "text" at bounding box center [433, 155] width 254 height 14
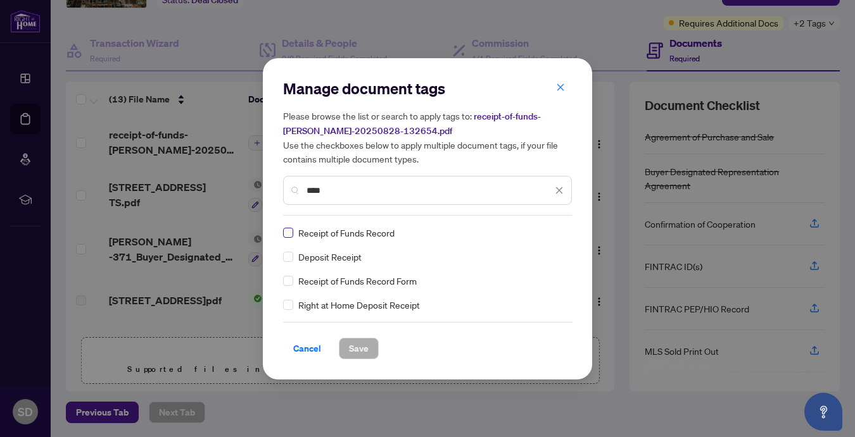
type input "****"
click at [359, 344] on span "Save" at bounding box center [359, 349] width 20 height 20
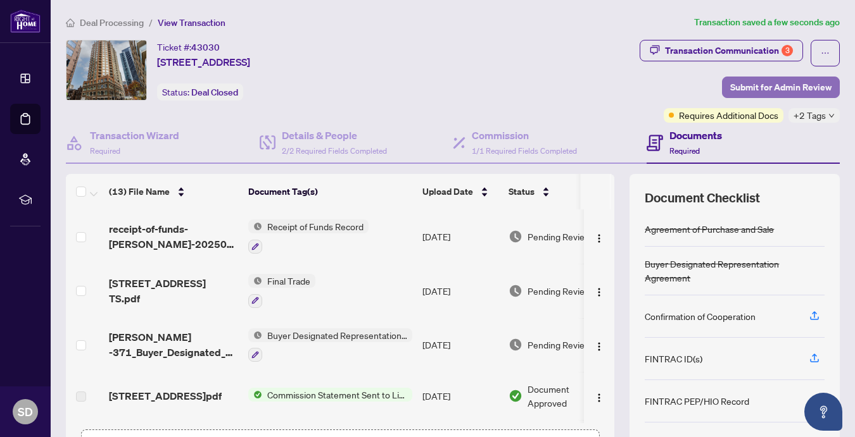
click at [760, 87] on span "Submit for Admin Review" at bounding box center [780, 87] width 101 height 20
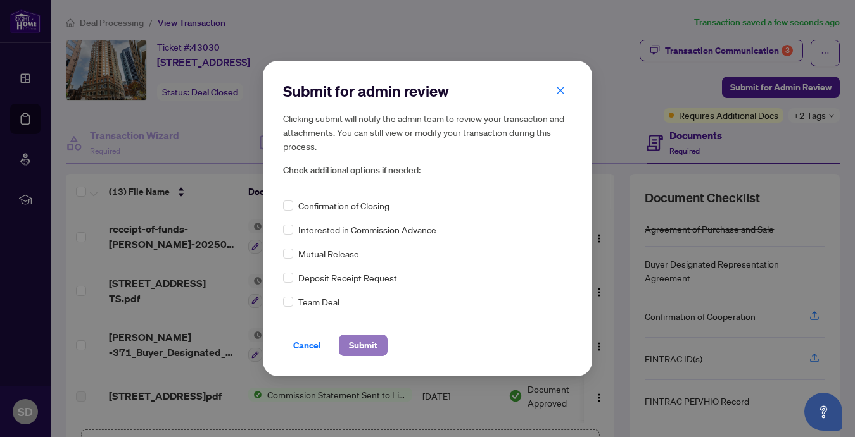
click at [362, 350] on span "Submit" at bounding box center [363, 346] width 28 height 20
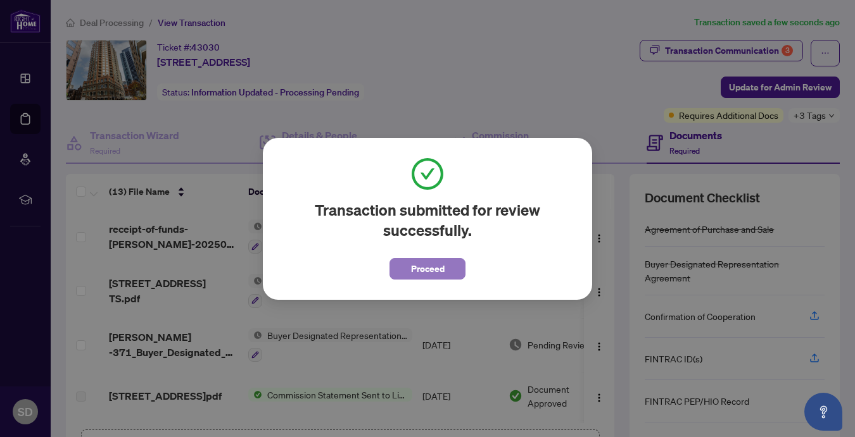
click at [448, 263] on button "Proceed" at bounding box center [427, 269] width 76 height 22
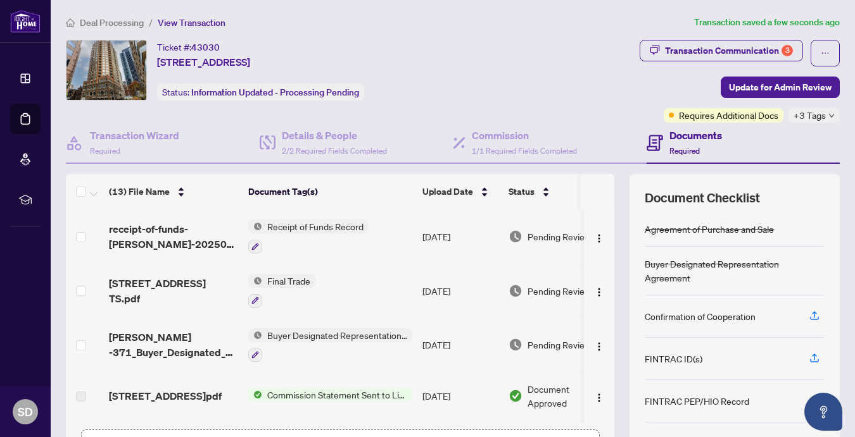
click at [112, 26] on span "Deal Processing" at bounding box center [112, 22] width 64 height 11
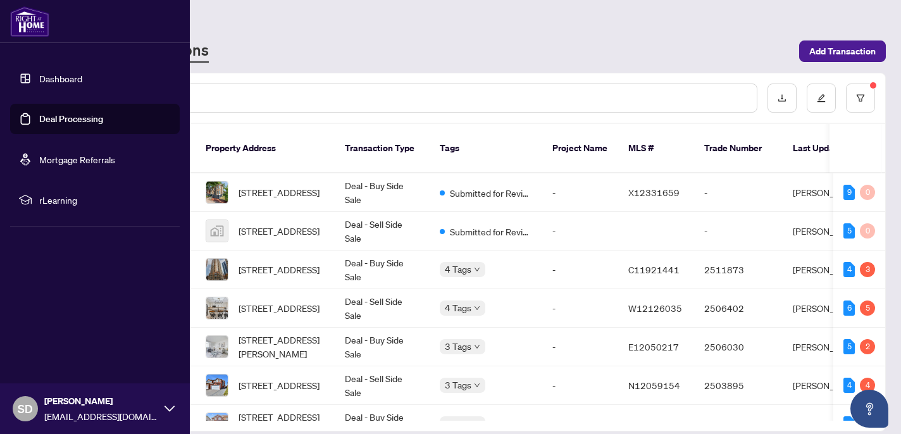
click at [45, 73] on link "Dashboard" at bounding box center [60, 78] width 43 height 11
